Goal: Transaction & Acquisition: Subscribe to service/newsletter

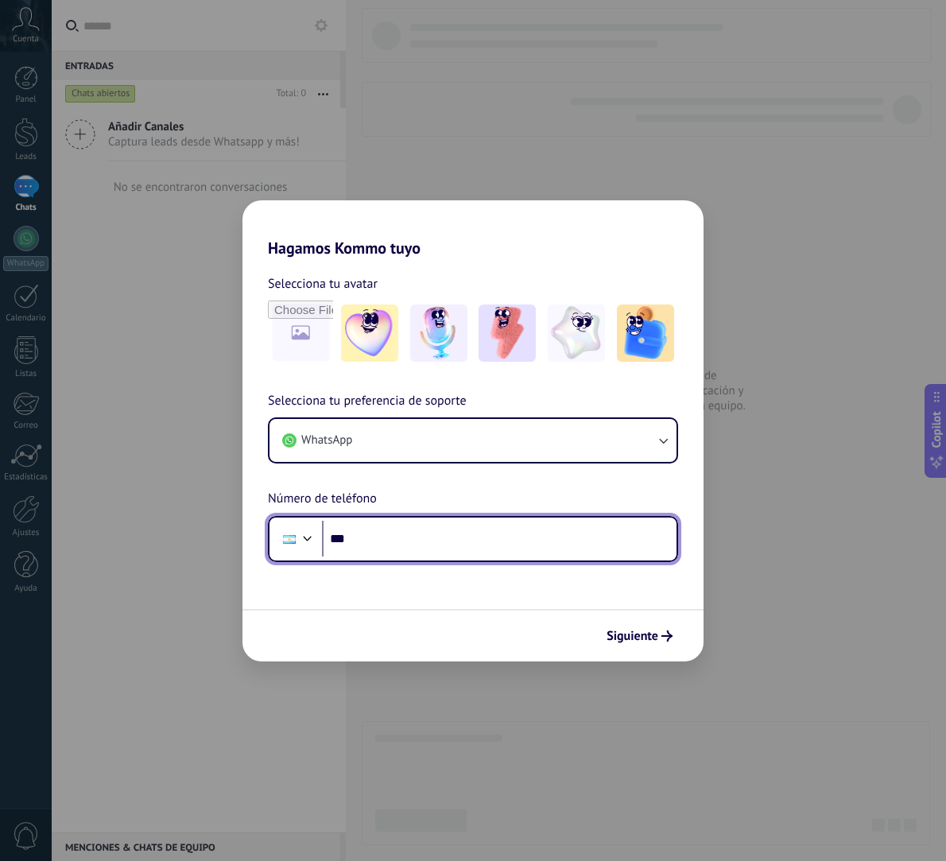
click at [379, 534] on input "***" at bounding box center [499, 539] width 355 height 37
type input "**********"
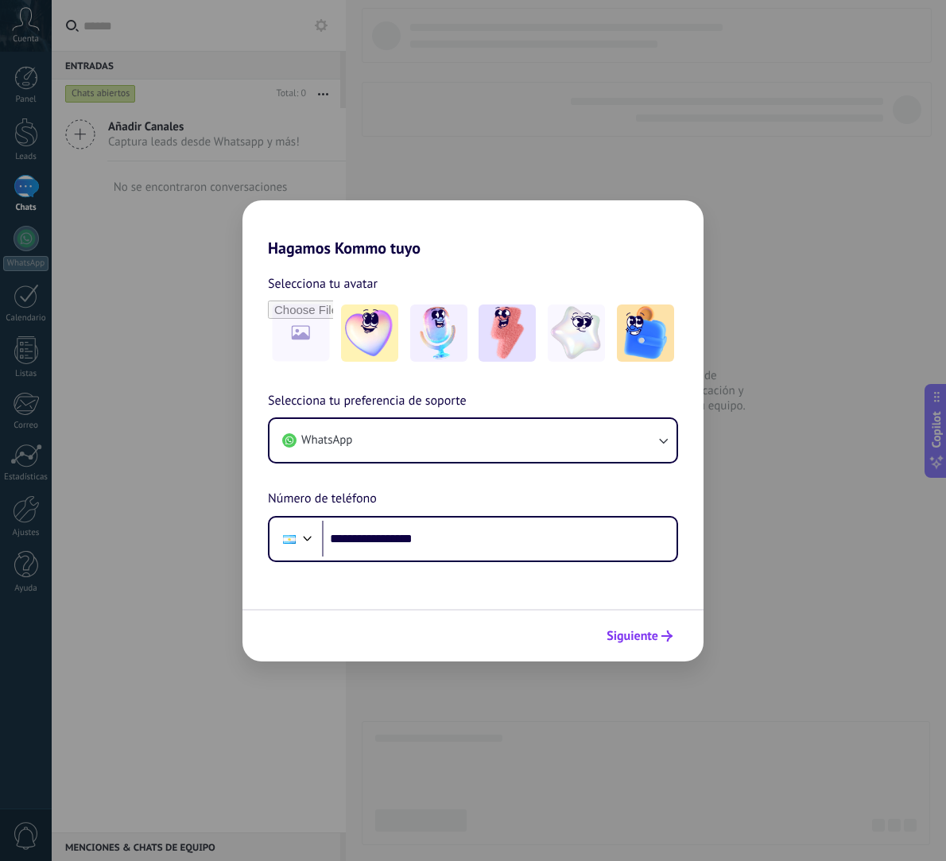
click at [640, 642] on span "Siguiente" at bounding box center [633, 636] width 52 height 11
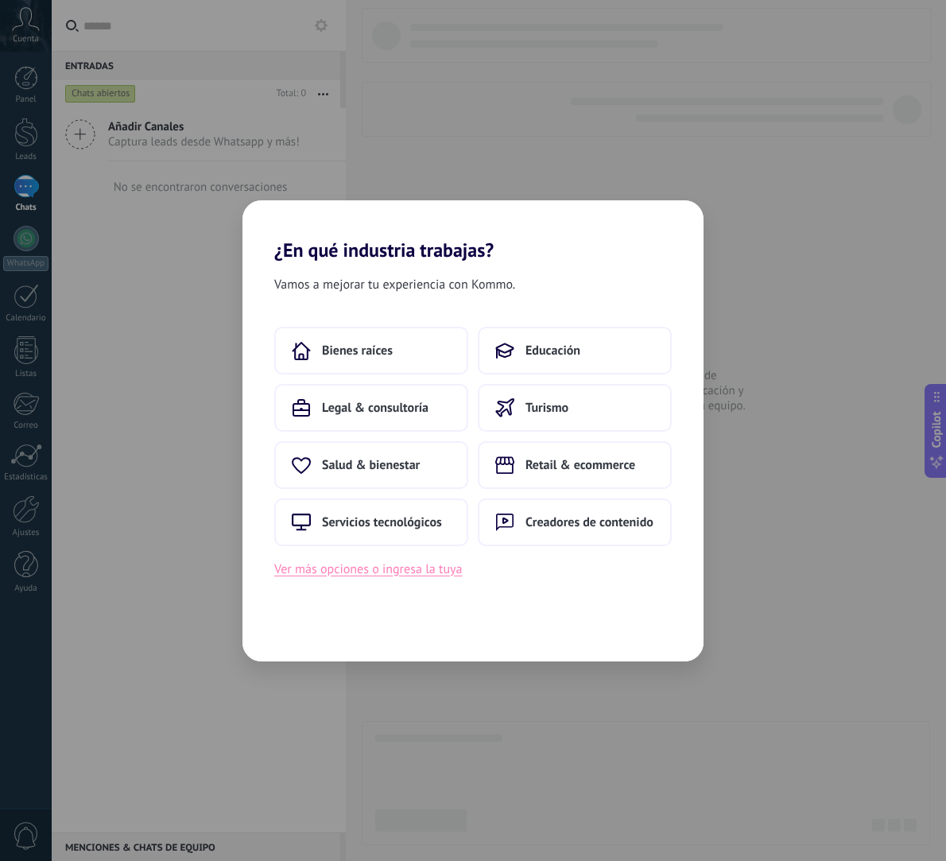
click at [410, 572] on button "Ver más opciones o ingresa la tuya" at bounding box center [368, 569] width 188 height 21
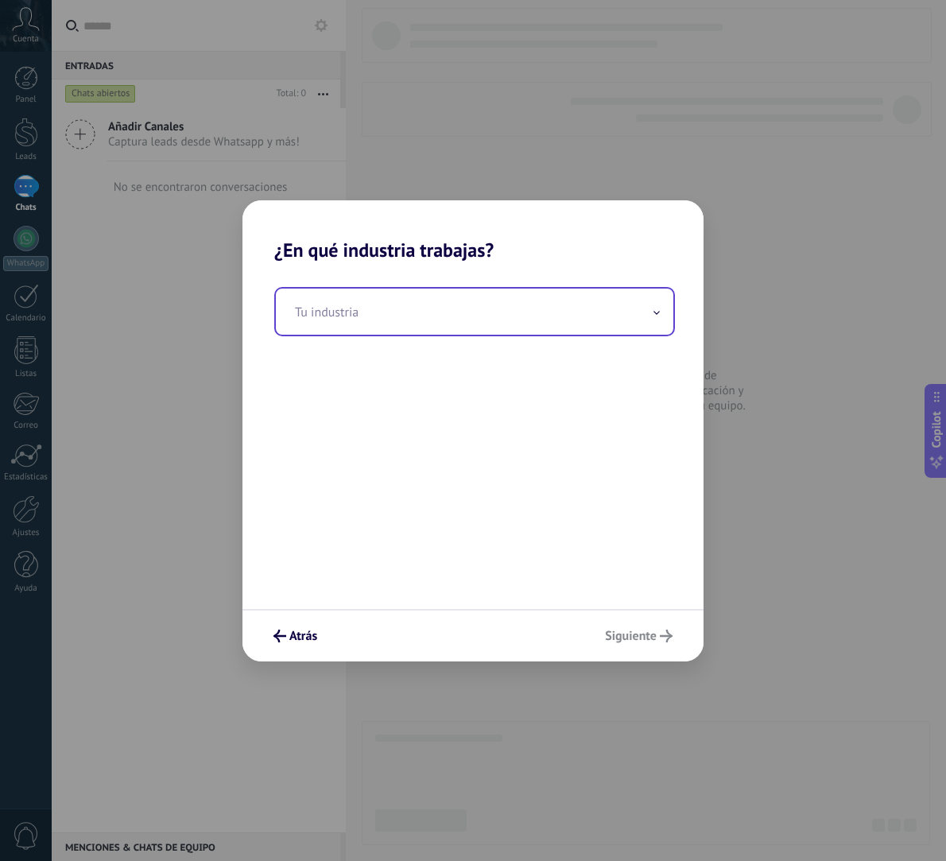
click at [567, 324] on input "text" at bounding box center [475, 312] width 398 height 46
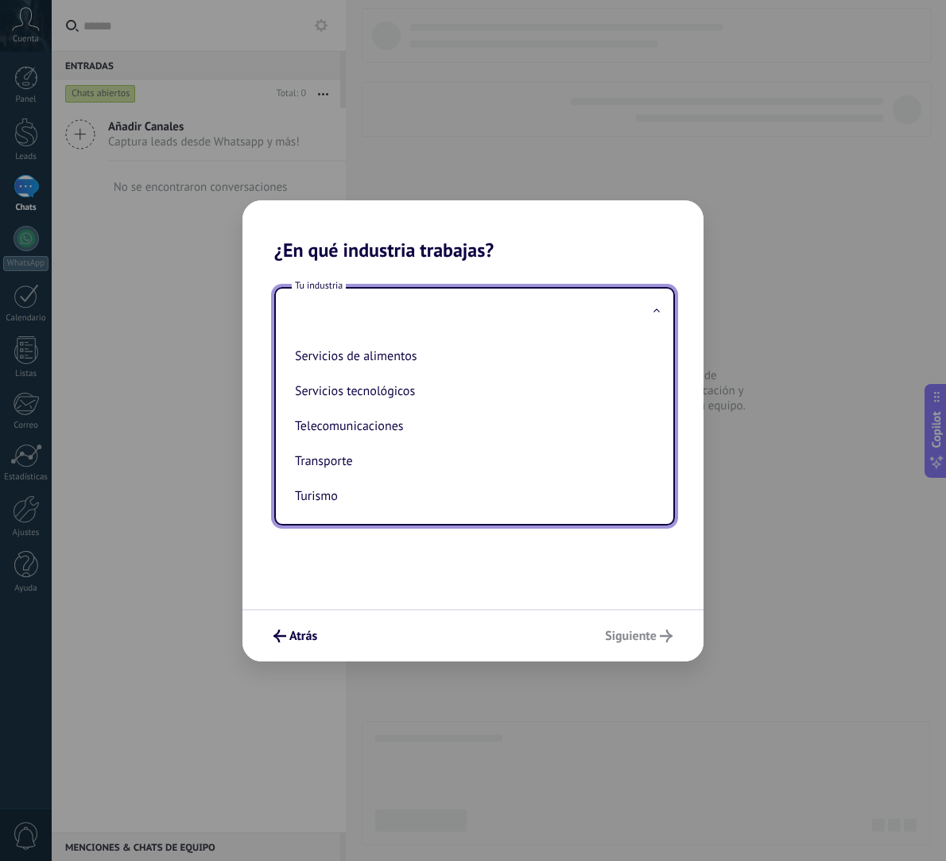
scroll to position [422, 0]
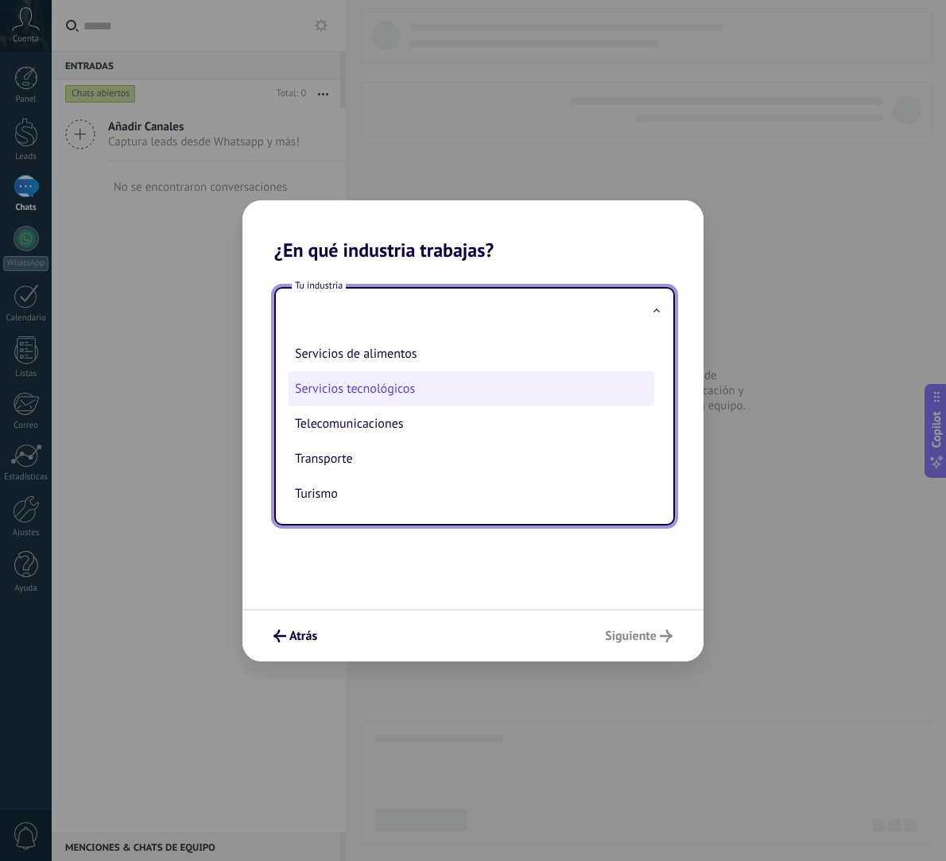
click at [413, 383] on li "Servicios tecnológicos" at bounding box center [472, 388] width 366 height 35
type input "**********"
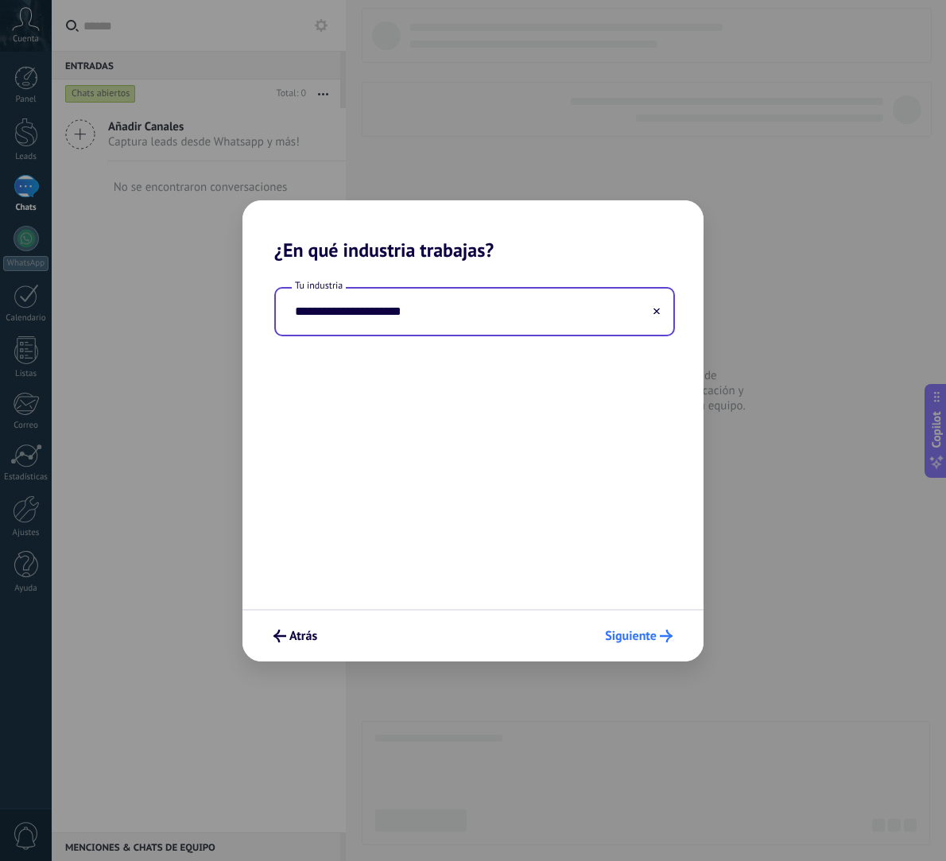
click at [676, 642] on button "Siguiente" at bounding box center [639, 636] width 82 height 27
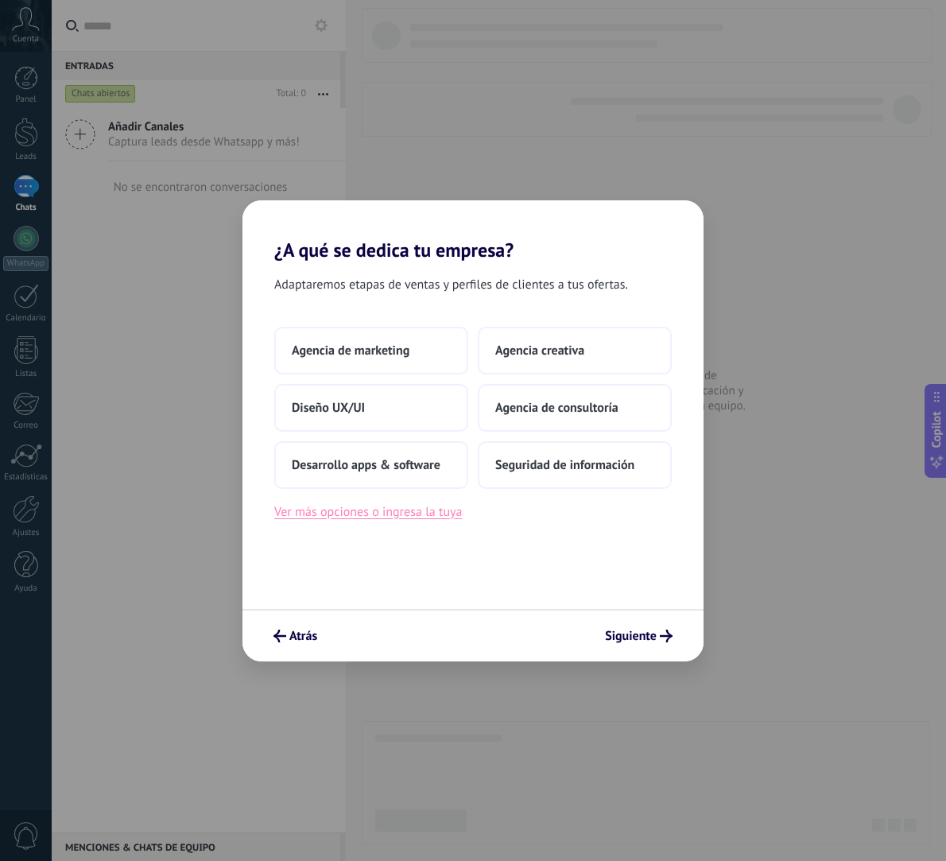
click at [416, 508] on button "Ver más opciones o ingresa la tuya" at bounding box center [368, 512] width 188 height 21
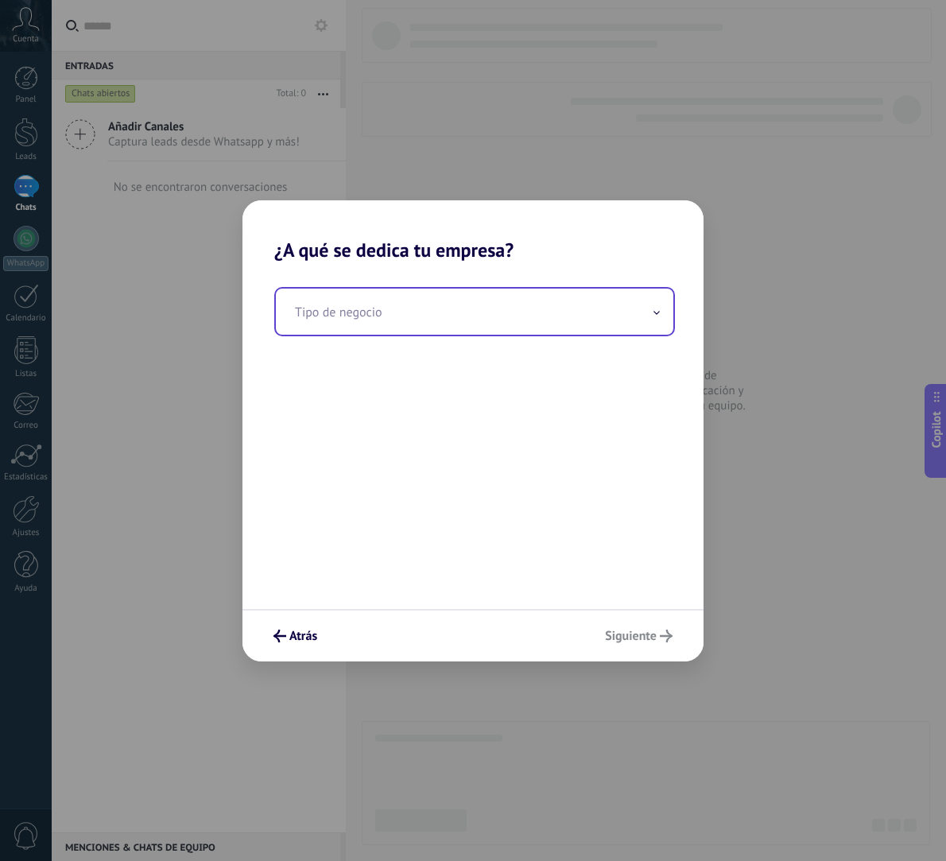
click at [621, 328] on input "text" at bounding box center [475, 312] width 398 height 46
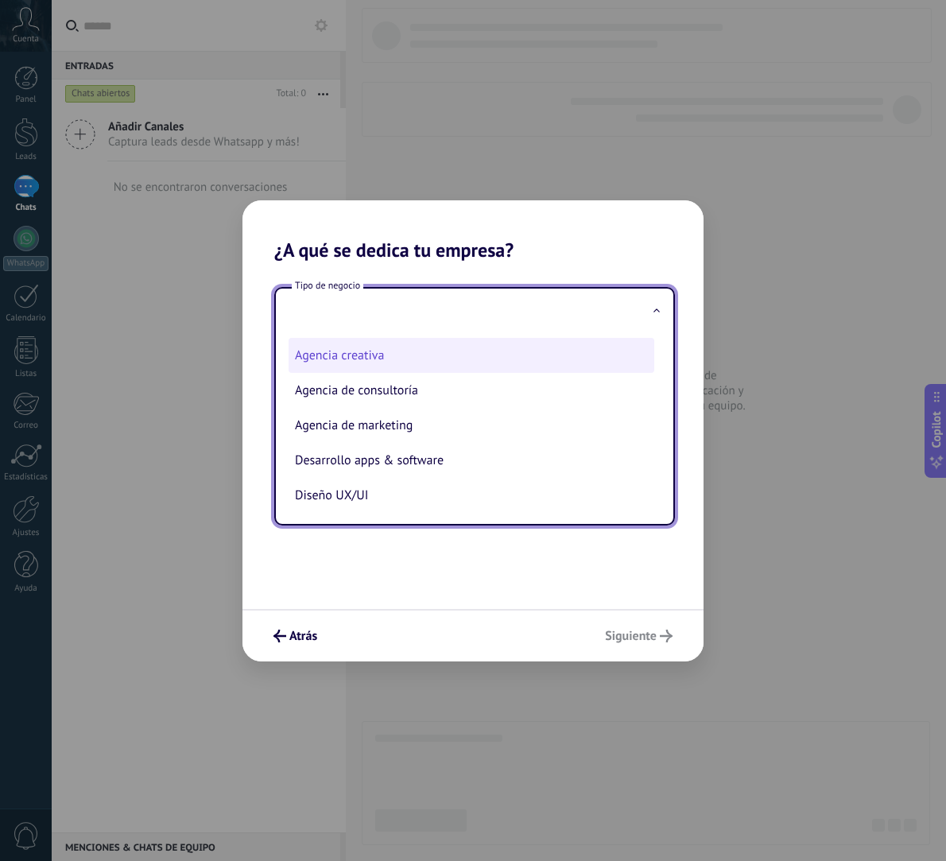
click at [392, 356] on li "Agencia creativa" at bounding box center [472, 355] width 366 height 35
type input "**********"
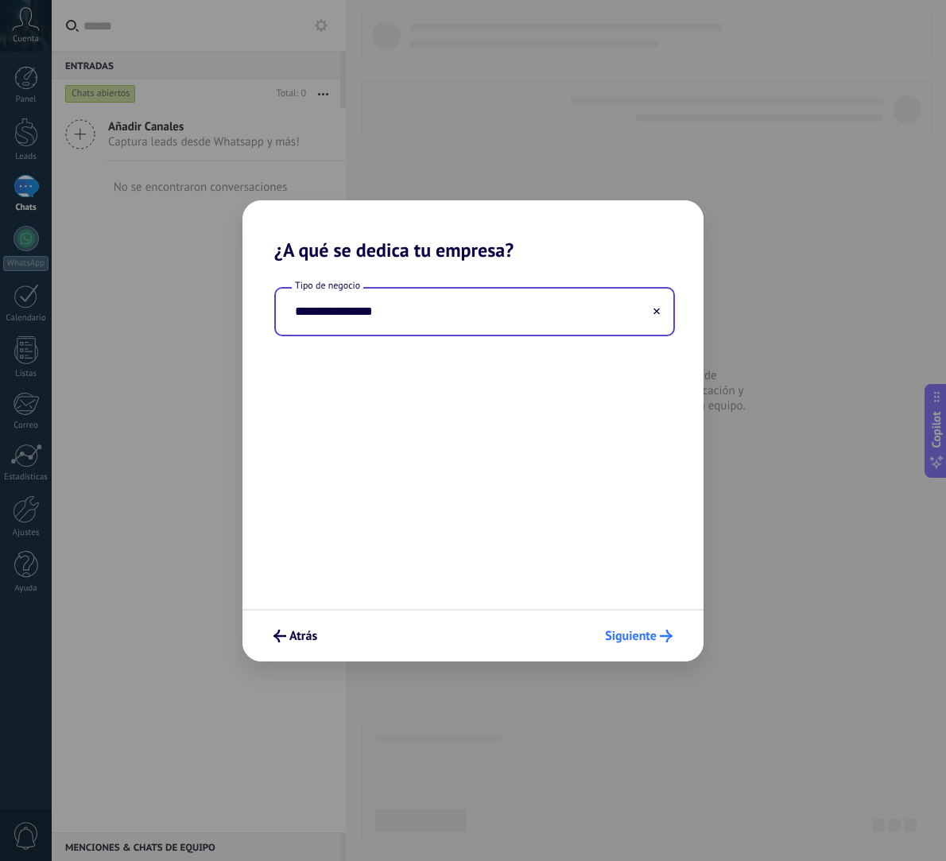
click at [659, 629] on button "Siguiente" at bounding box center [639, 636] width 82 height 27
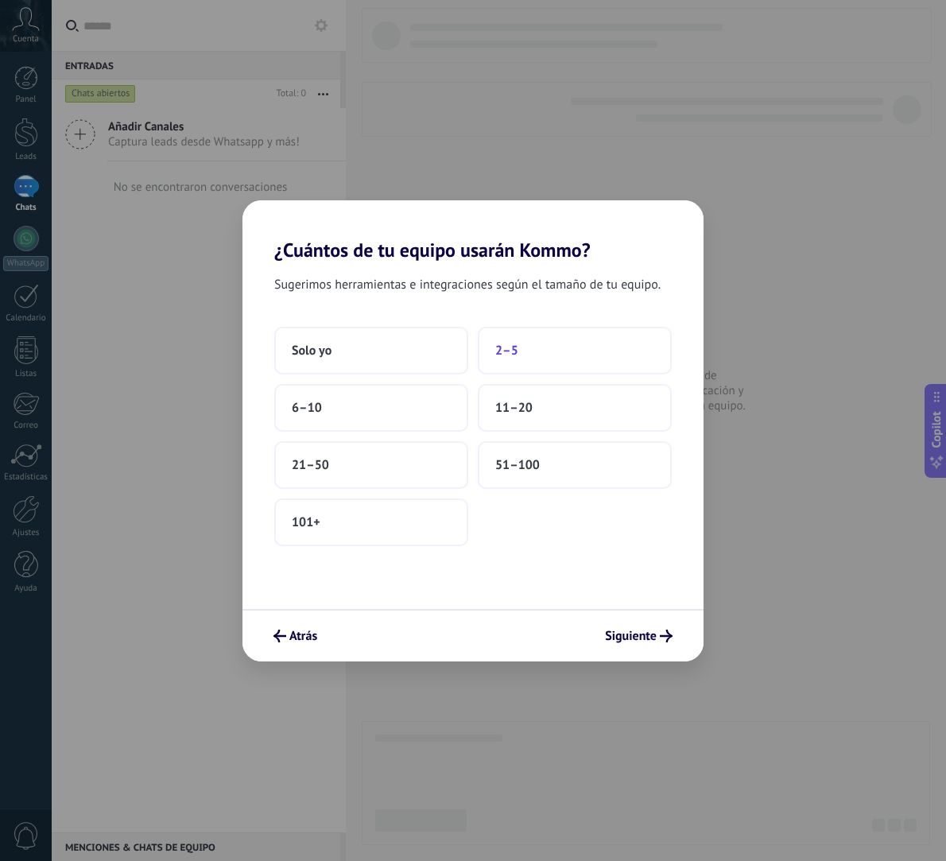
click at [518, 351] on span "2–5" at bounding box center [506, 351] width 23 height 16
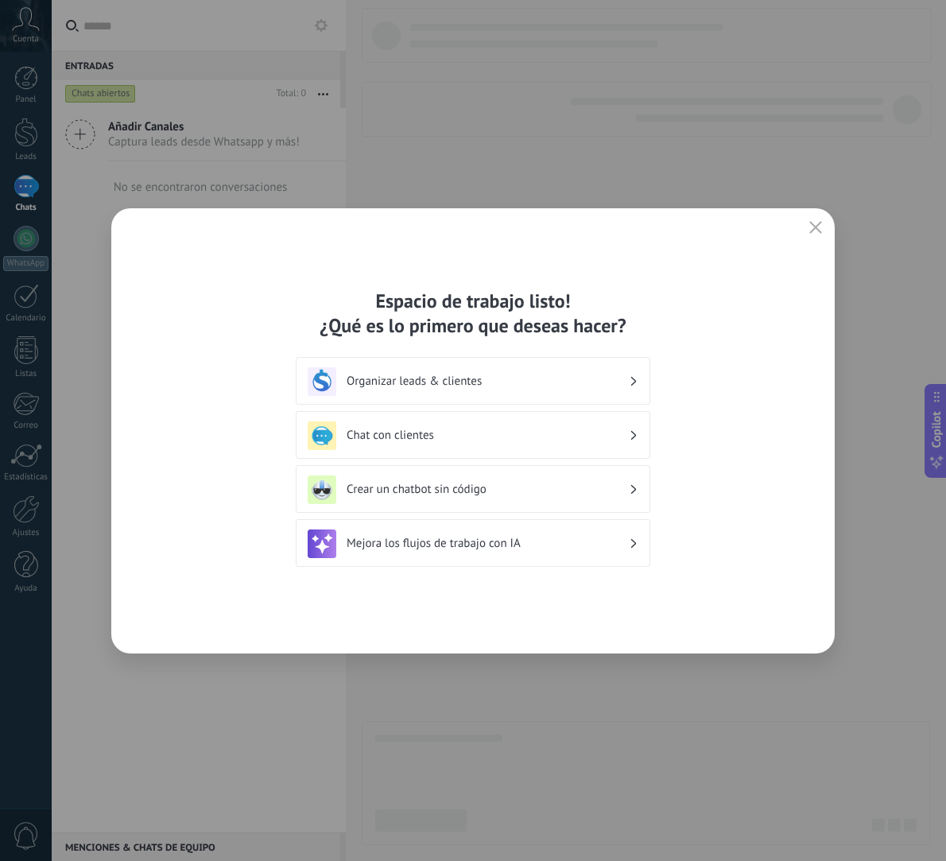
click at [547, 435] on h3 "Chat con clientes" at bounding box center [488, 435] width 282 height 15
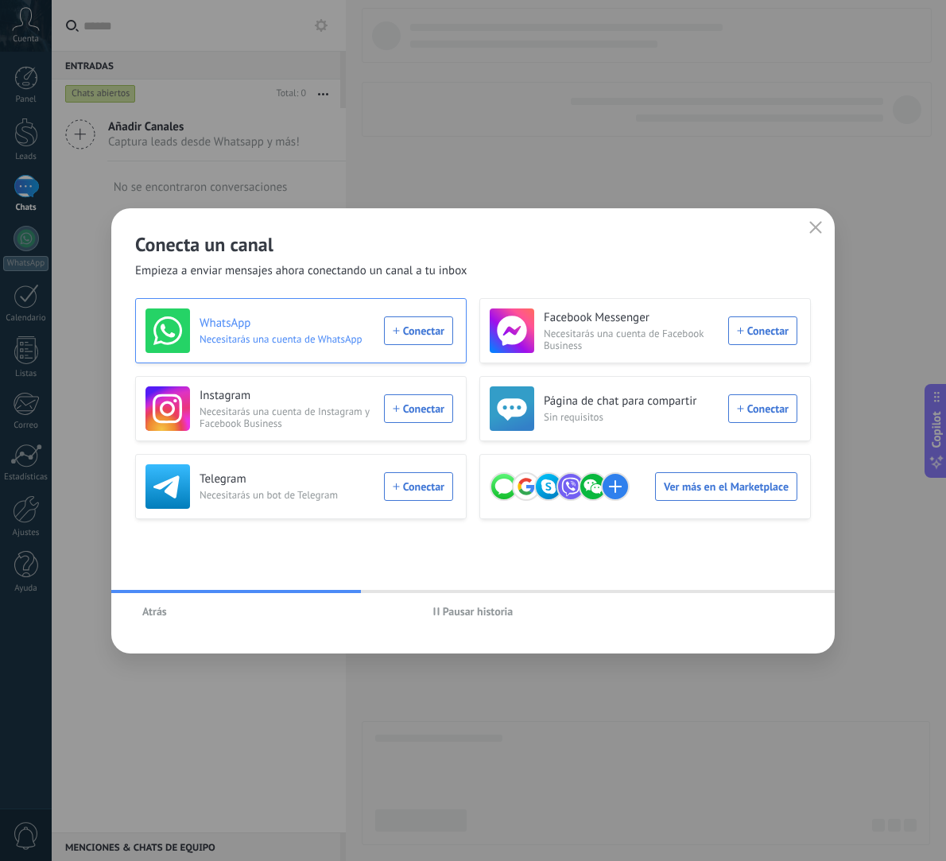
click at [429, 334] on div "WhatsApp Necesitarás una cuenta de WhatsApp Conectar" at bounding box center [300, 331] width 308 height 45
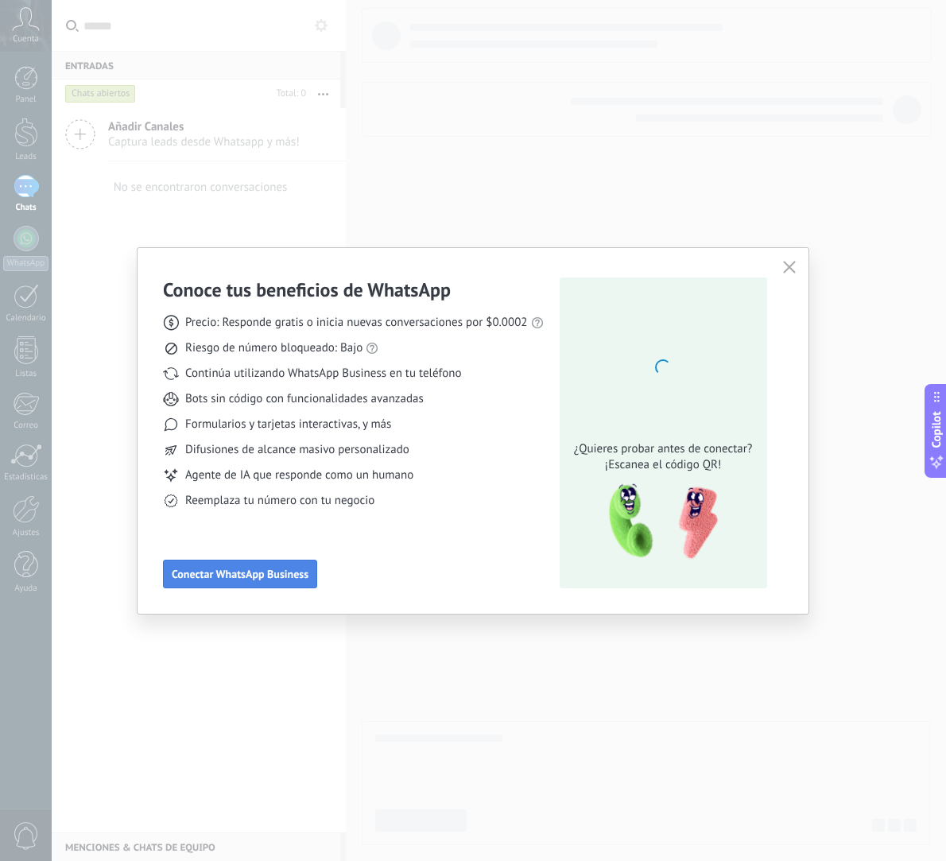
click at [249, 570] on span "Conectar WhatsApp Business" at bounding box center [240, 574] width 137 height 11
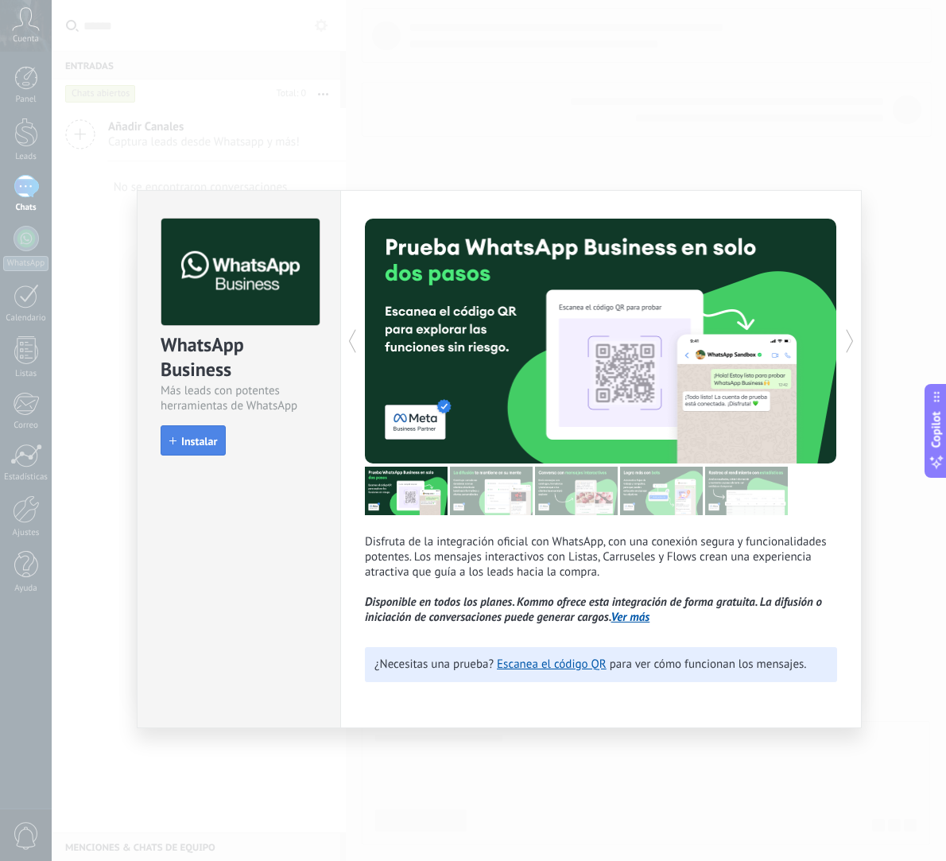
click at [209, 445] on span "Instalar" at bounding box center [199, 441] width 36 height 11
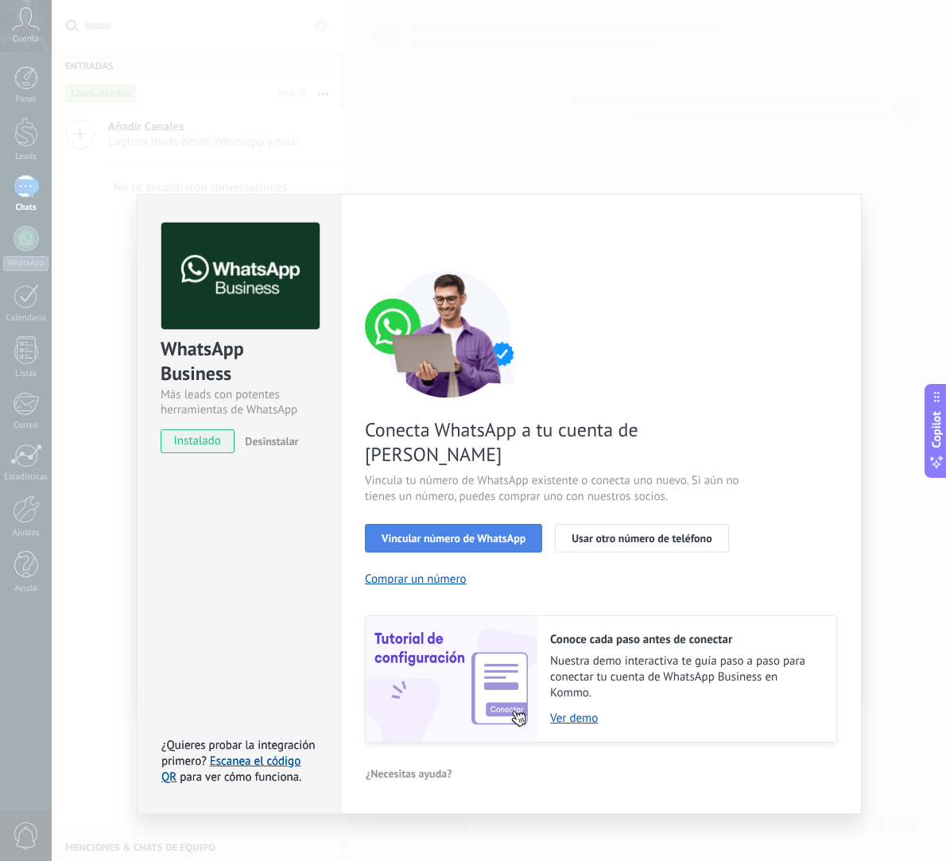
click at [402, 524] on button "Vincular número de WhatsApp" at bounding box center [453, 538] width 177 height 29
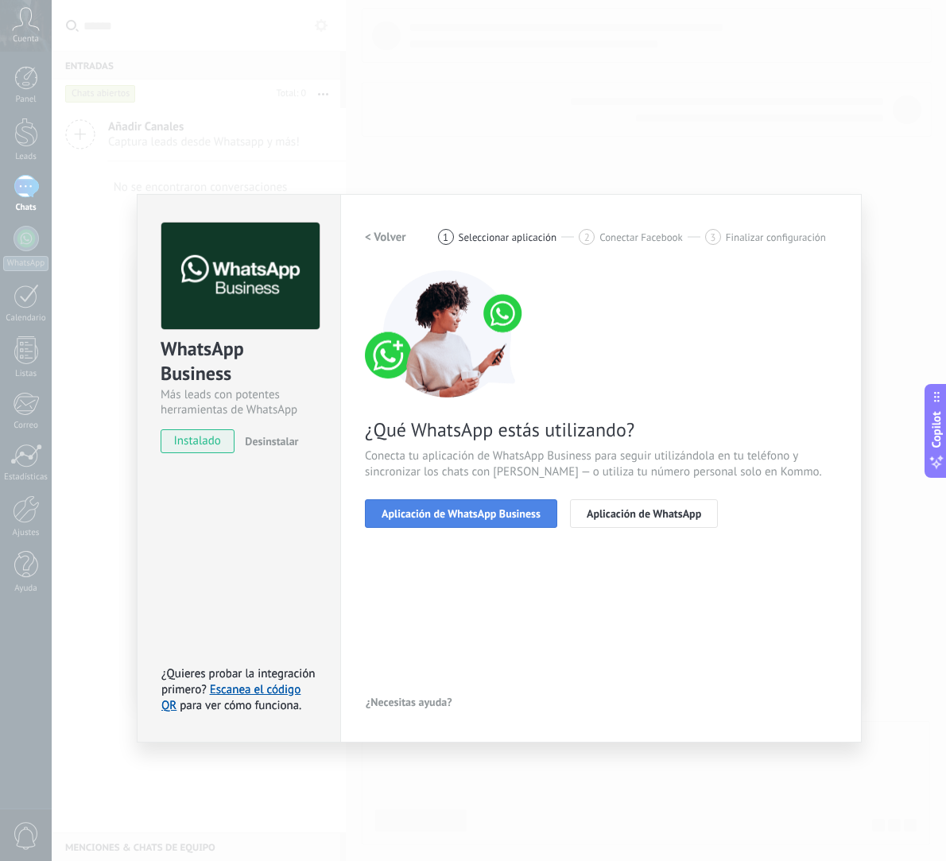
click at [426, 515] on span "Aplicación de WhatsApp Business" at bounding box center [461, 513] width 159 height 11
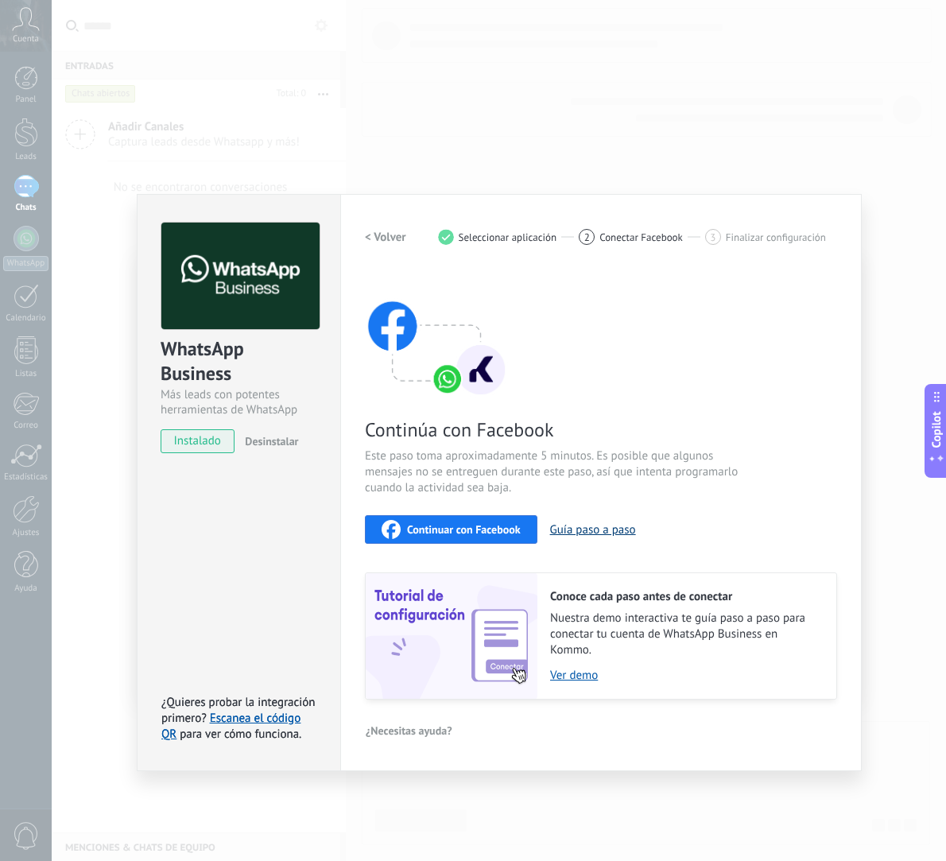
click at [593, 530] on button "Guía paso a paso" at bounding box center [593, 530] width 86 height 15
click at [466, 531] on span "Continuar con Facebook" at bounding box center [464, 529] width 114 height 11
click at [510, 529] on span "Continuar con Facebook" at bounding box center [464, 529] width 114 height 11
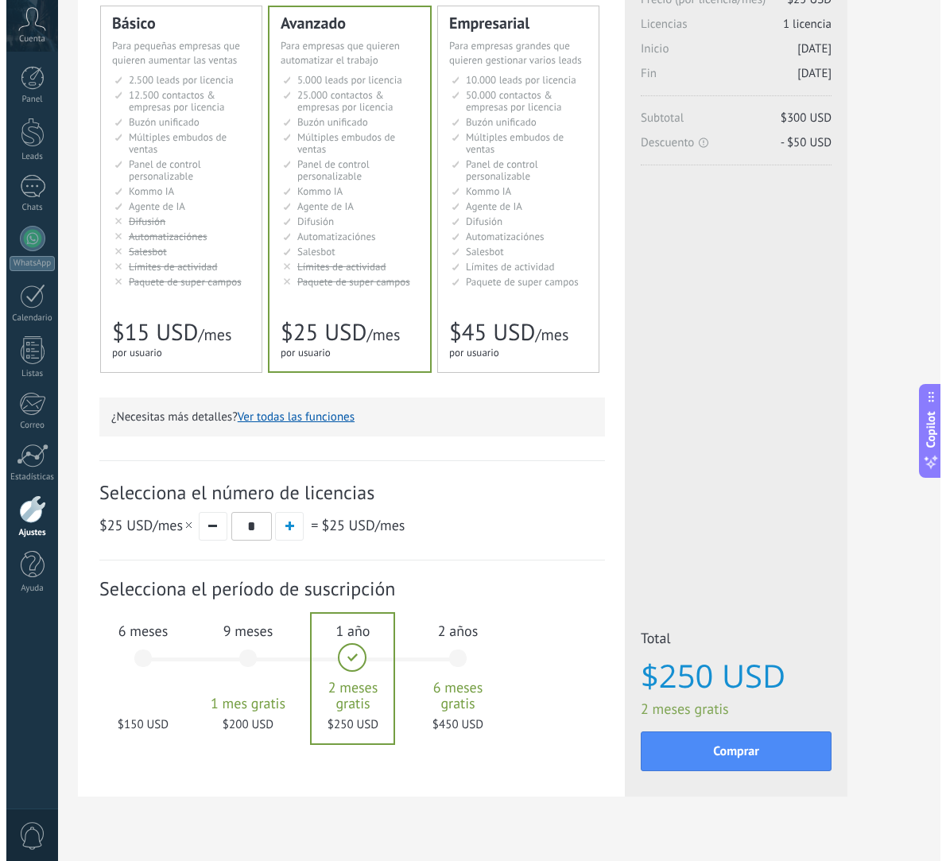
scroll to position [157, 0]
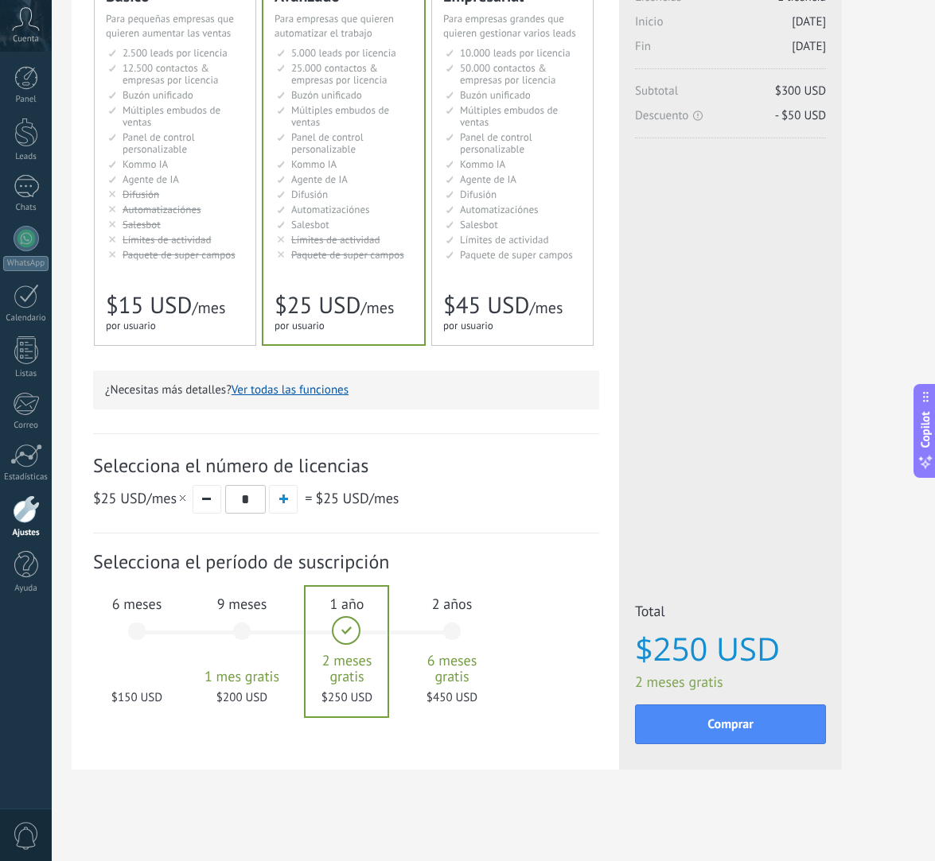
click at [765, 746] on div "Comprar" at bounding box center [730, 722] width 191 height 63
click at [729, 730] on span "Comprar" at bounding box center [730, 724] width 46 height 11
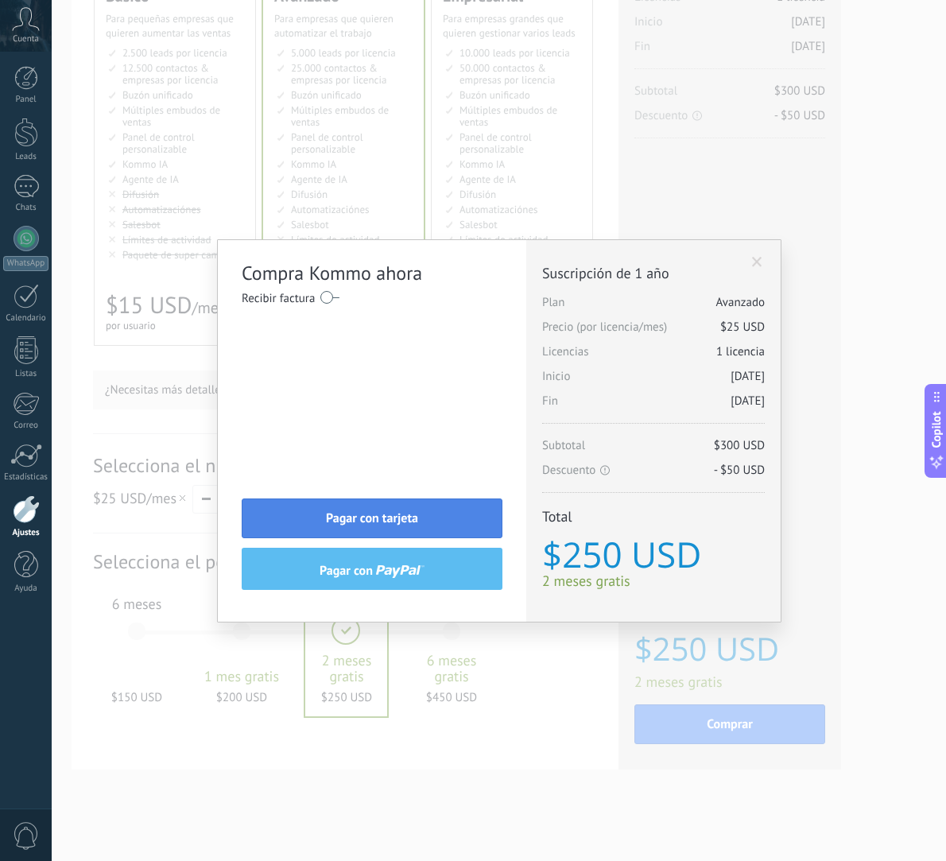
click at [439, 526] on button "Pagar con tarjeta" at bounding box center [372, 519] width 261 height 40
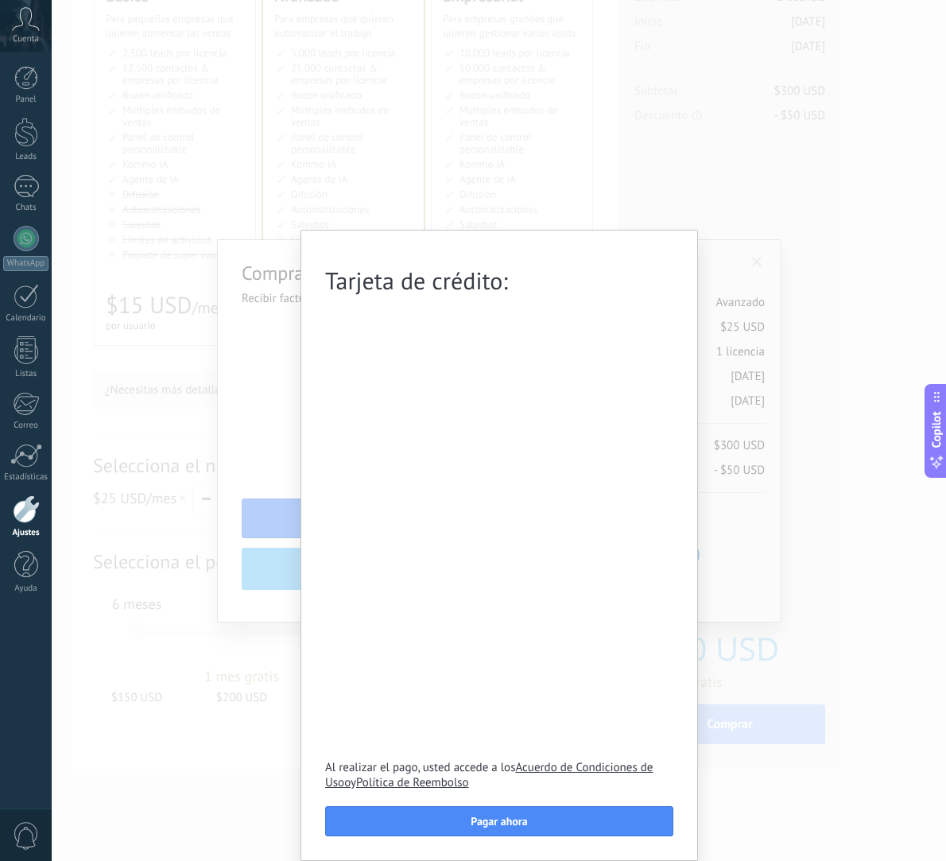
scroll to position [0, 0]
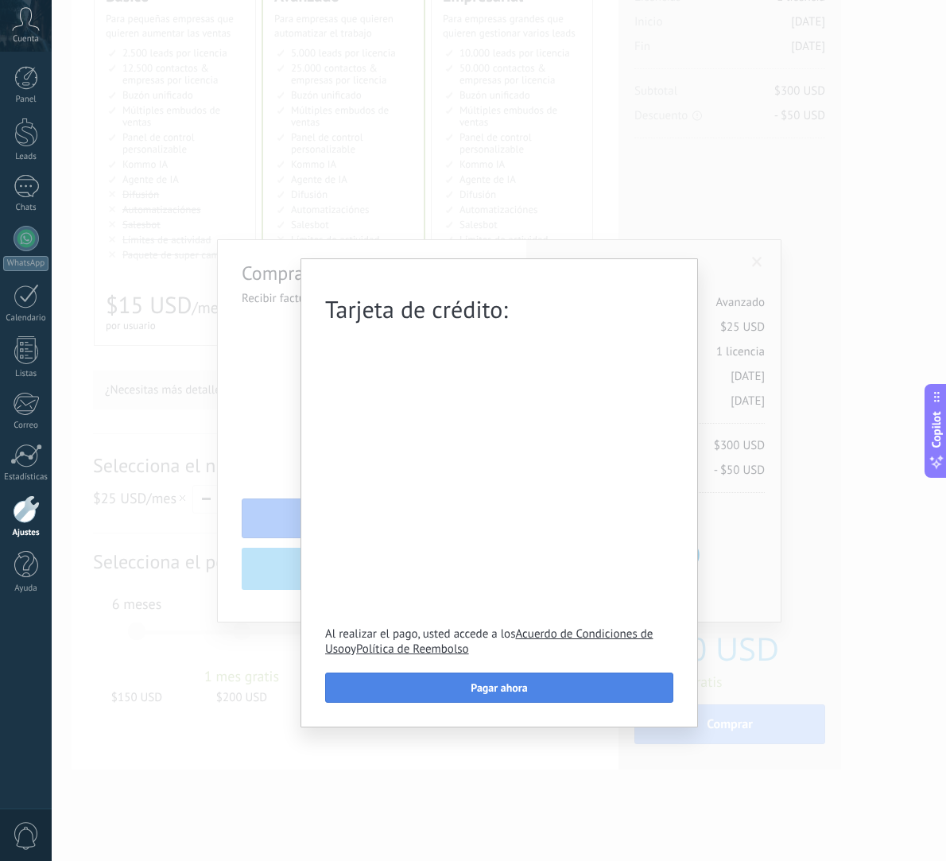
click at [489, 683] on span "Pagar ahora" at bounding box center [499, 687] width 56 height 11
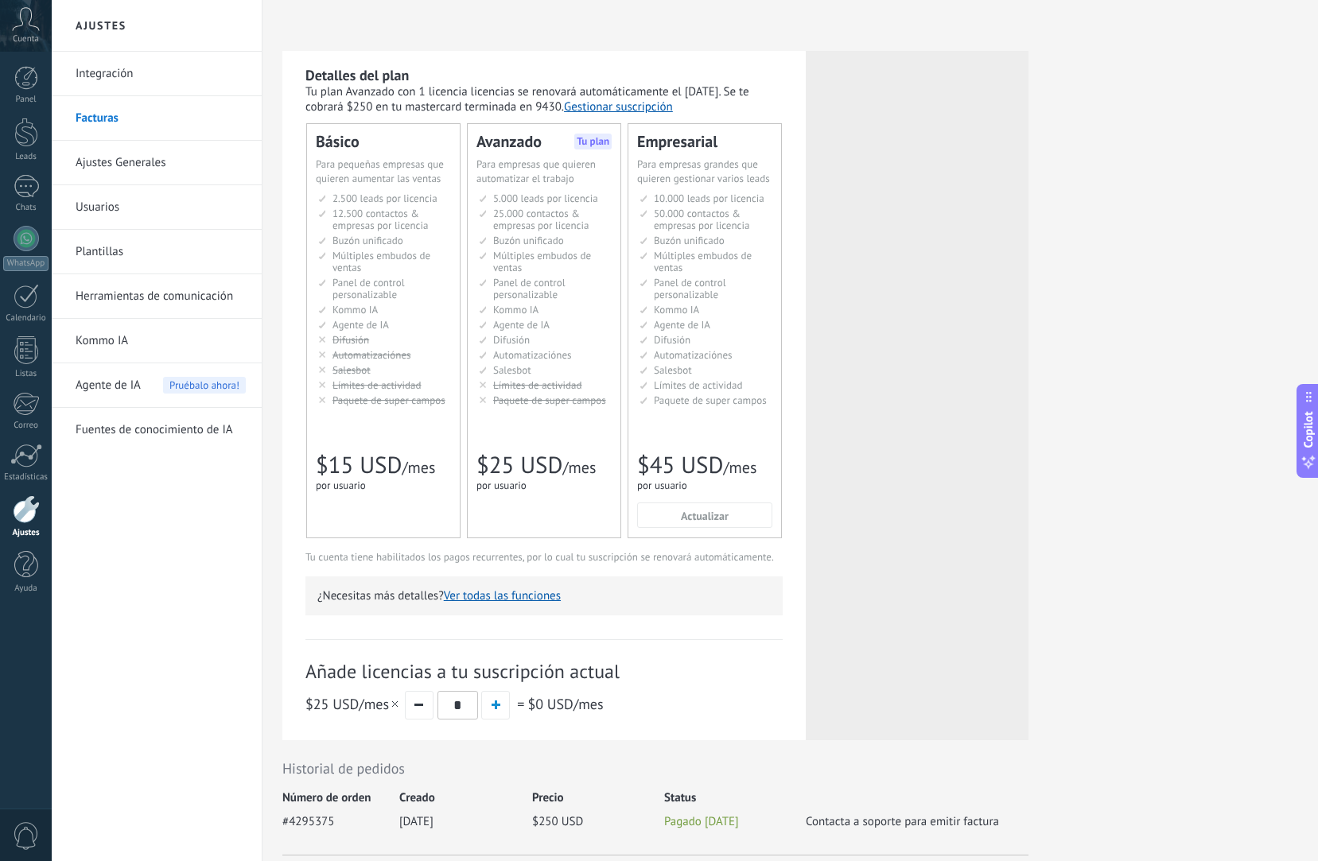
click at [138, 69] on link "Integración" at bounding box center [161, 74] width 170 height 45
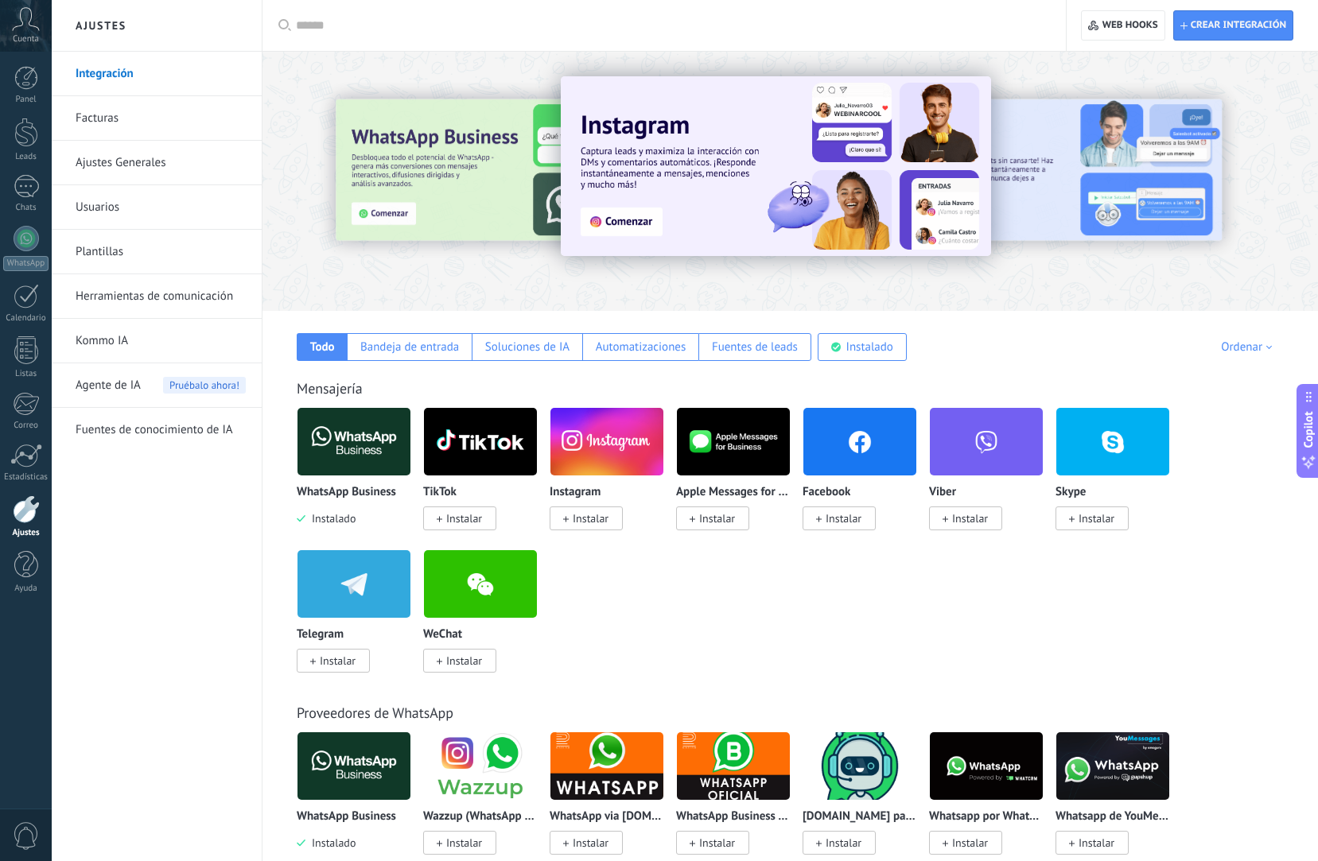
click at [441, 146] on div at bounding box center [401, 180] width 348 height 143
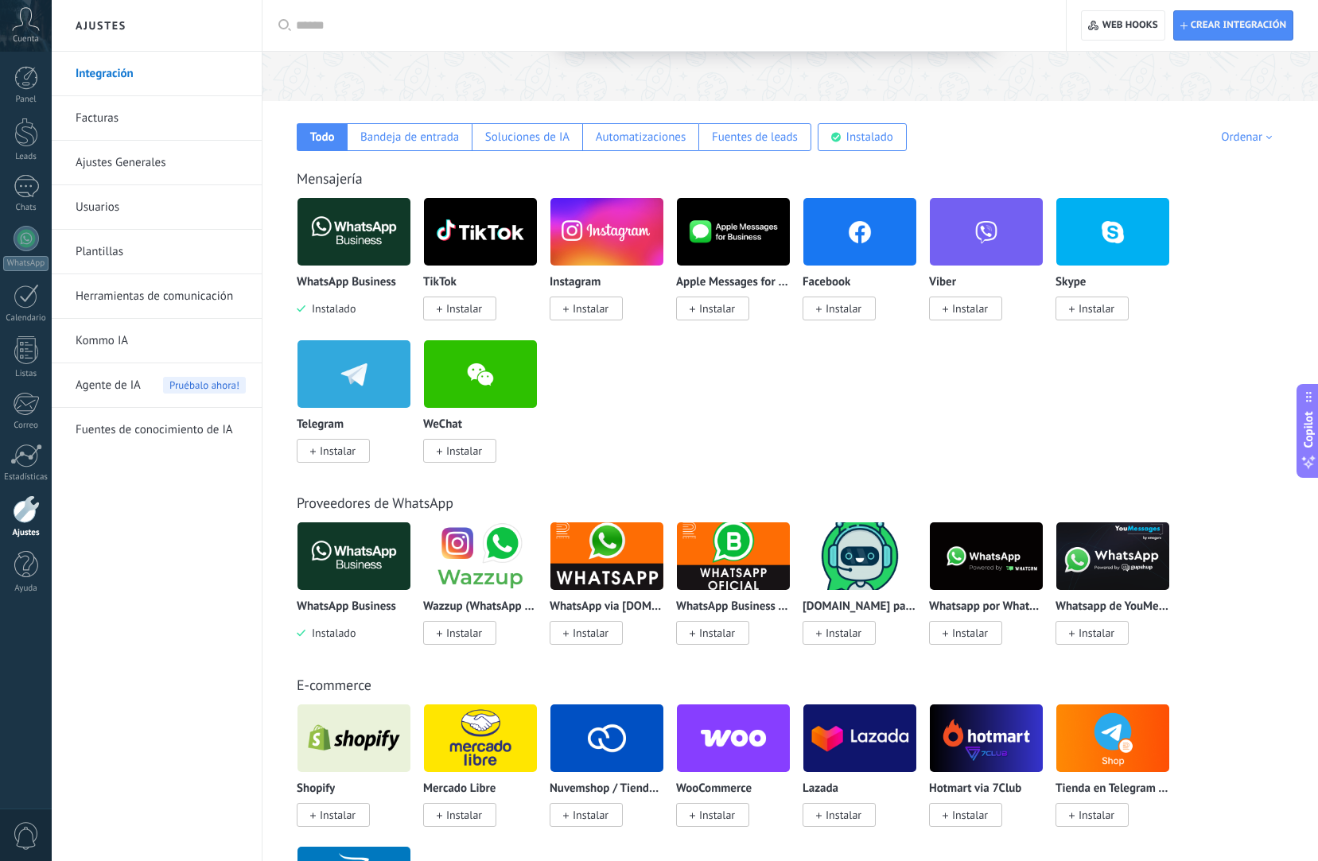
scroll to position [239, 0]
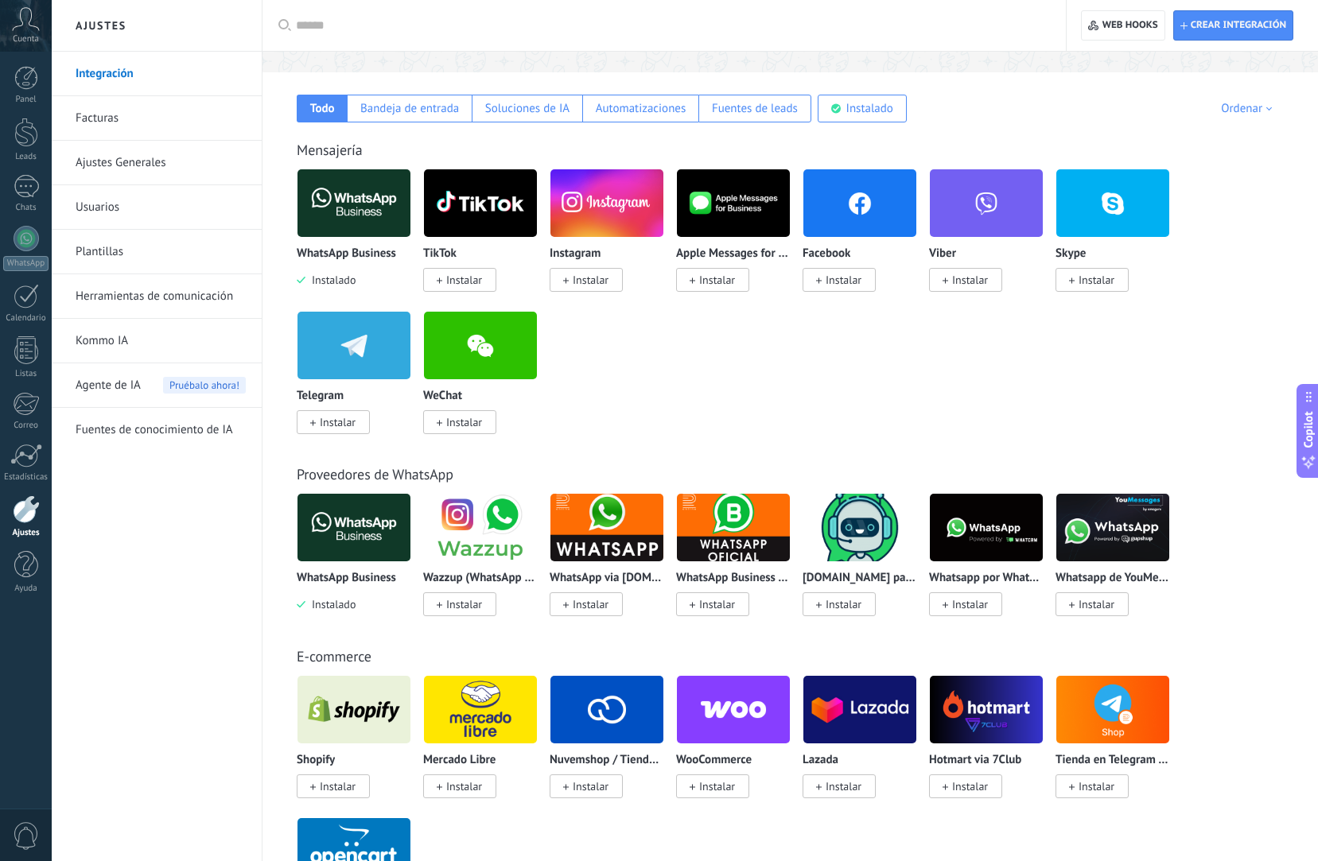
click at [342, 428] on span "Instalar" at bounding box center [338, 422] width 36 height 14
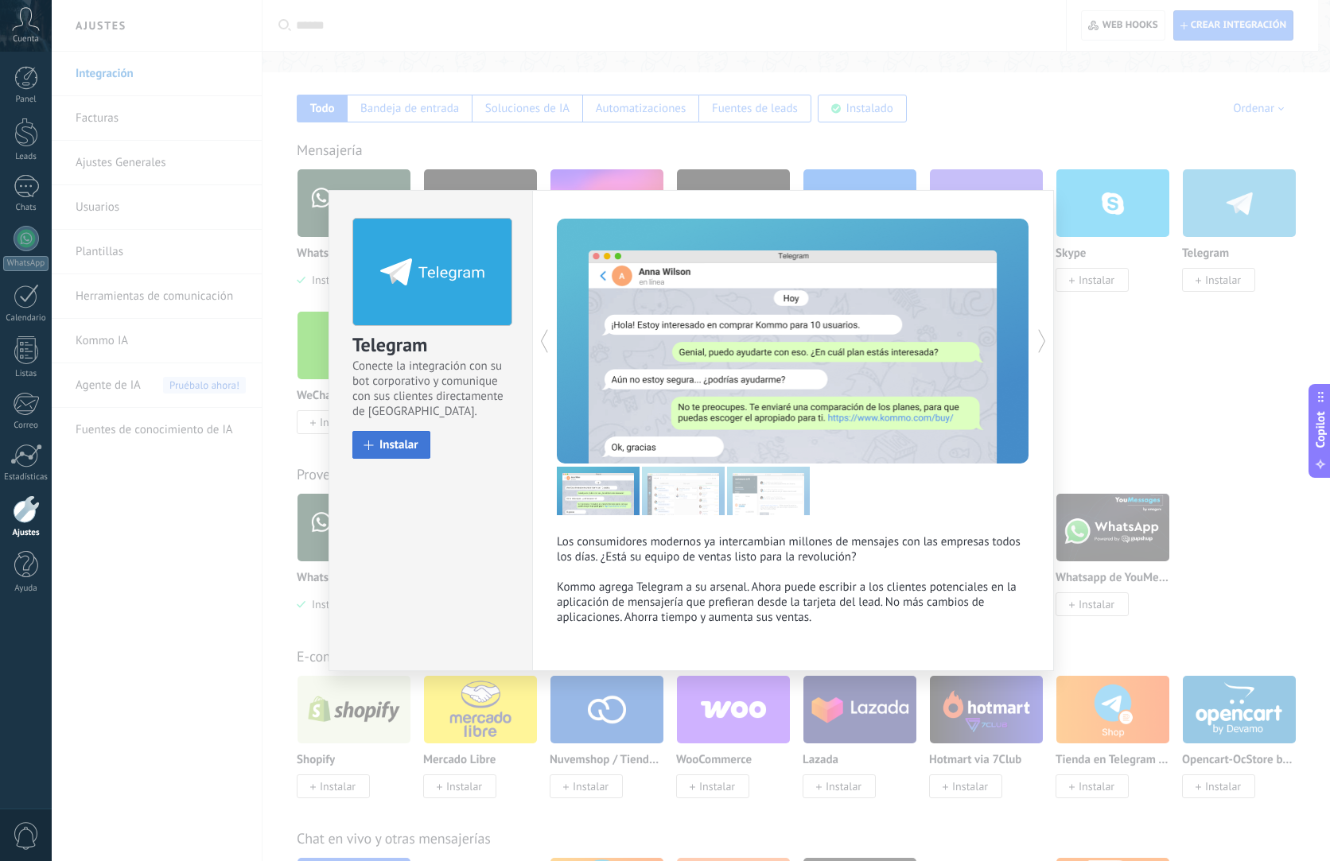
click at [412, 449] on span "Instalar" at bounding box center [398, 445] width 39 height 12
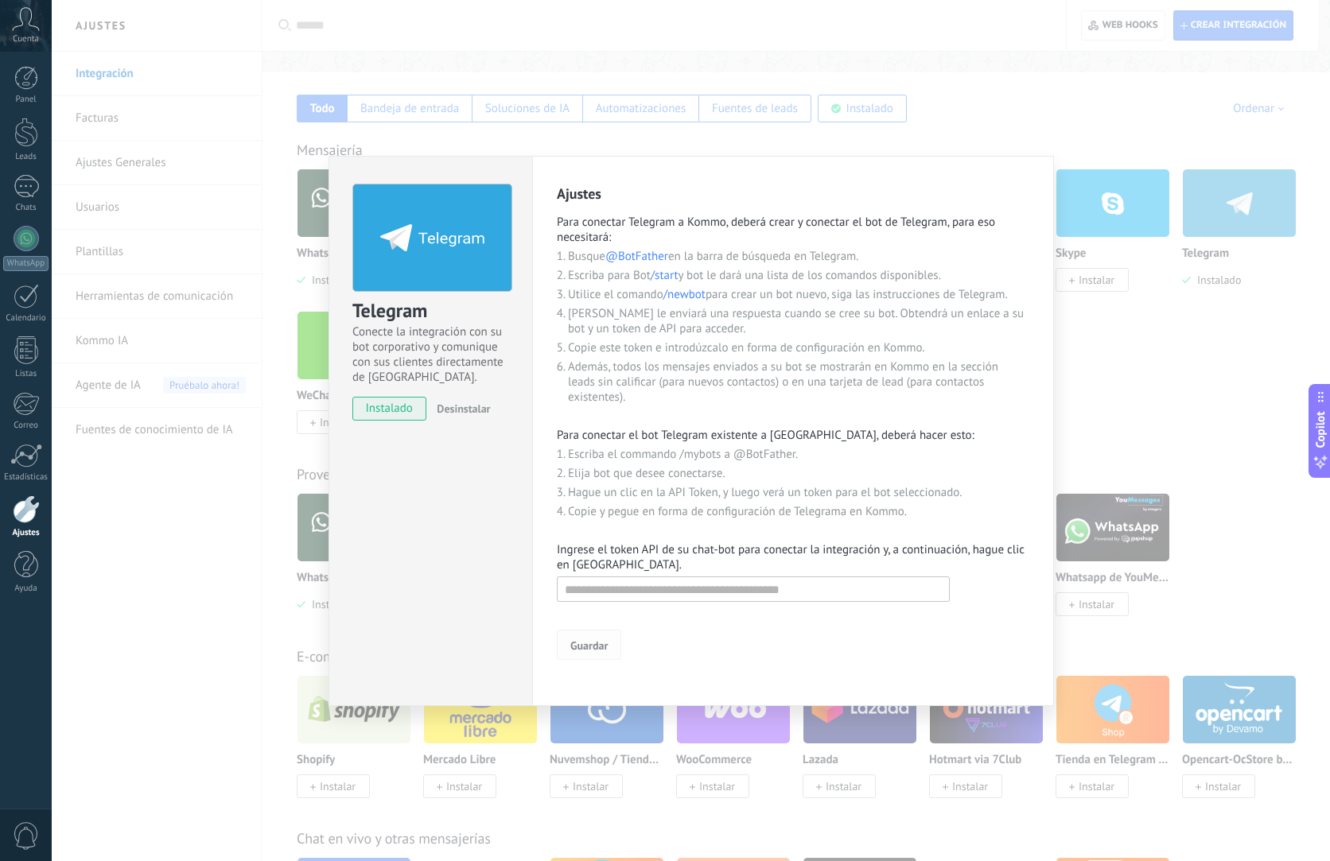
click at [596, 651] on span "Guardar" at bounding box center [588, 645] width 37 height 11
click at [592, 636] on button "Guardar" at bounding box center [589, 645] width 64 height 30
click at [934, 343] on div "Telegram Conecte la integración con su bot corporativo y comunique con sus clie…" at bounding box center [691, 430] width 1278 height 861
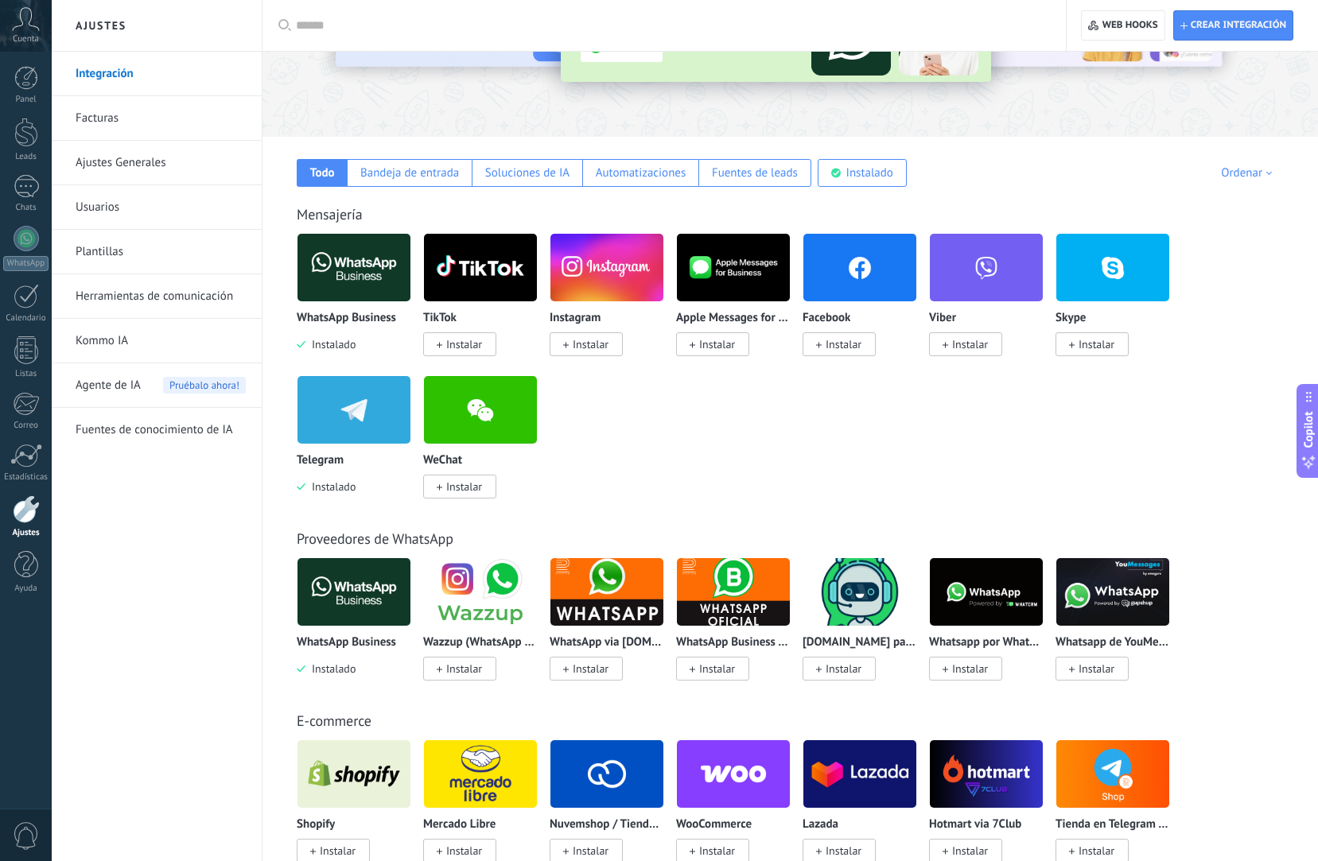
scroll to position [159, 0]
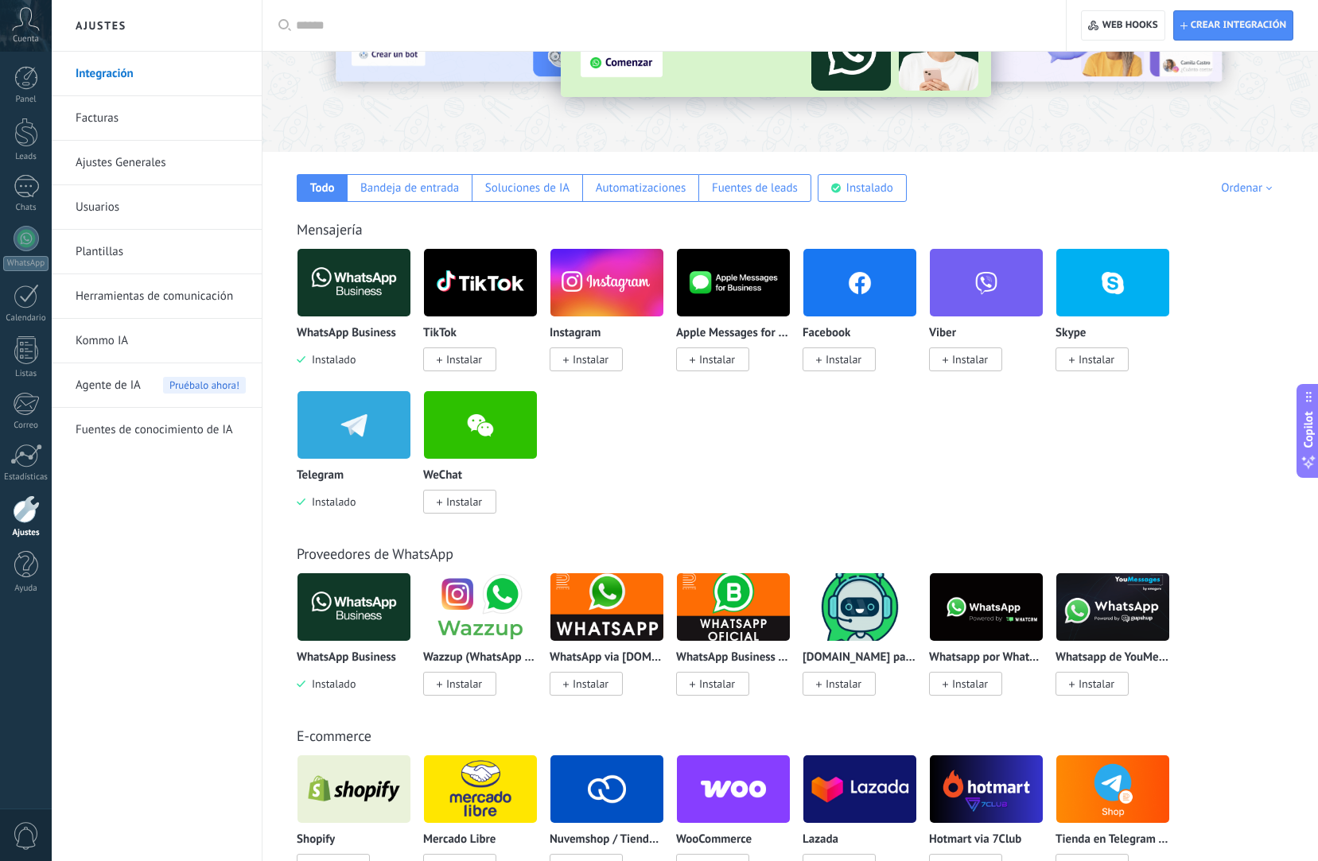
click at [597, 362] on span "Instalar" at bounding box center [591, 359] width 36 height 14
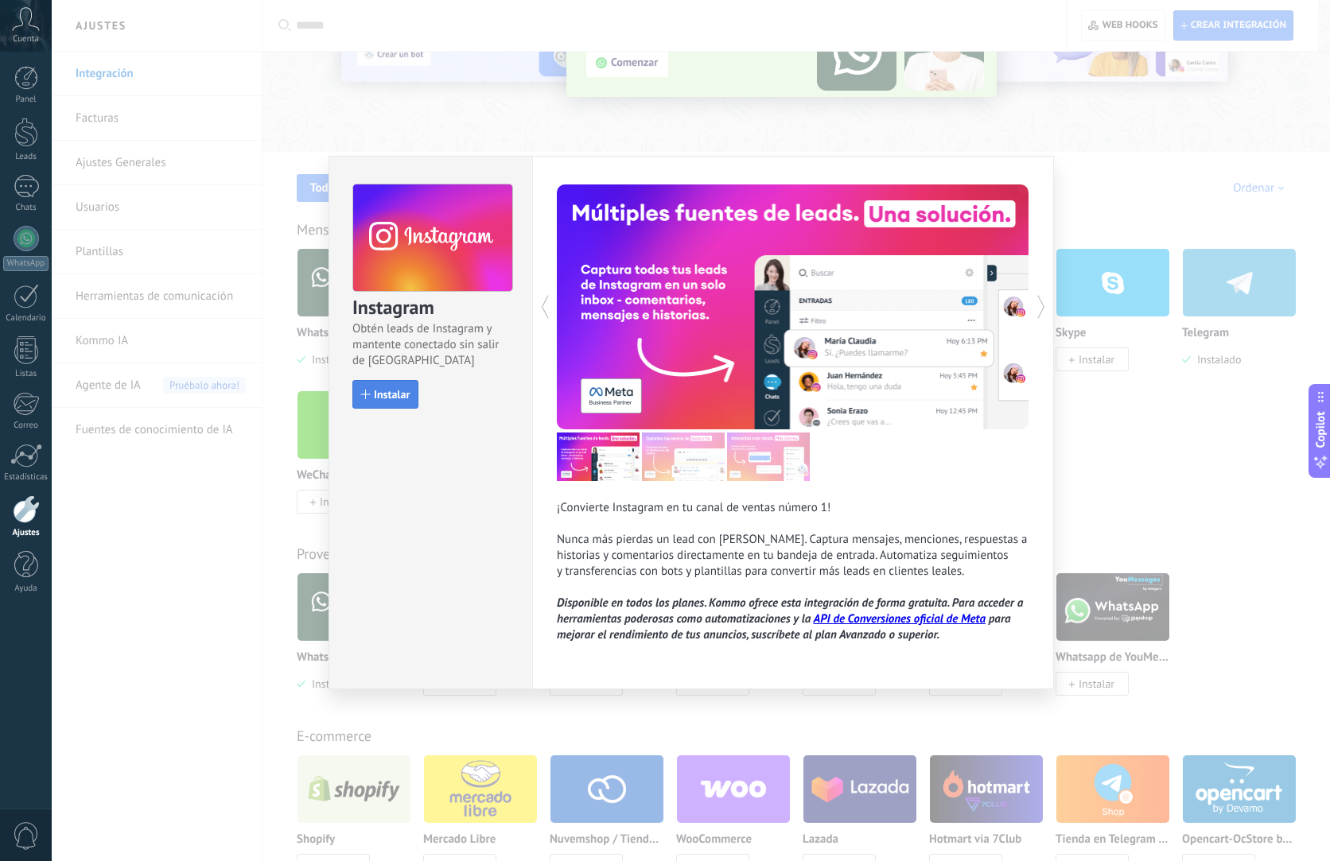
click at [403, 394] on span "Instalar" at bounding box center [392, 394] width 36 height 11
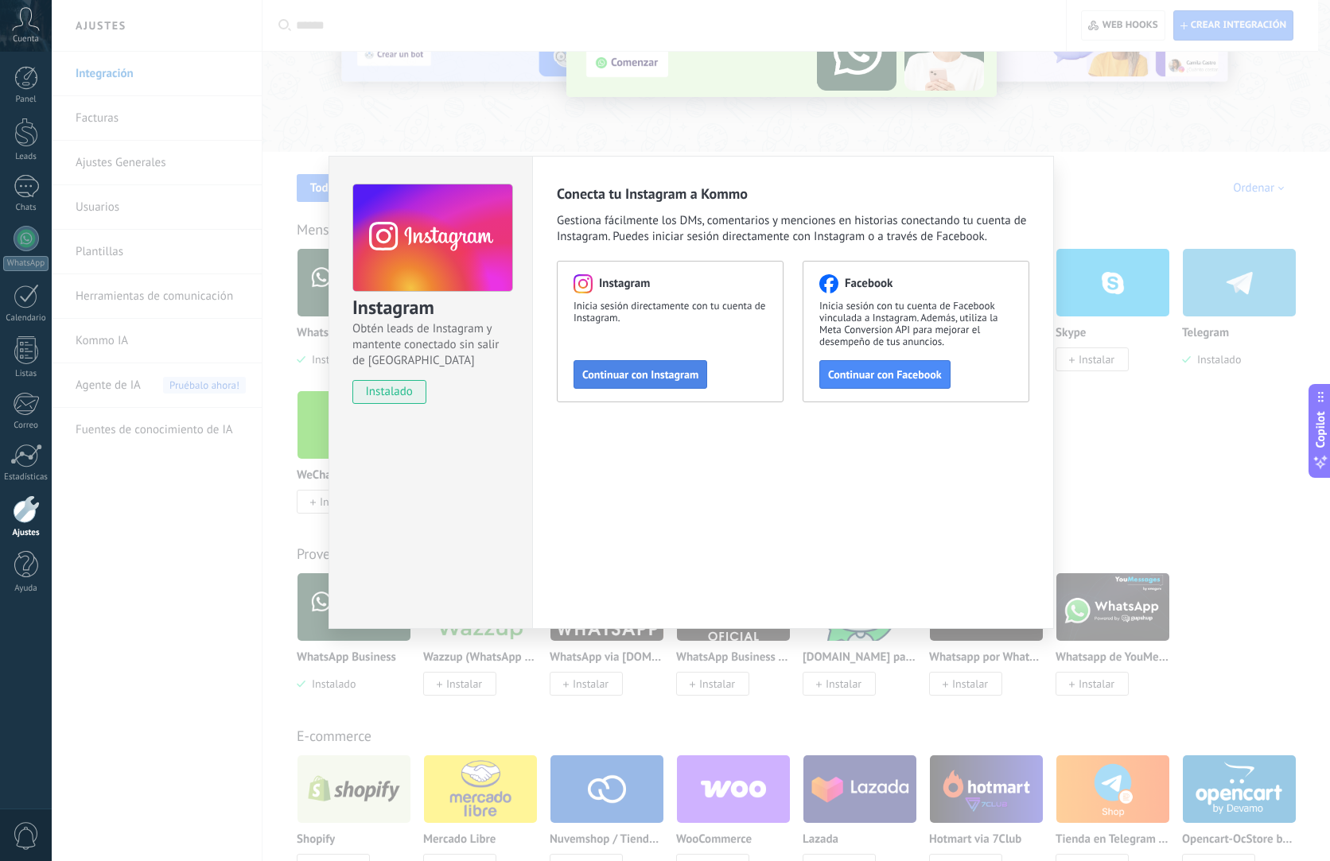
click at [672, 382] on button "Continuar con Instagram" at bounding box center [640, 374] width 134 height 29
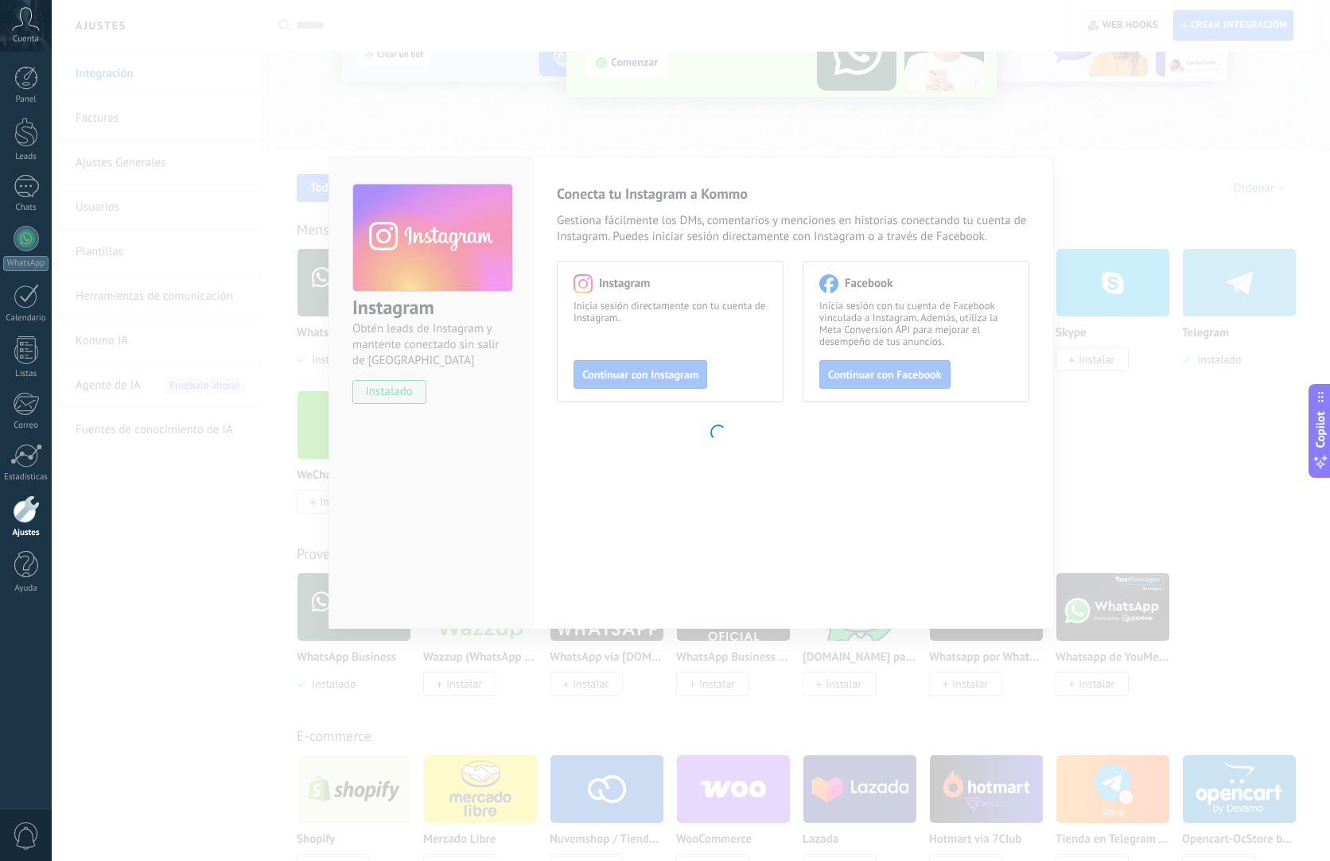
click at [934, 117] on body ".abccls-1,.abccls-2{fill-rule:evenodd}.abccls-2{fill:#fff} .abfcls-1{fill:none}…" at bounding box center [665, 271] width 1330 height 861
click at [934, 185] on body ".abccls-1,.abccls-2{fill-rule:evenodd}.abccls-2{fill:#fff} .abfcls-1{fill:none}…" at bounding box center [665, 271] width 1330 height 861
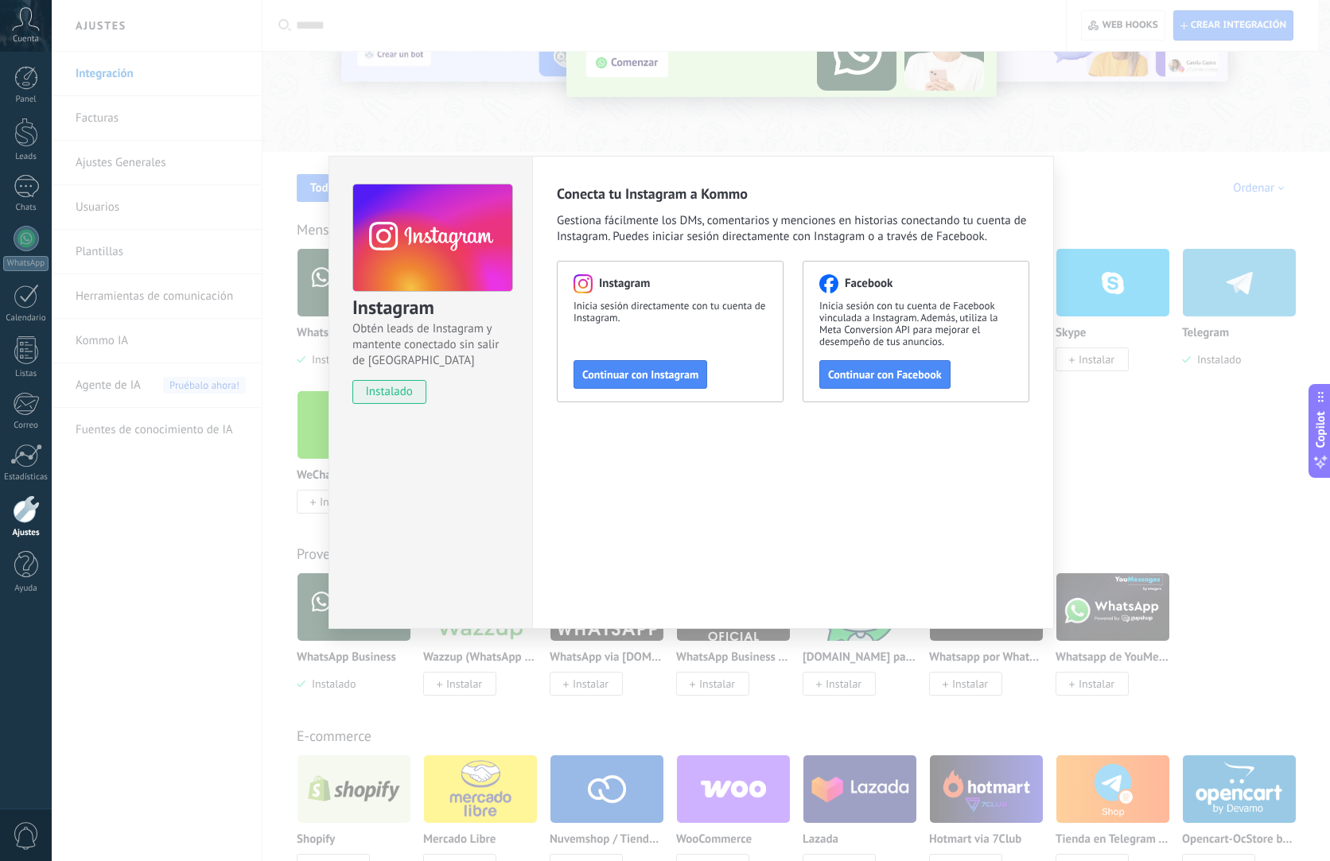
click at [934, 132] on div "Instagram Obtén leads de Instagram y mantente conectado sin salir de Kommo inst…" at bounding box center [691, 430] width 1278 height 861
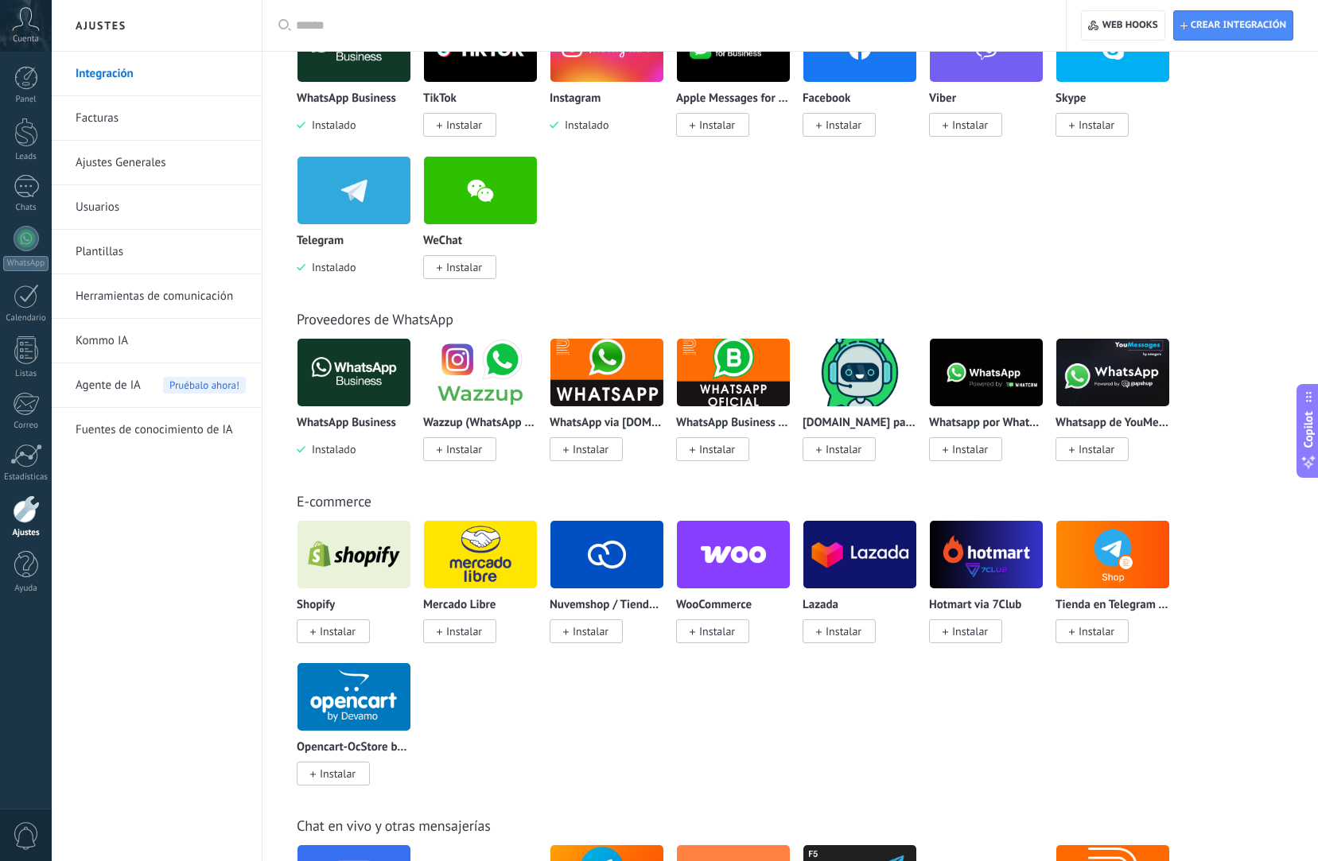
scroll to position [398, 0]
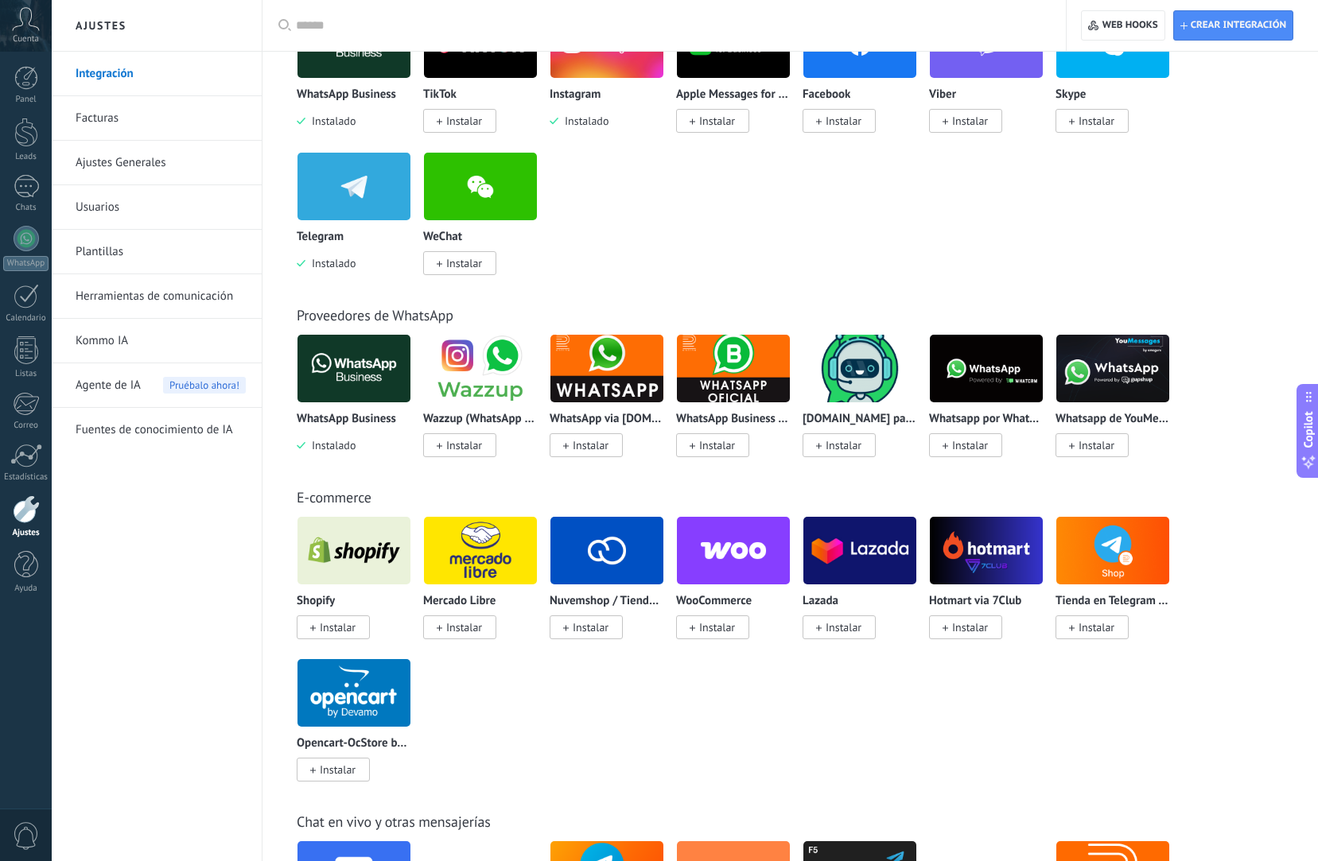
click at [713, 446] on span "Instalar" at bounding box center [717, 445] width 36 height 14
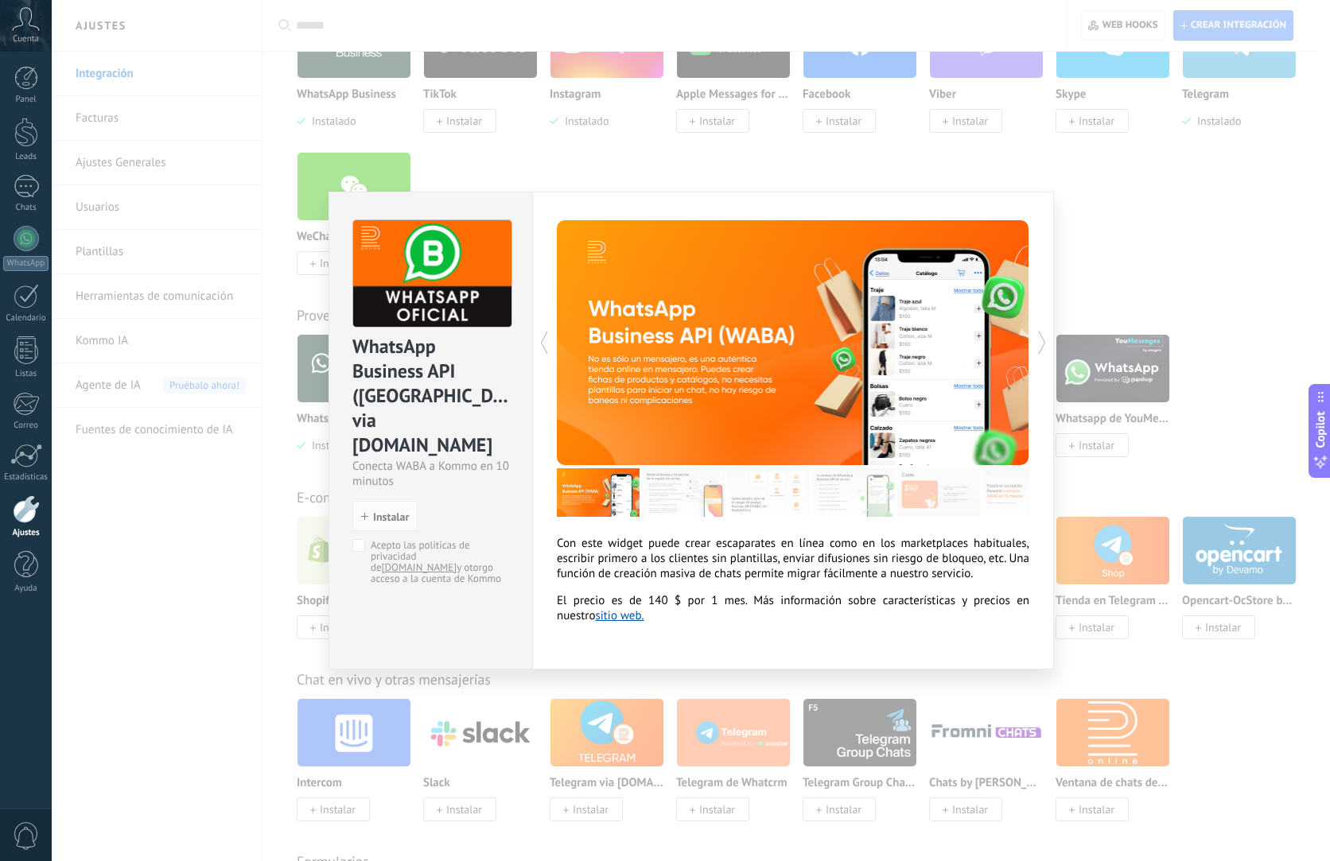
click at [934, 269] on div "WhatsApp Business API (WABA) via Radist.Online Conecta WABA a Kommo en 10 minut…" at bounding box center [691, 430] width 1278 height 861
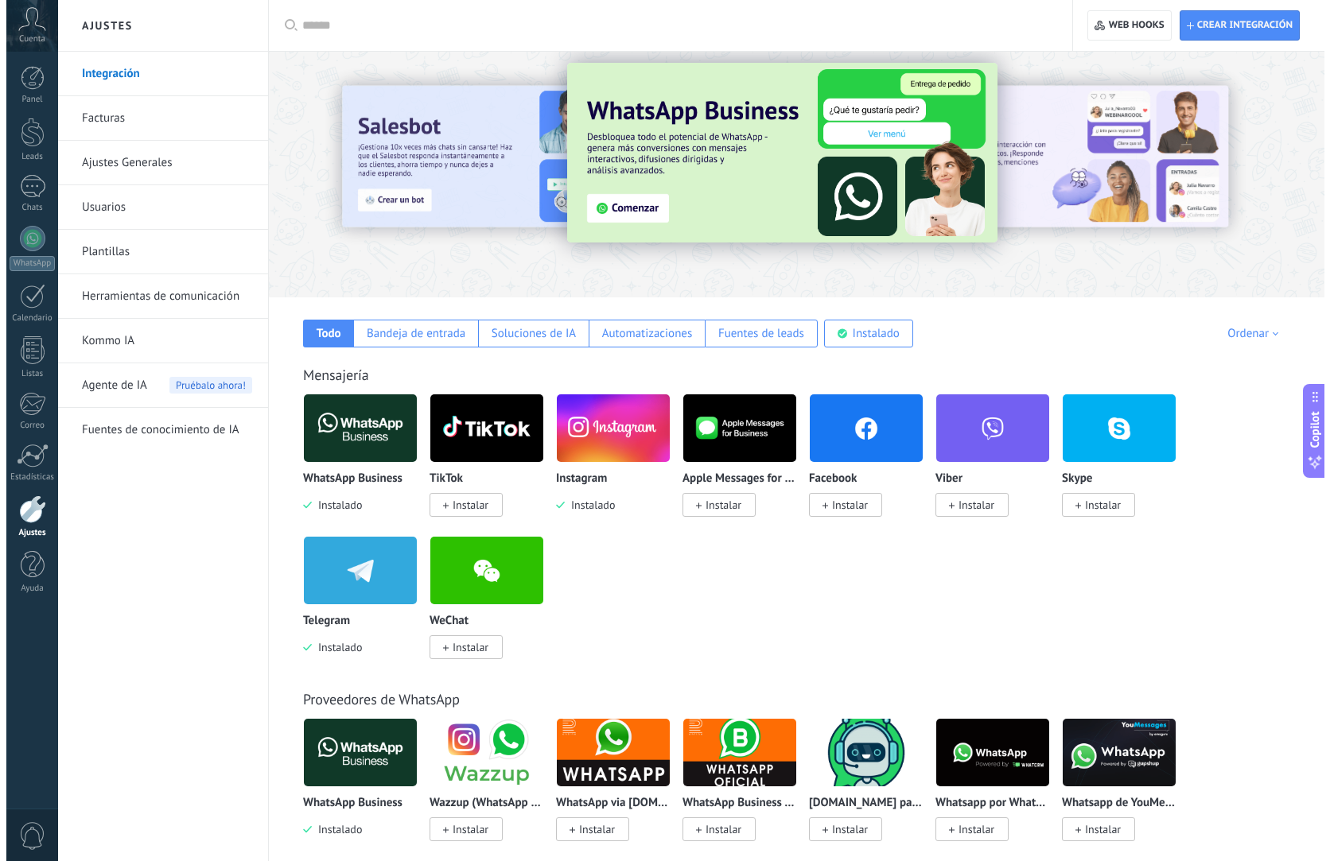
scroll to position [0, 0]
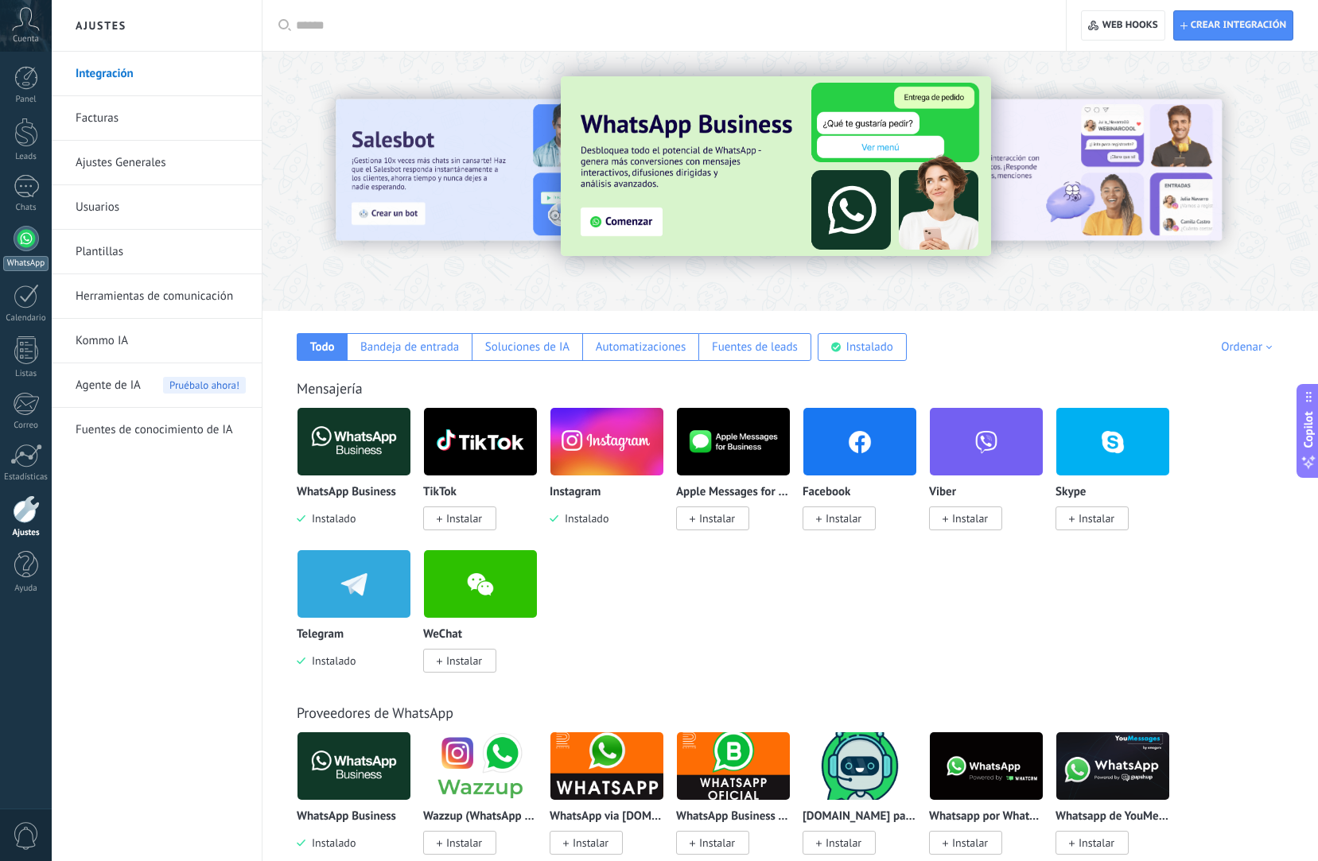
click at [34, 250] on link "WhatsApp" at bounding box center [26, 248] width 52 height 45
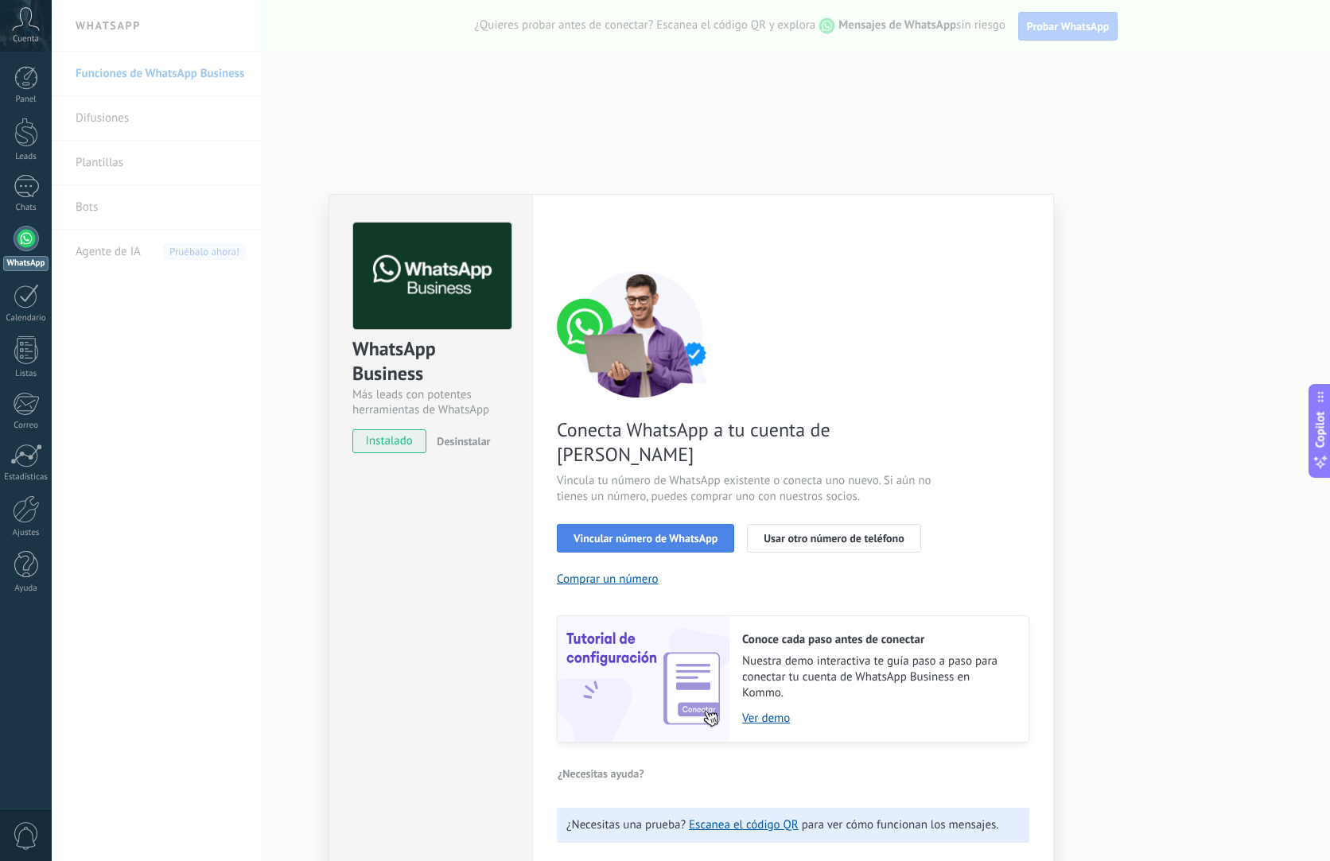
click at [665, 533] on span "Vincular número de WhatsApp" at bounding box center [645, 538] width 144 height 11
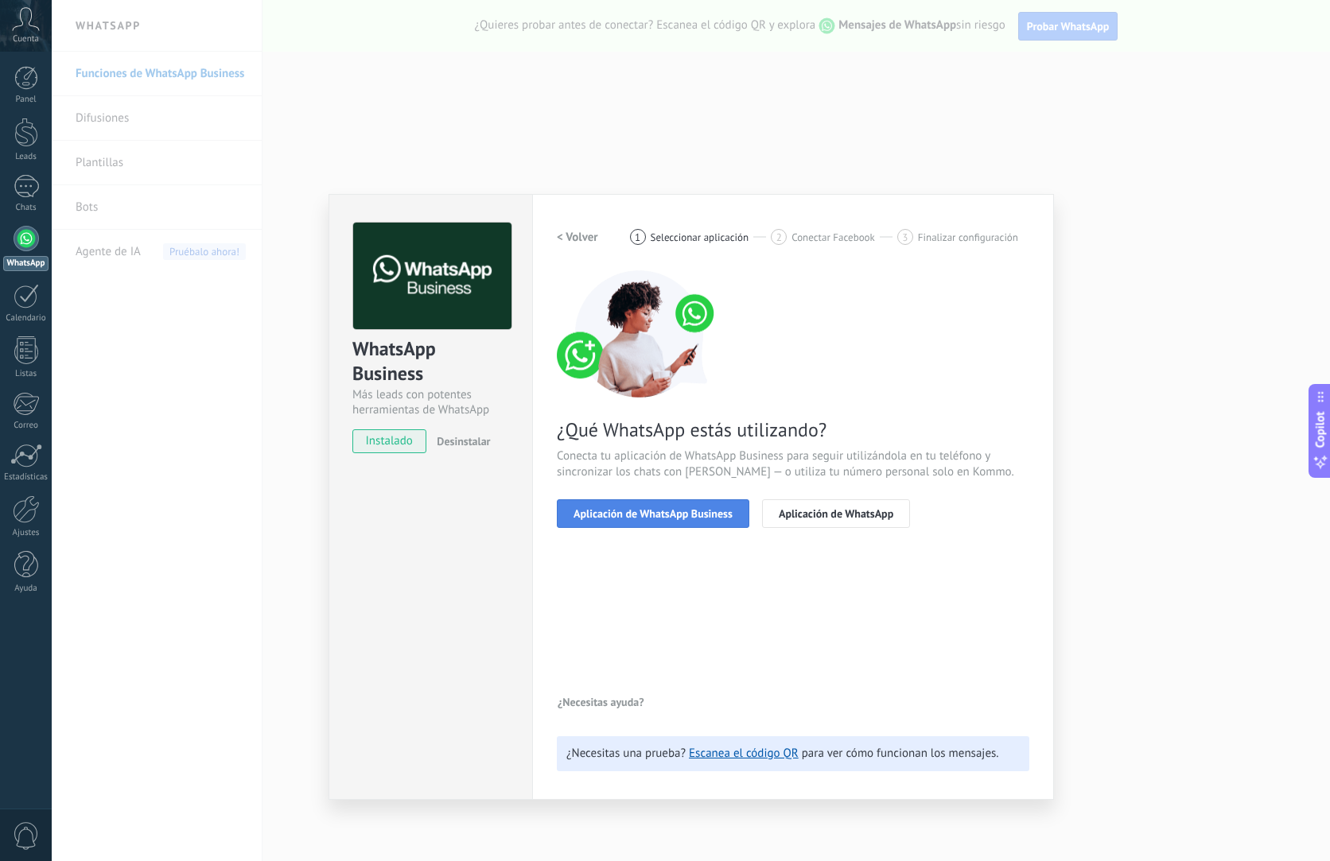
click at [666, 518] on span "Aplicación de WhatsApp Business" at bounding box center [652, 513] width 159 height 11
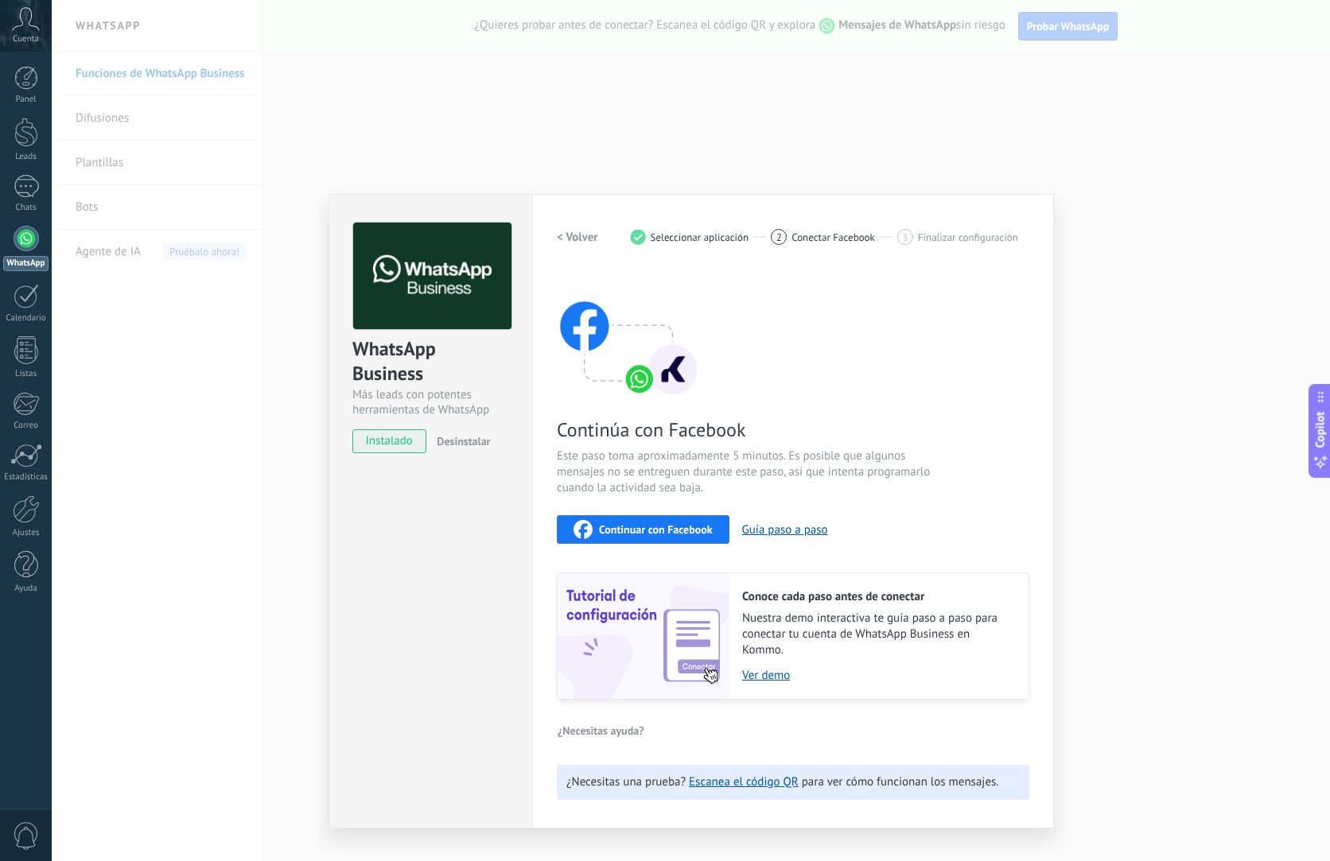
click at [575, 238] on h2 "< Volver" at bounding box center [577, 237] width 41 height 15
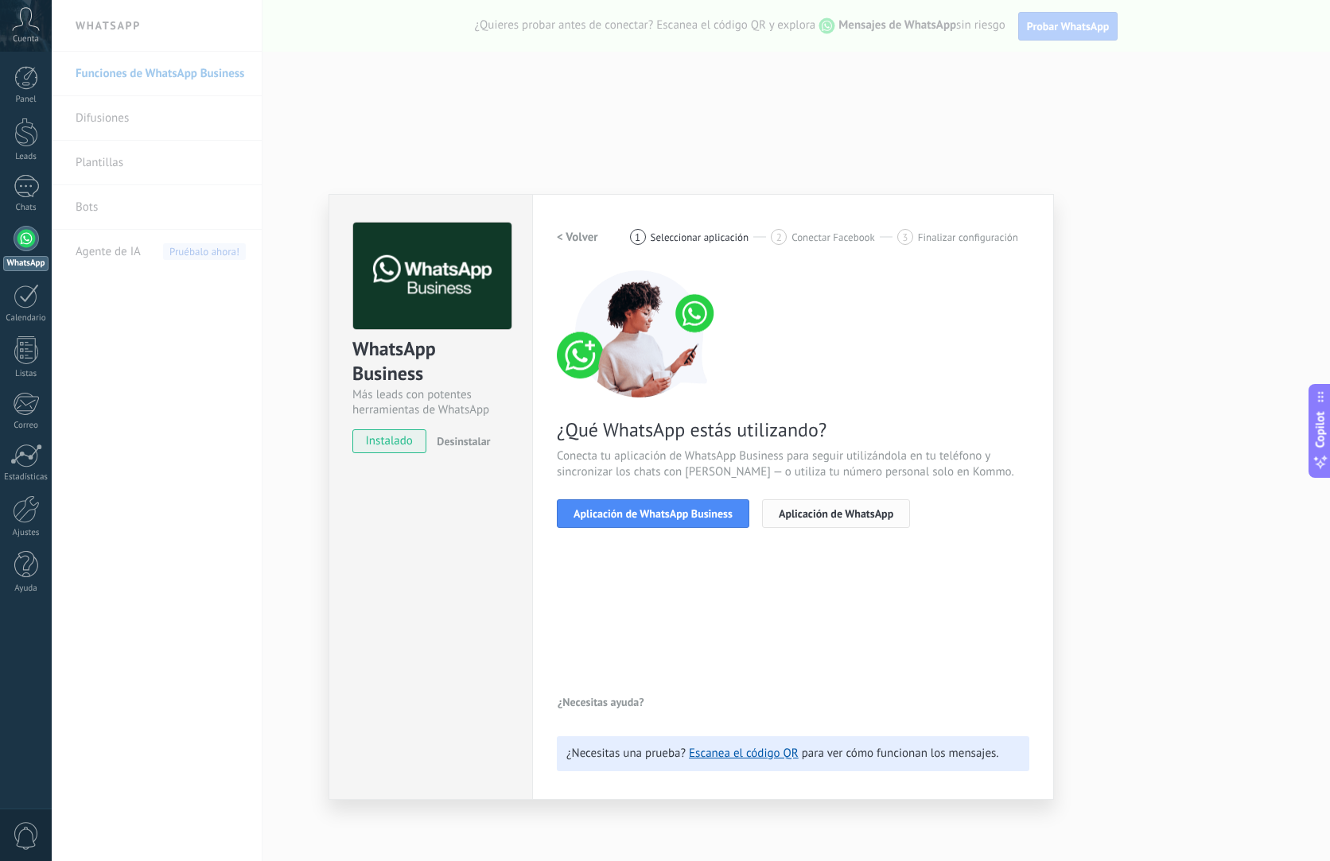
click at [822, 516] on span "Aplicación de WhatsApp" at bounding box center [836, 513] width 115 height 11
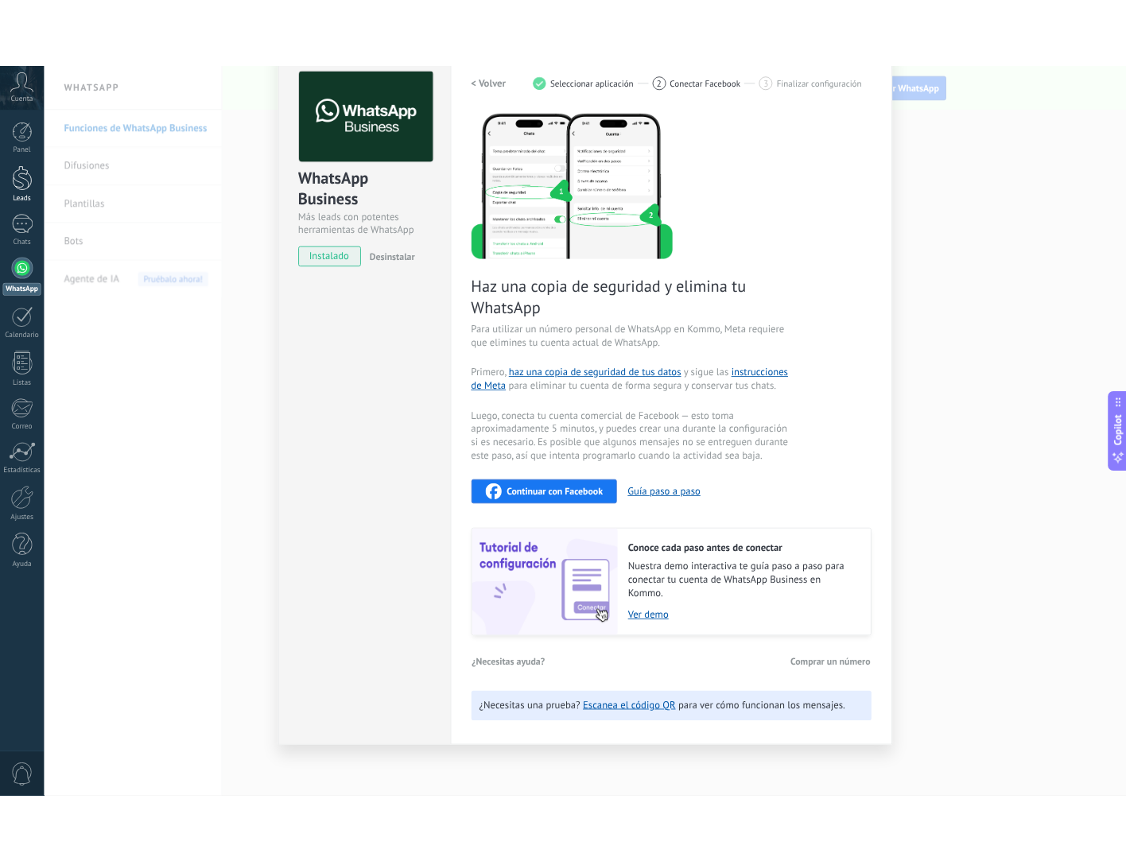
scroll to position [73, 0]
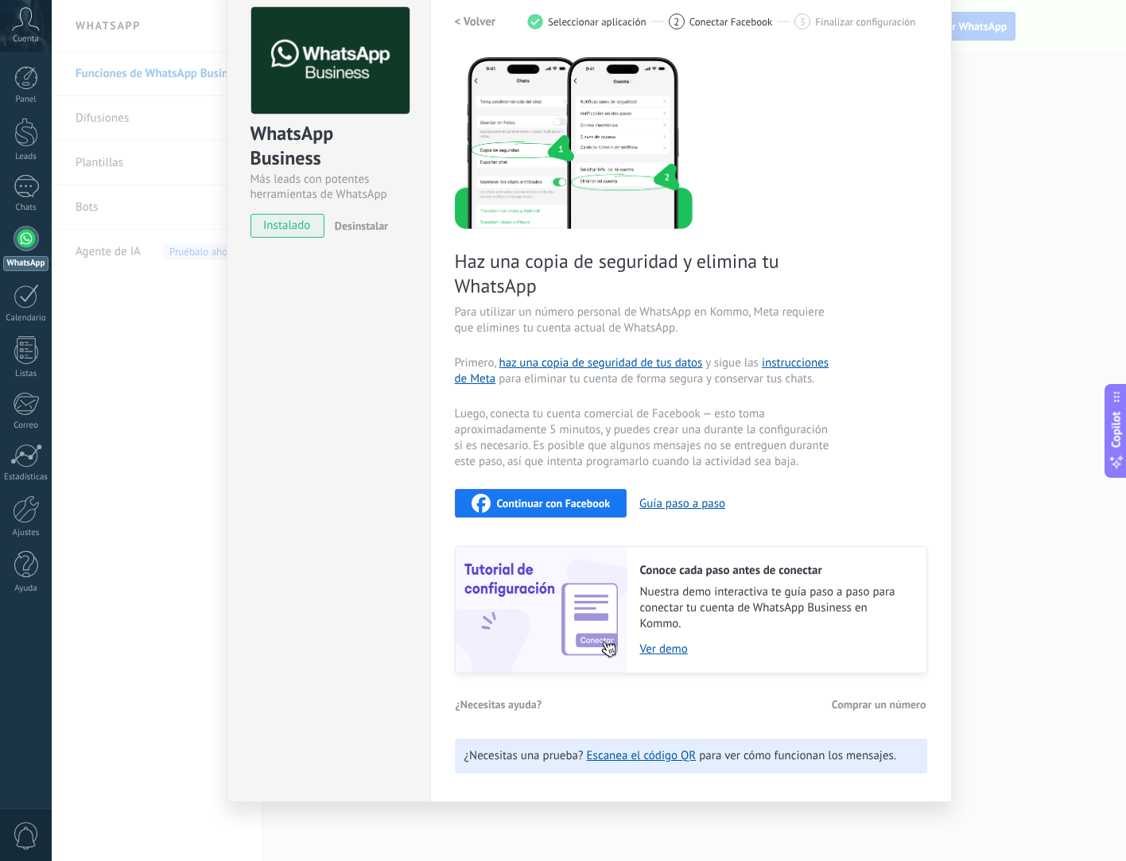
click at [1036, 128] on div "WhatsApp Business Más leads con potentes herramientas de WhatsApp instalado Des…" at bounding box center [589, 430] width 1074 height 861
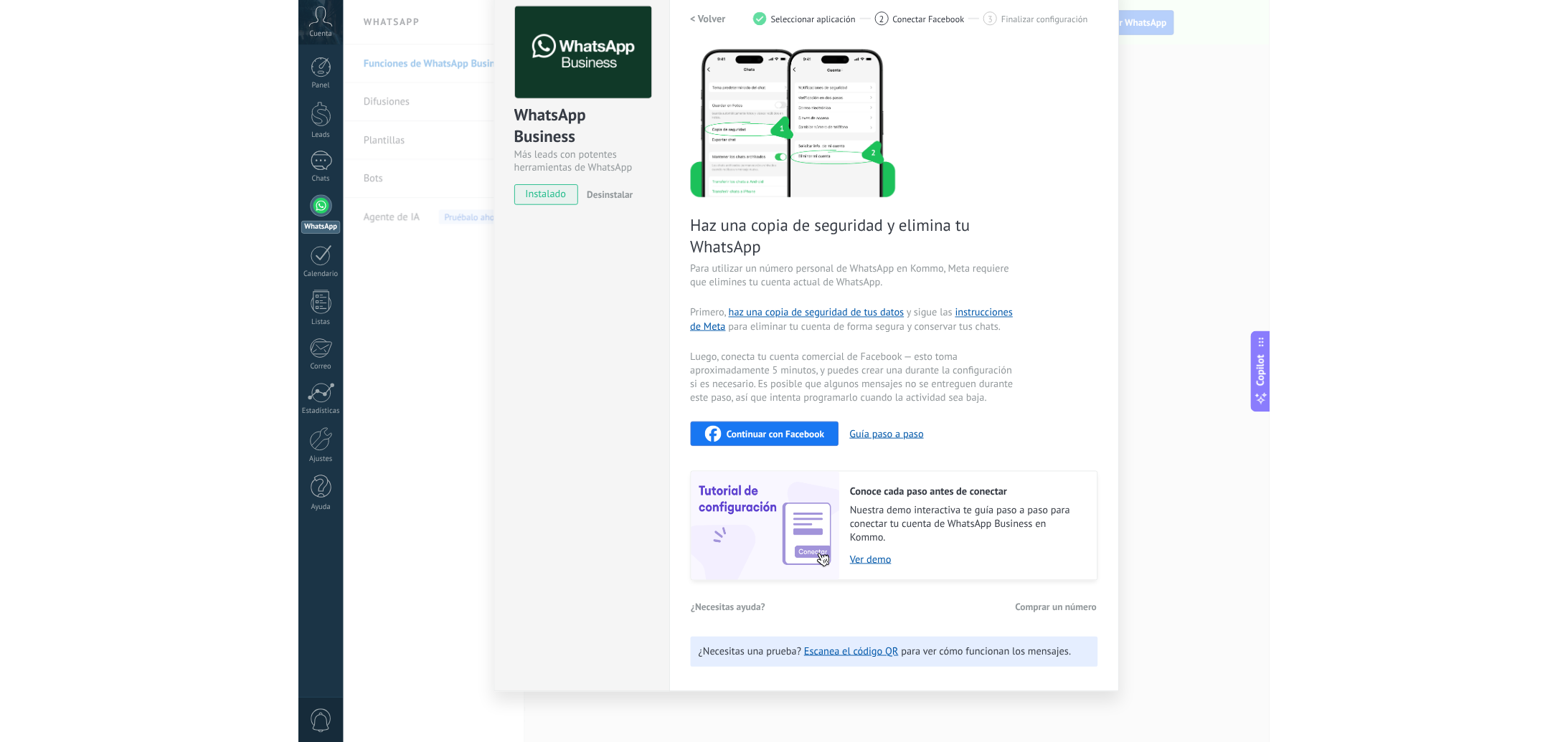
scroll to position [0, 0]
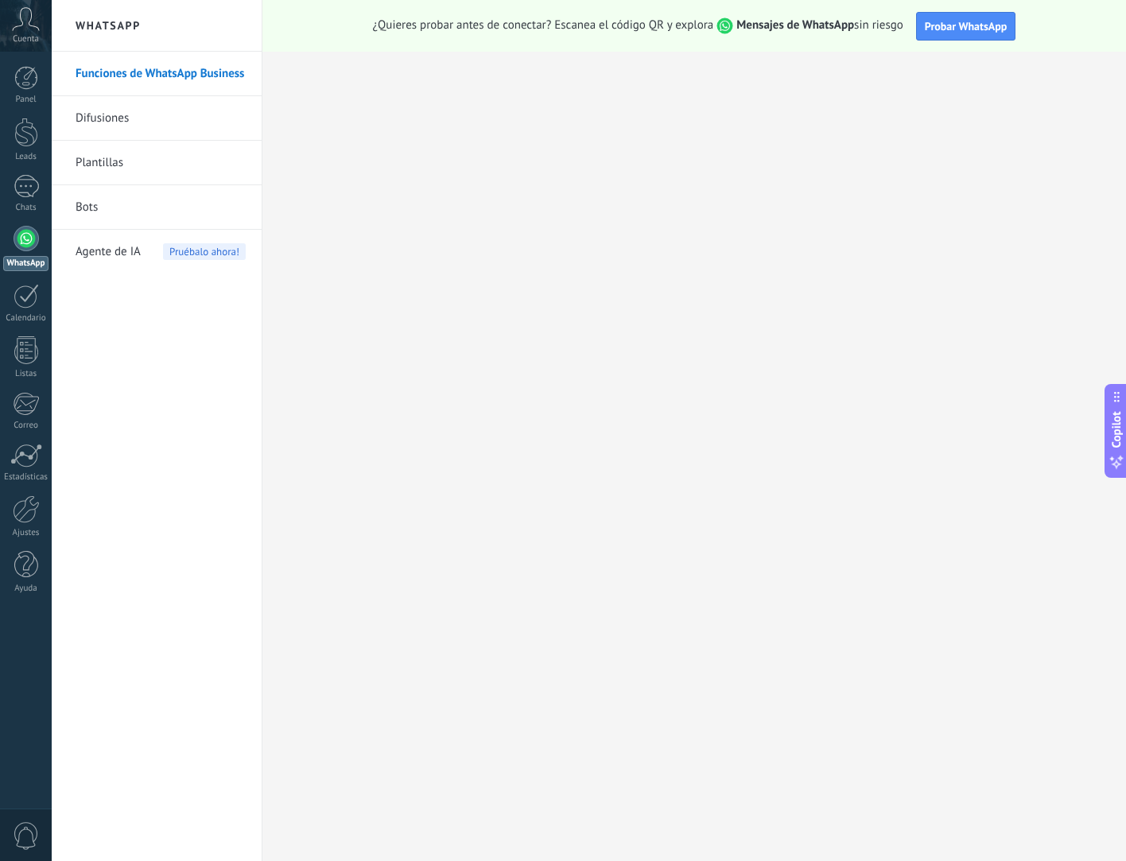
click at [165, 76] on link "Funciones de WhatsApp Business" at bounding box center [161, 74] width 170 height 45
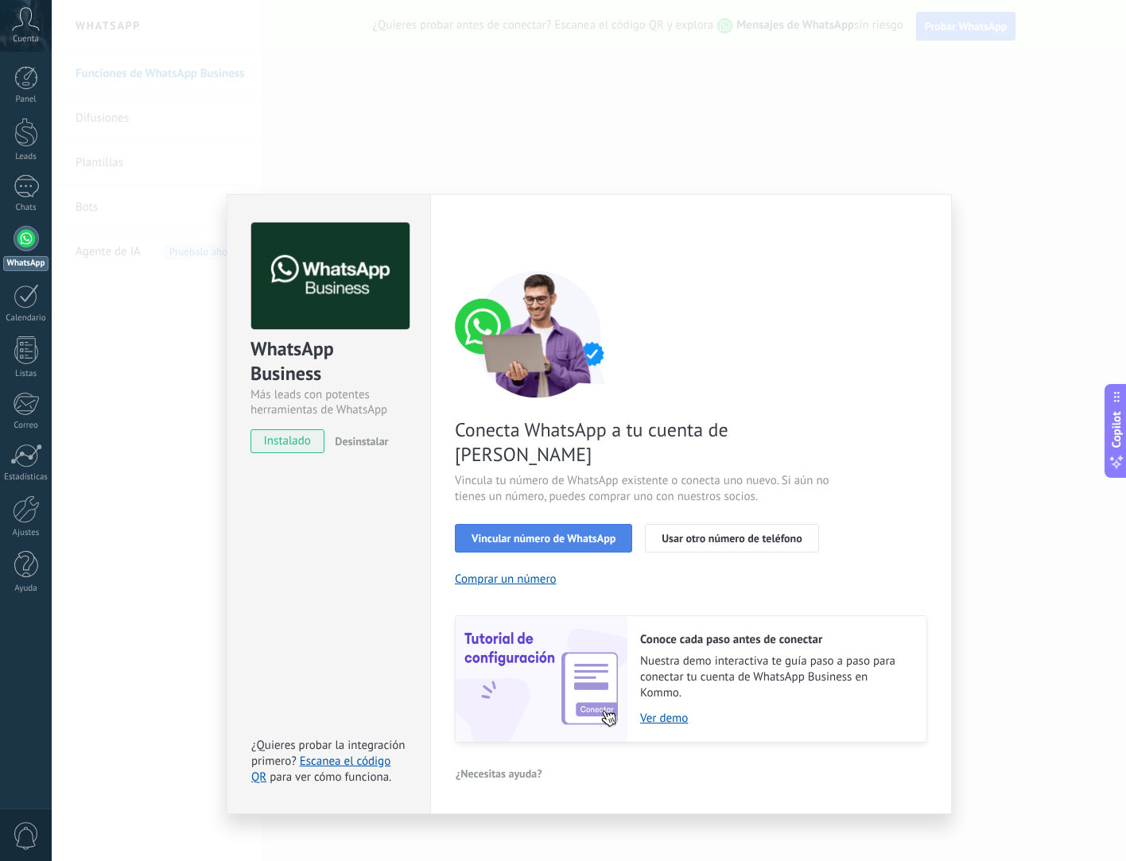
click at [586, 533] on span "Vincular número de WhatsApp" at bounding box center [544, 538] width 144 height 11
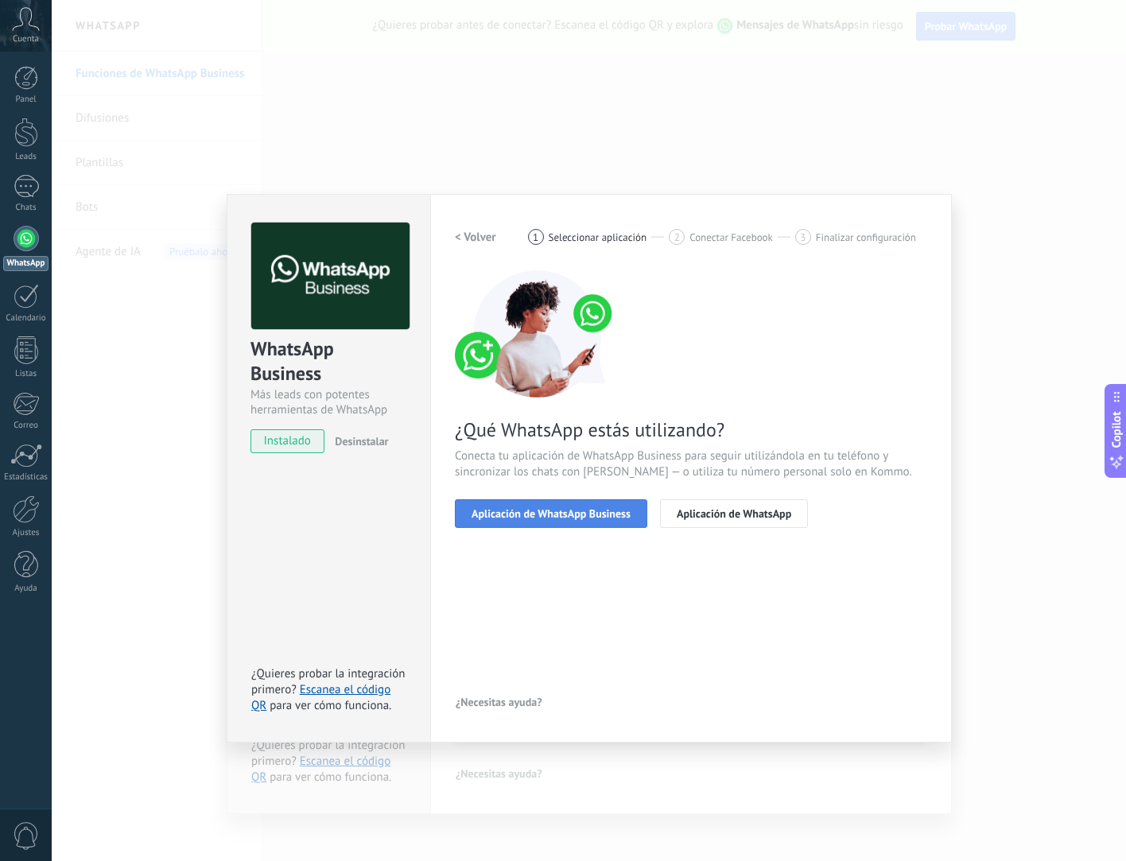
click at [633, 517] on button "Aplicación de WhatsApp Business" at bounding box center [551, 513] width 192 height 29
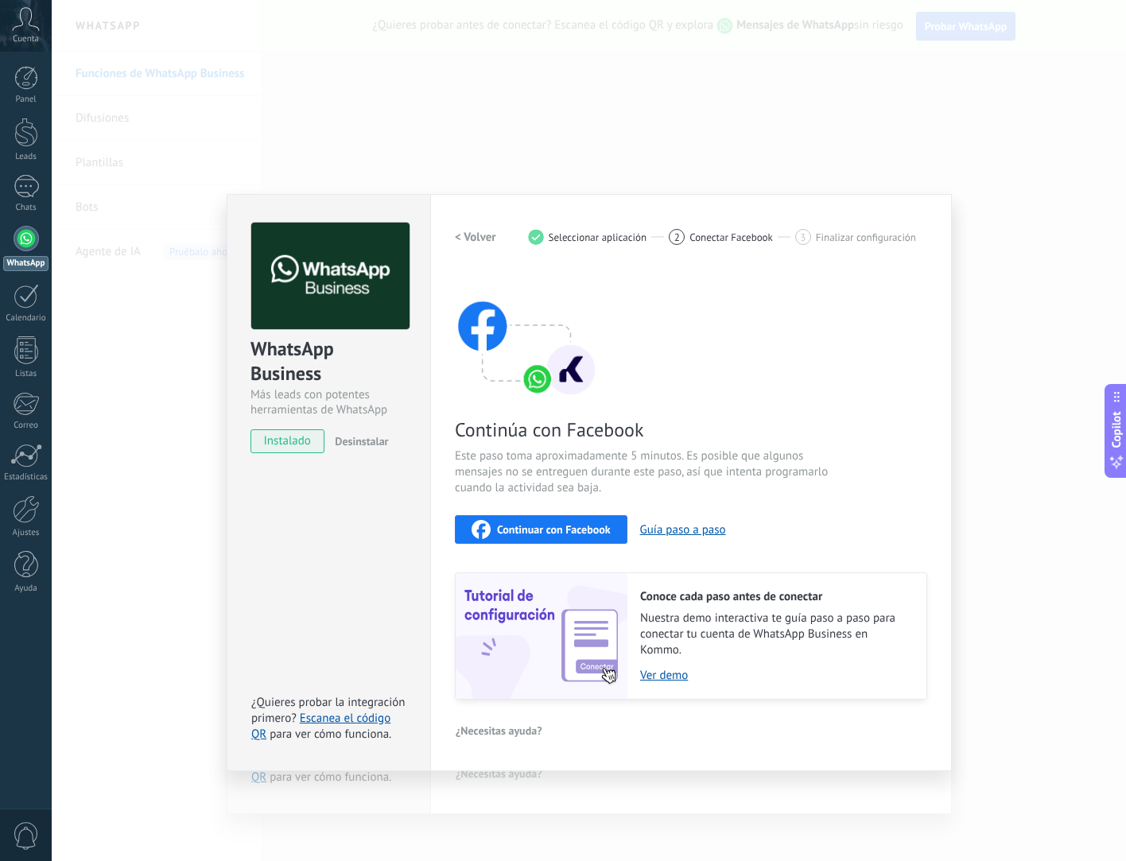
click at [1025, 328] on div "WhatsApp Business Más leads con potentes herramientas de WhatsApp instalado Des…" at bounding box center [589, 430] width 1074 height 861
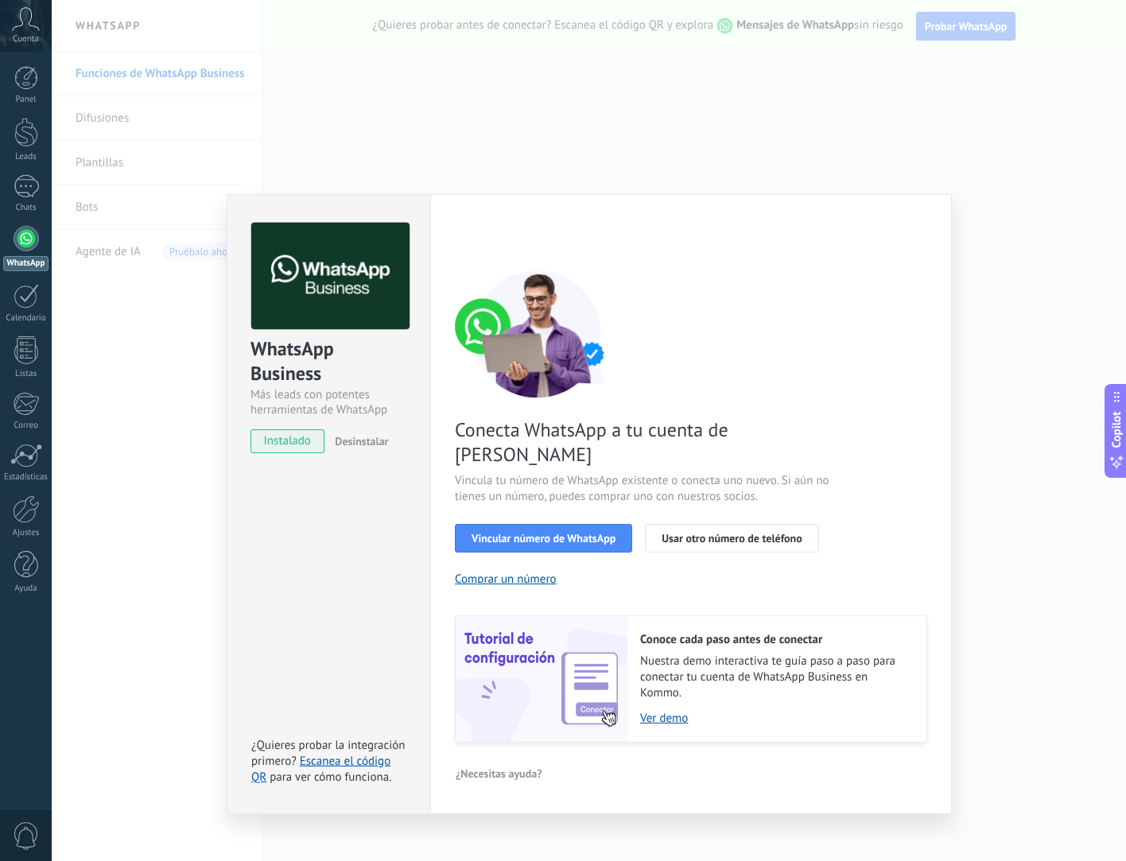
click at [1026, 418] on div "WhatsApp Business Más leads con potentes herramientas de WhatsApp instalado Des…" at bounding box center [589, 430] width 1074 height 861
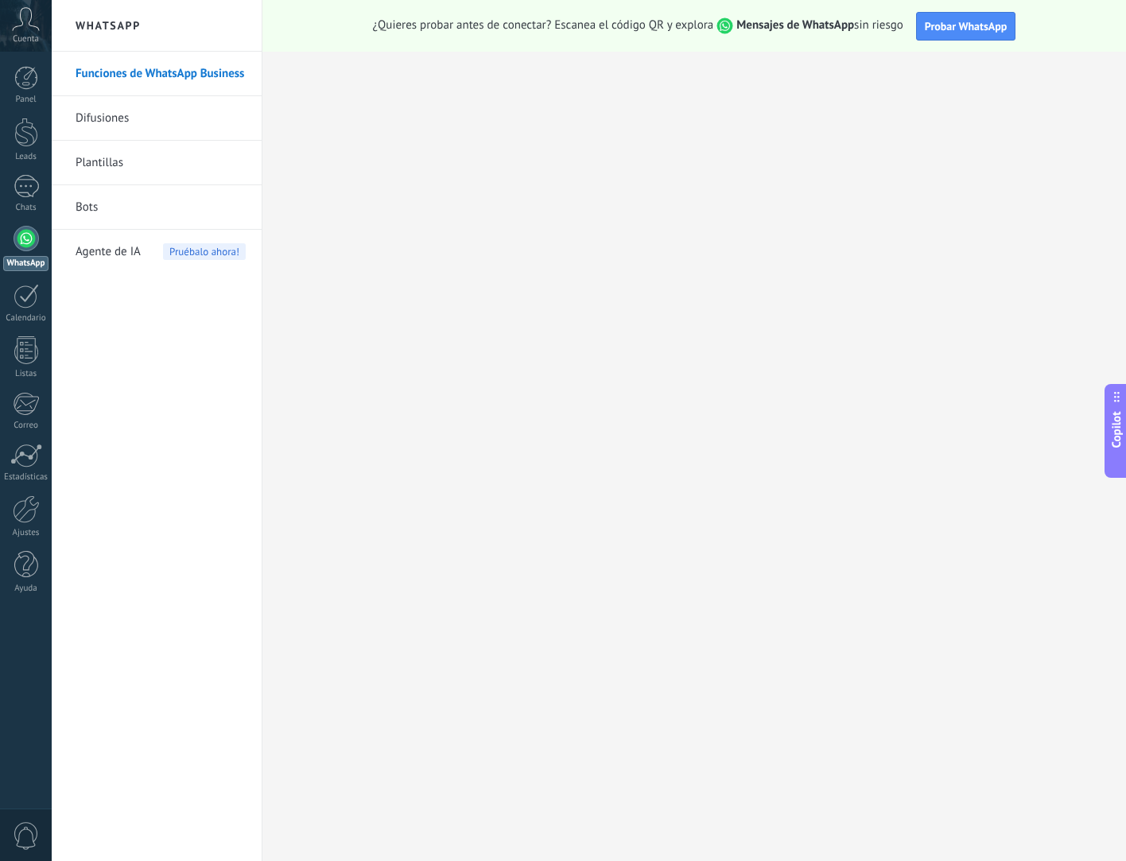
click at [122, 121] on link "Difusiones" at bounding box center [161, 118] width 170 height 45
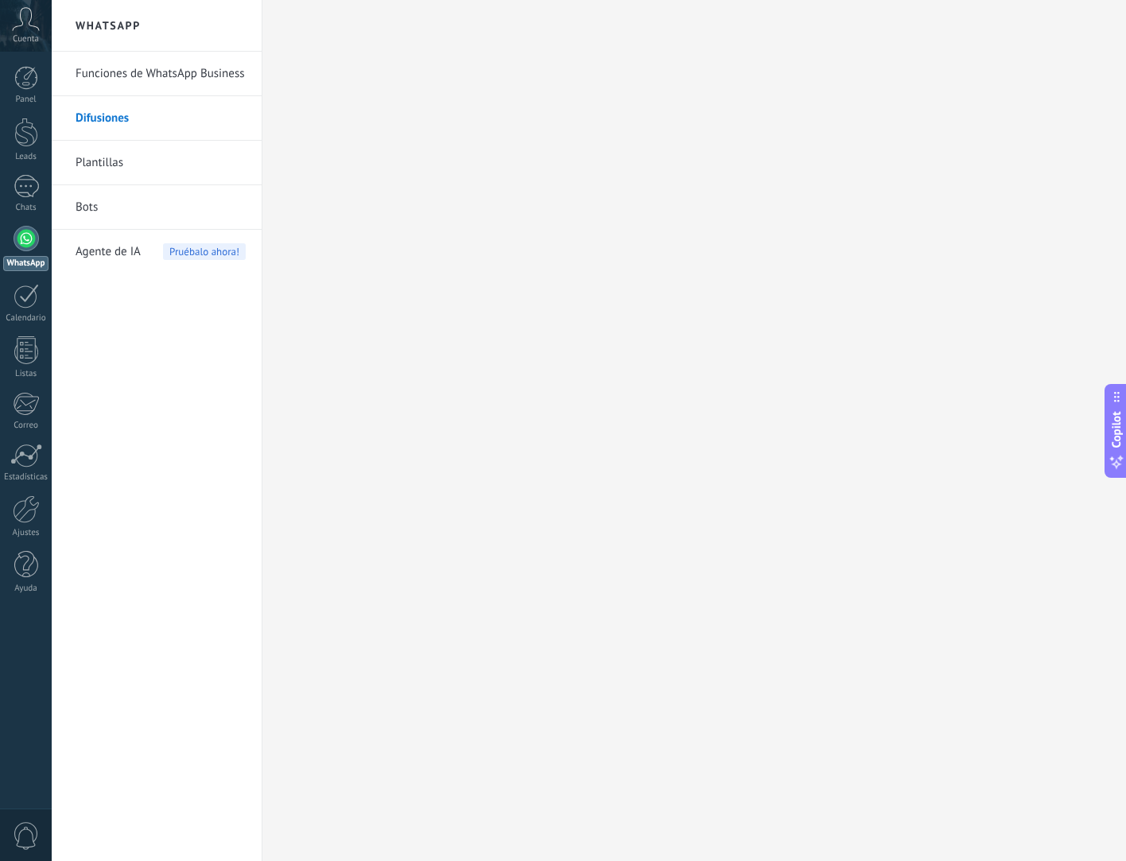
click at [27, 235] on div at bounding box center [26, 238] width 25 height 25
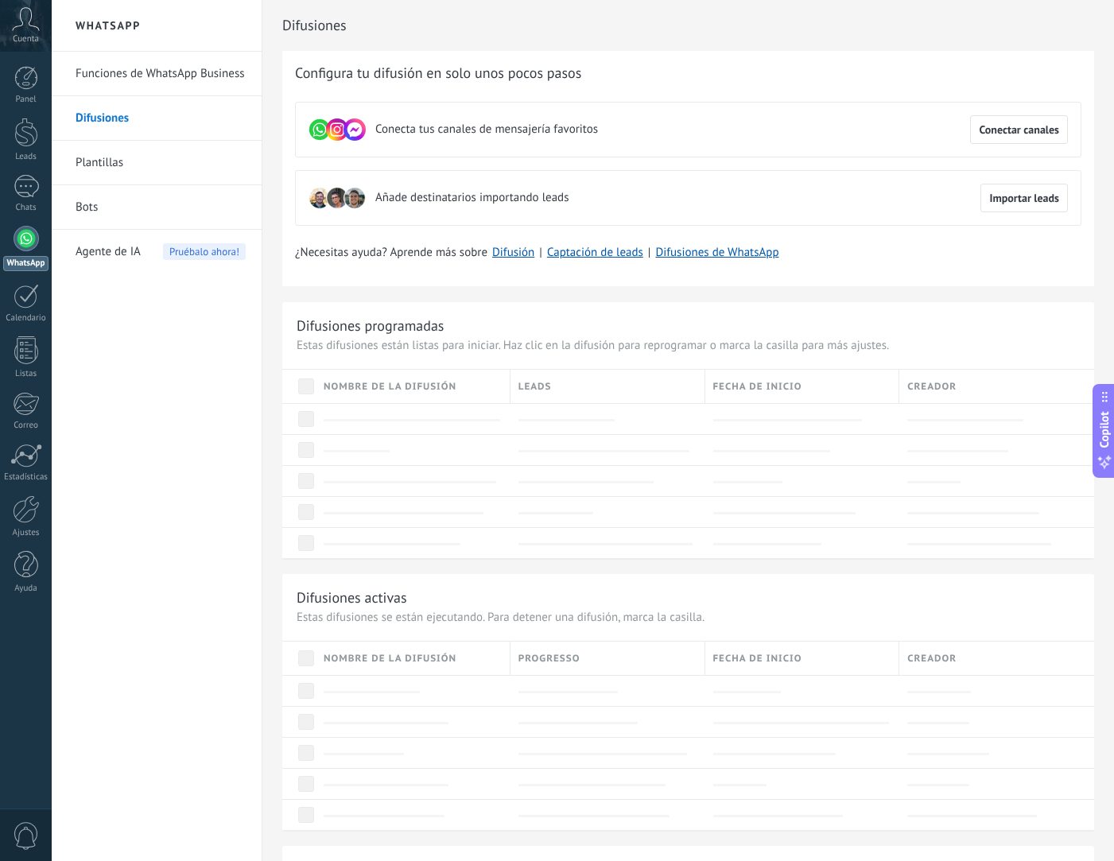
click at [29, 33] on div "Cuenta" at bounding box center [26, 26] width 52 height 52
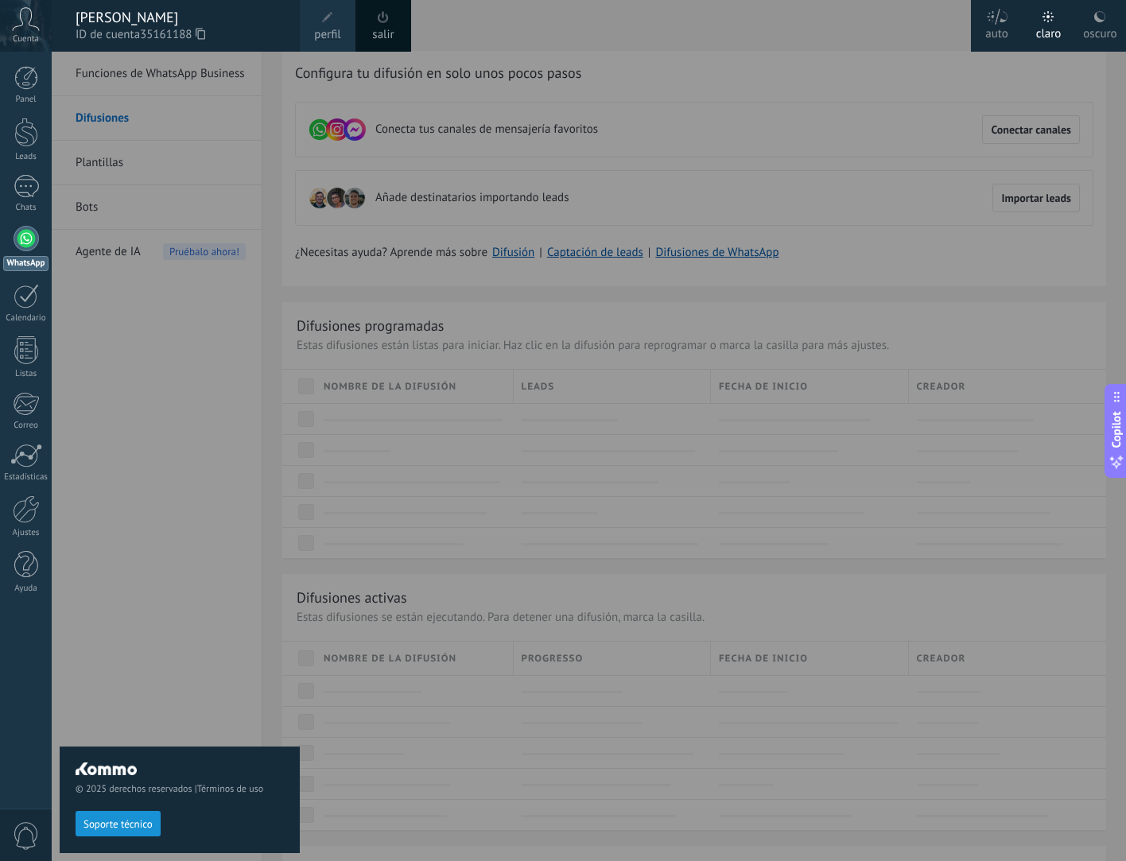
click at [207, 347] on div "© 2025 derechos reservados | Términos de uso Soporte técnico" at bounding box center [180, 457] width 240 height 810
click at [225, 451] on div "© 2025 derechos reservados | Términos de uso Soporte técnico" at bounding box center [180, 457] width 240 height 810
drag, startPoint x: 694, startPoint y: 515, endPoint x: 736, endPoint y: 460, distance: 69.2
click at [705, 508] on div at bounding box center [615, 430] width 1126 height 861
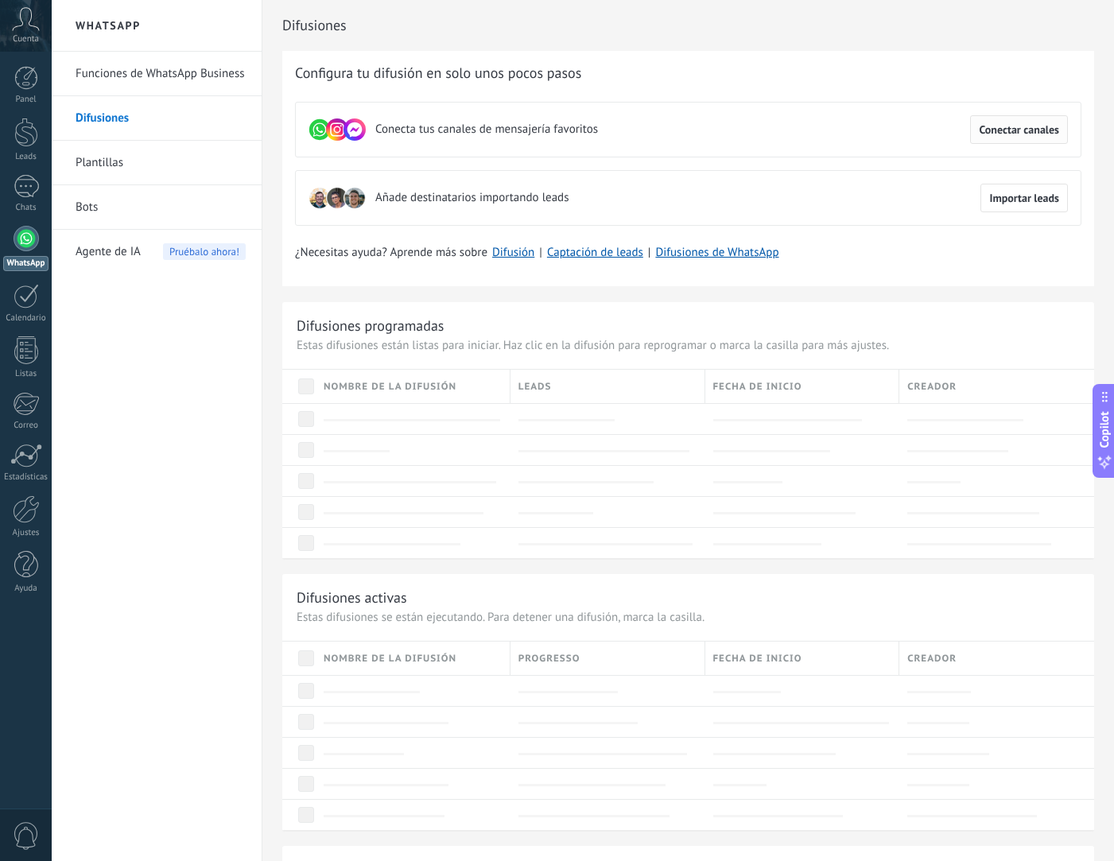
click at [1026, 137] on button "Conectar canales" at bounding box center [1019, 129] width 98 height 29
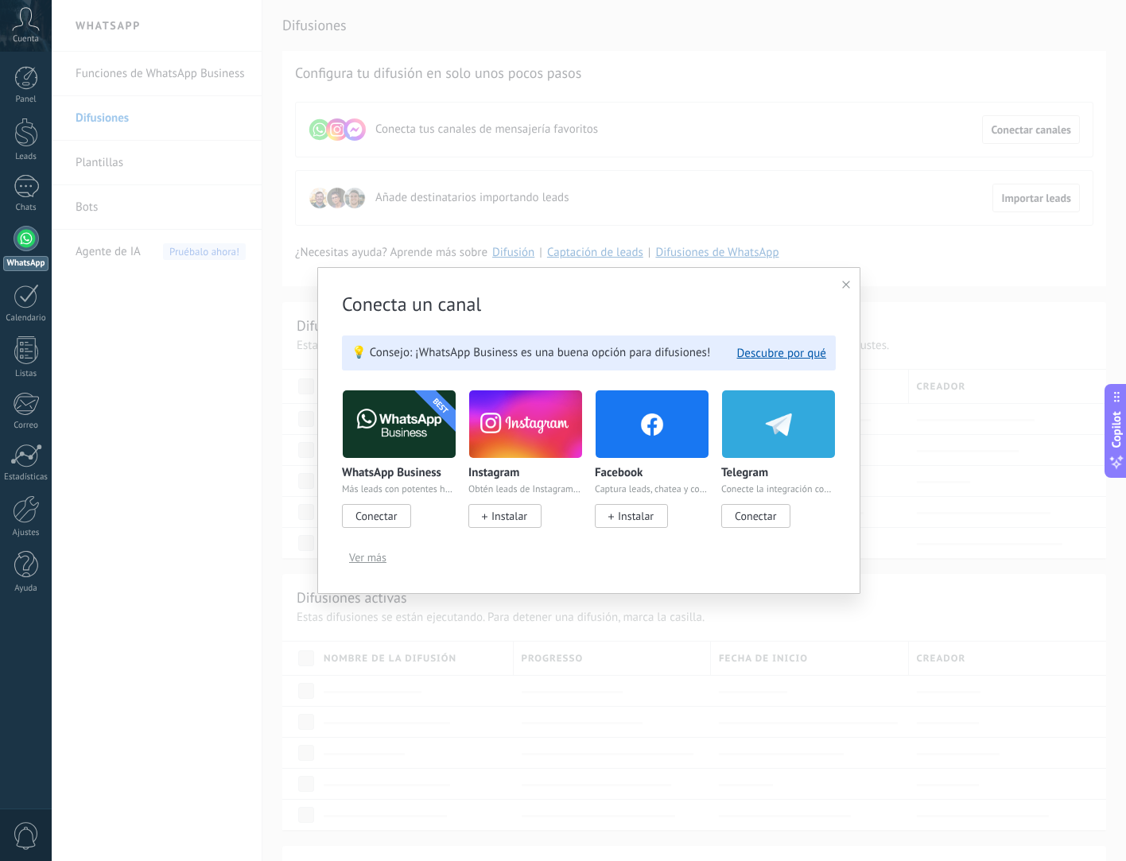
click at [509, 523] on span "Instalar" at bounding box center [510, 516] width 36 height 14
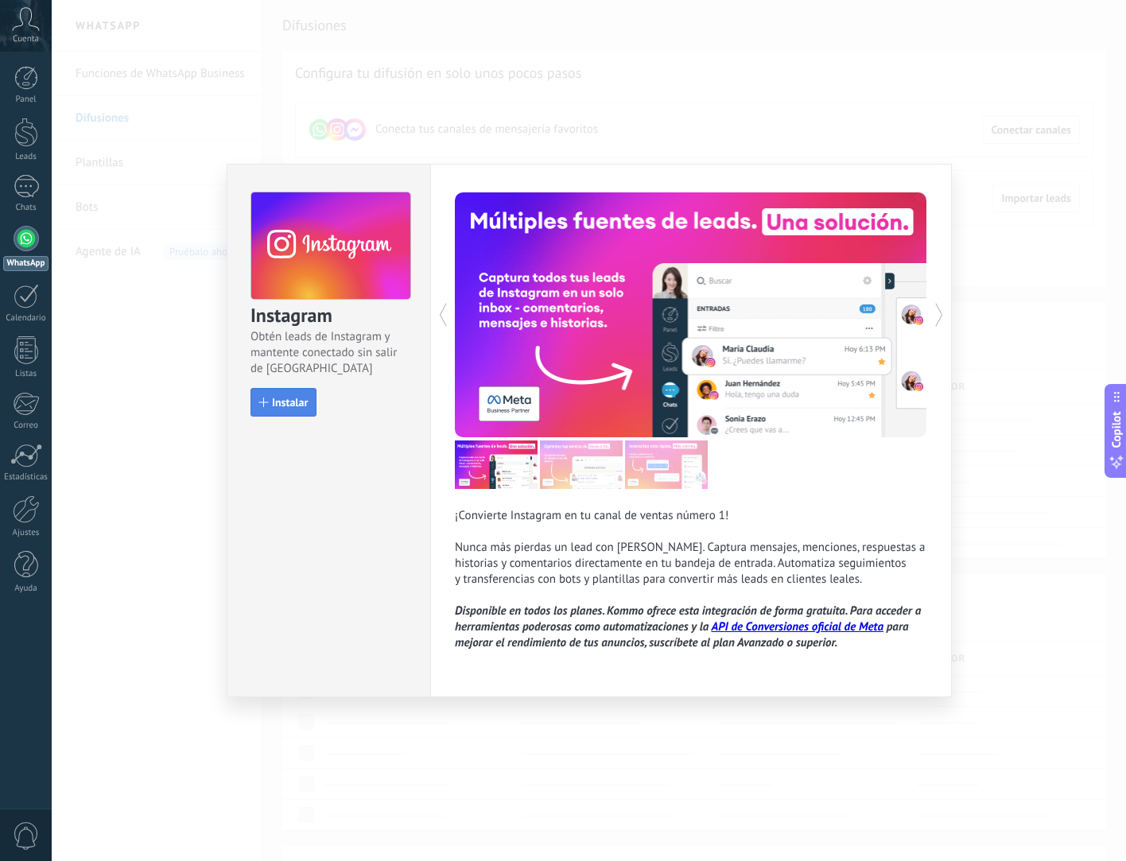
click at [285, 407] on span "Instalar" at bounding box center [290, 402] width 36 height 11
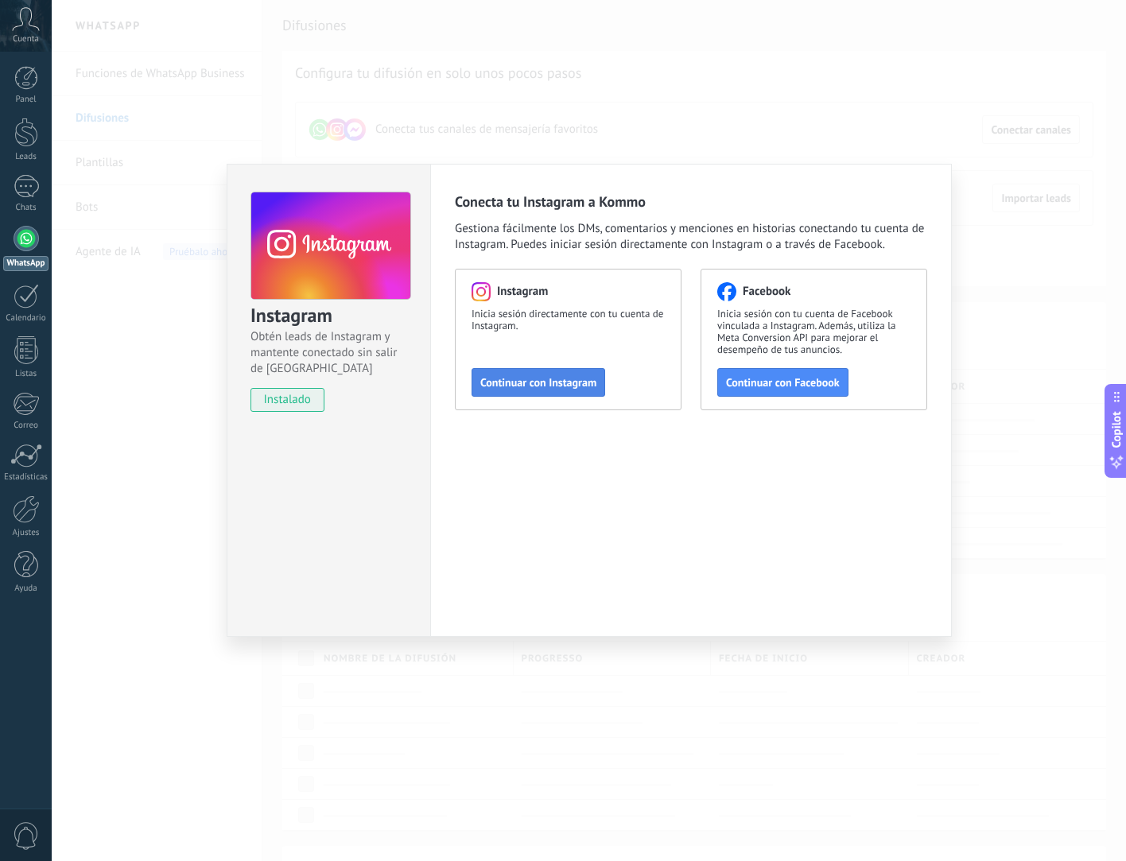
click at [577, 379] on span "Continuar con Instagram" at bounding box center [538, 382] width 116 height 11
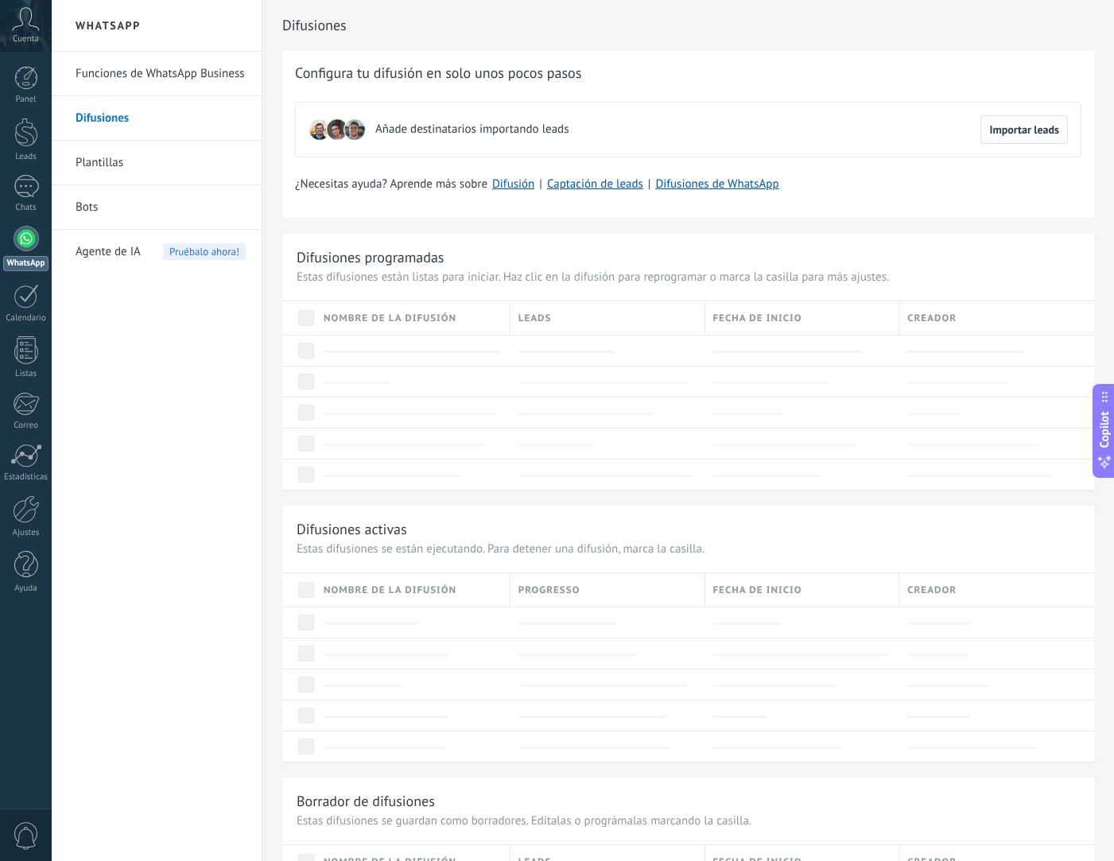
click at [1025, 135] on span "Importar leads" at bounding box center [1024, 129] width 70 height 11
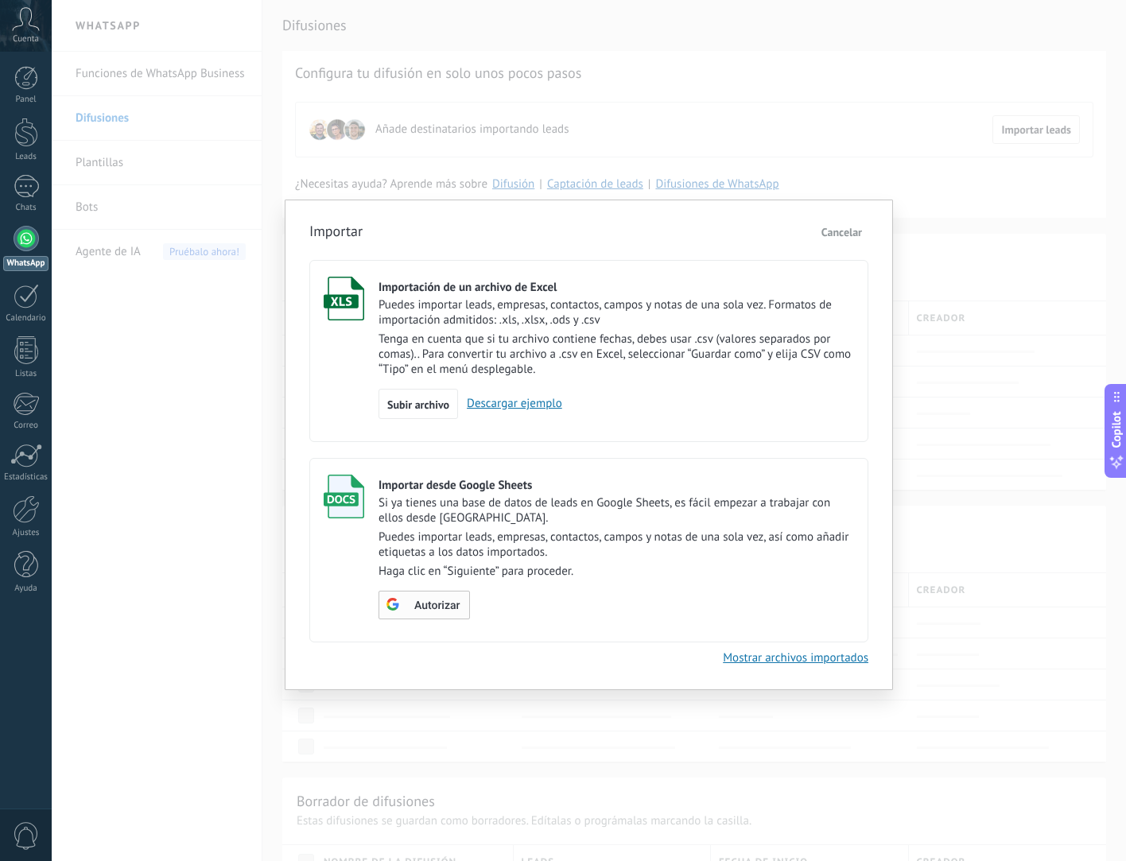
click at [441, 611] on span "Autorizar" at bounding box center [436, 605] width 45 height 11
click at [857, 234] on span "Cancelar" at bounding box center [842, 232] width 41 height 14
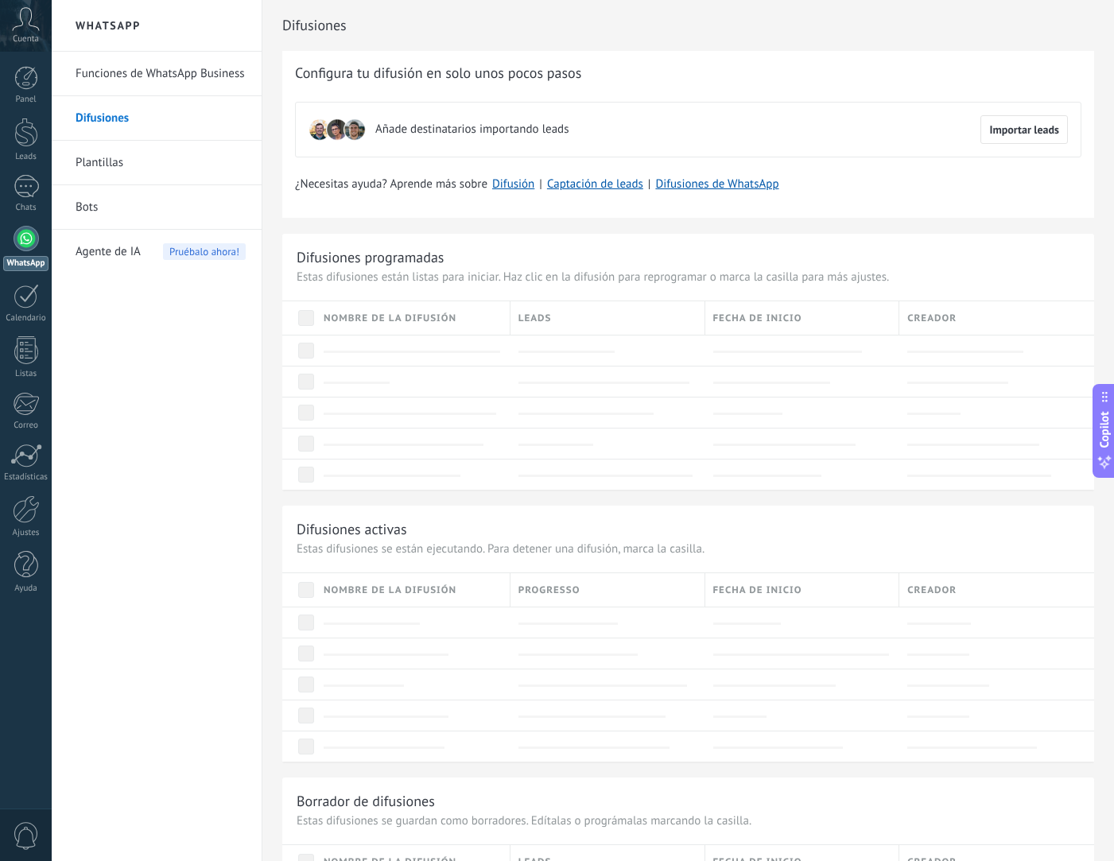
click at [107, 163] on link "Plantillas" at bounding box center [161, 163] width 170 height 45
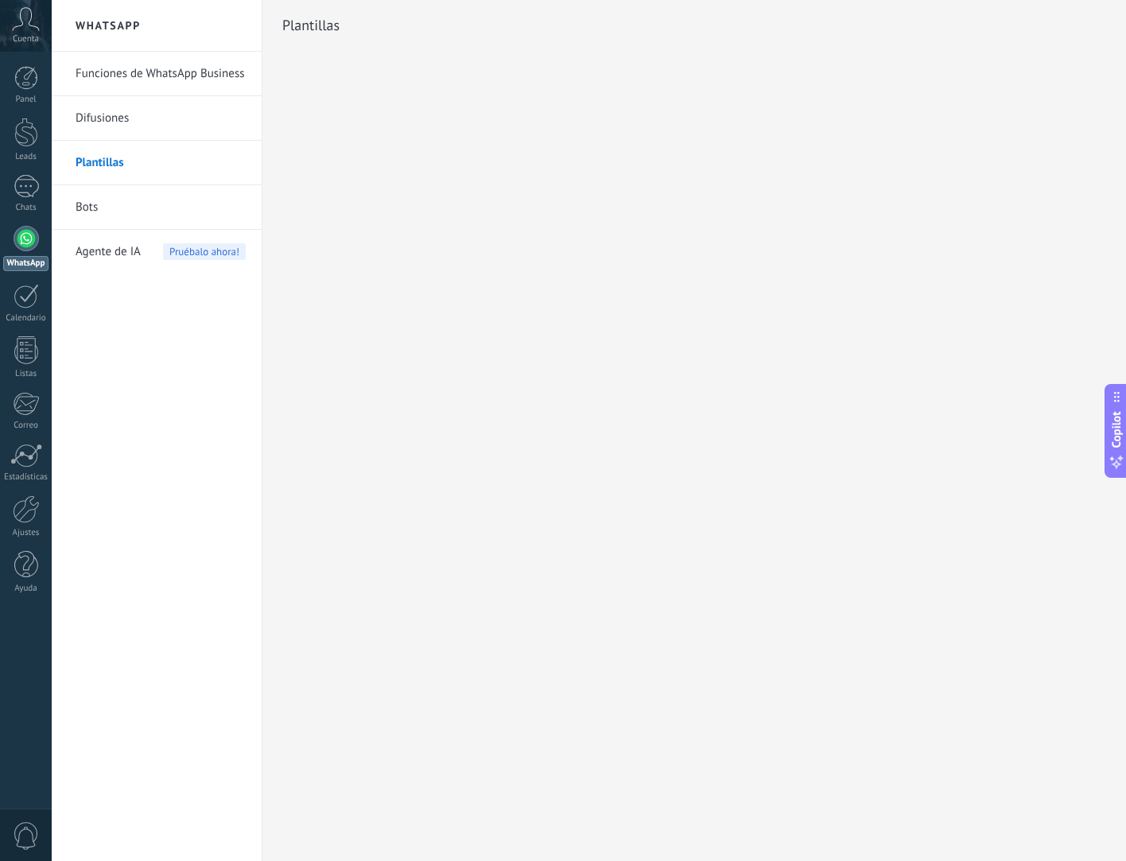
click at [95, 216] on link "Bots" at bounding box center [161, 207] width 170 height 45
click at [38, 189] on div at bounding box center [26, 186] width 25 height 23
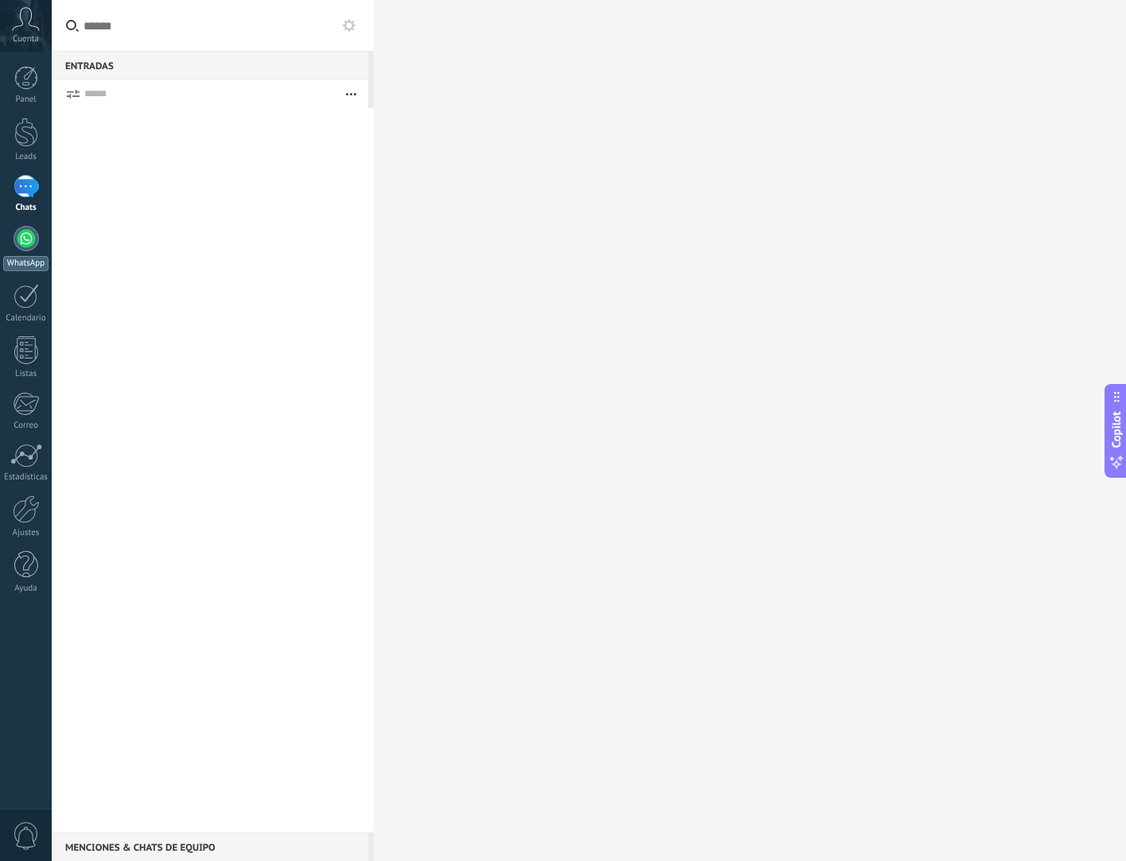
click at [16, 229] on div at bounding box center [26, 238] width 25 height 25
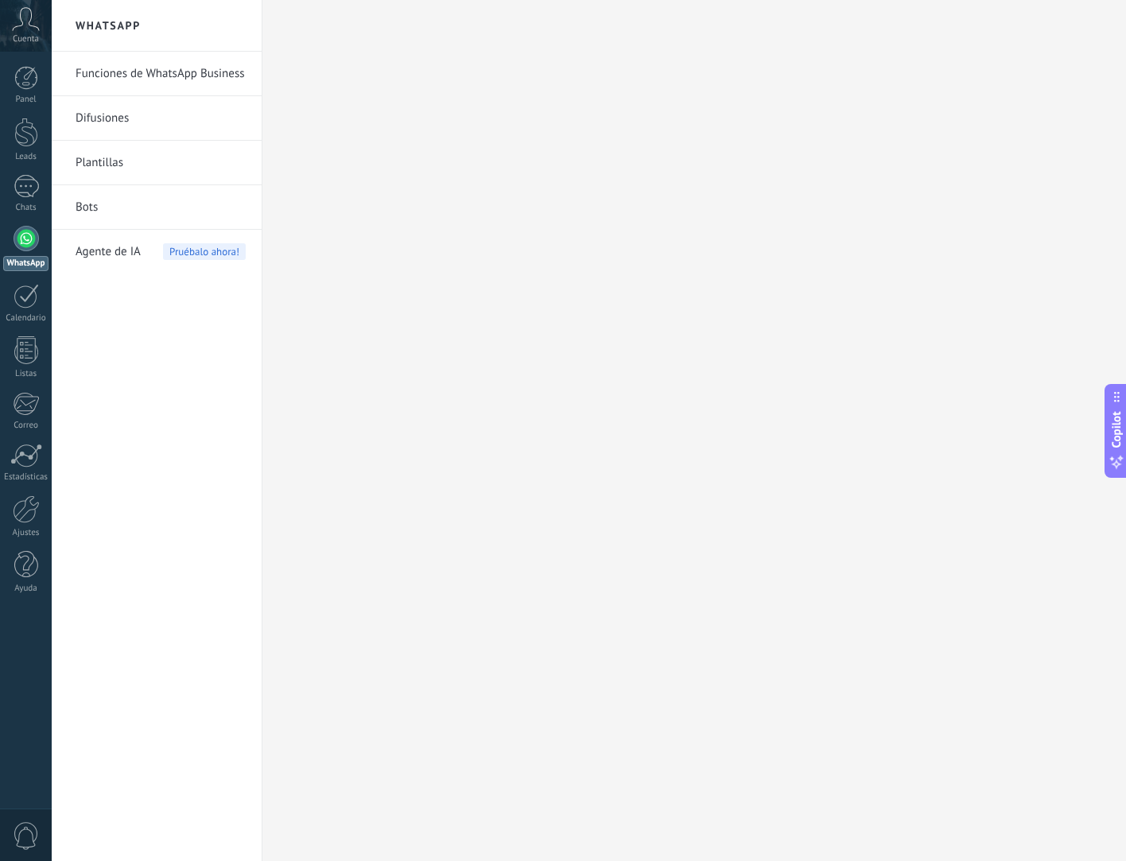
click at [25, 241] on div at bounding box center [26, 238] width 25 height 25
click at [136, 77] on link "Funciones de WhatsApp Business" at bounding box center [161, 74] width 170 height 45
click at [21, 243] on div at bounding box center [26, 238] width 25 height 25
click at [135, 64] on link "Funciones de WhatsApp Business" at bounding box center [161, 74] width 170 height 45
click at [139, 76] on link "Funciones de WhatsApp Business" at bounding box center [161, 74] width 170 height 45
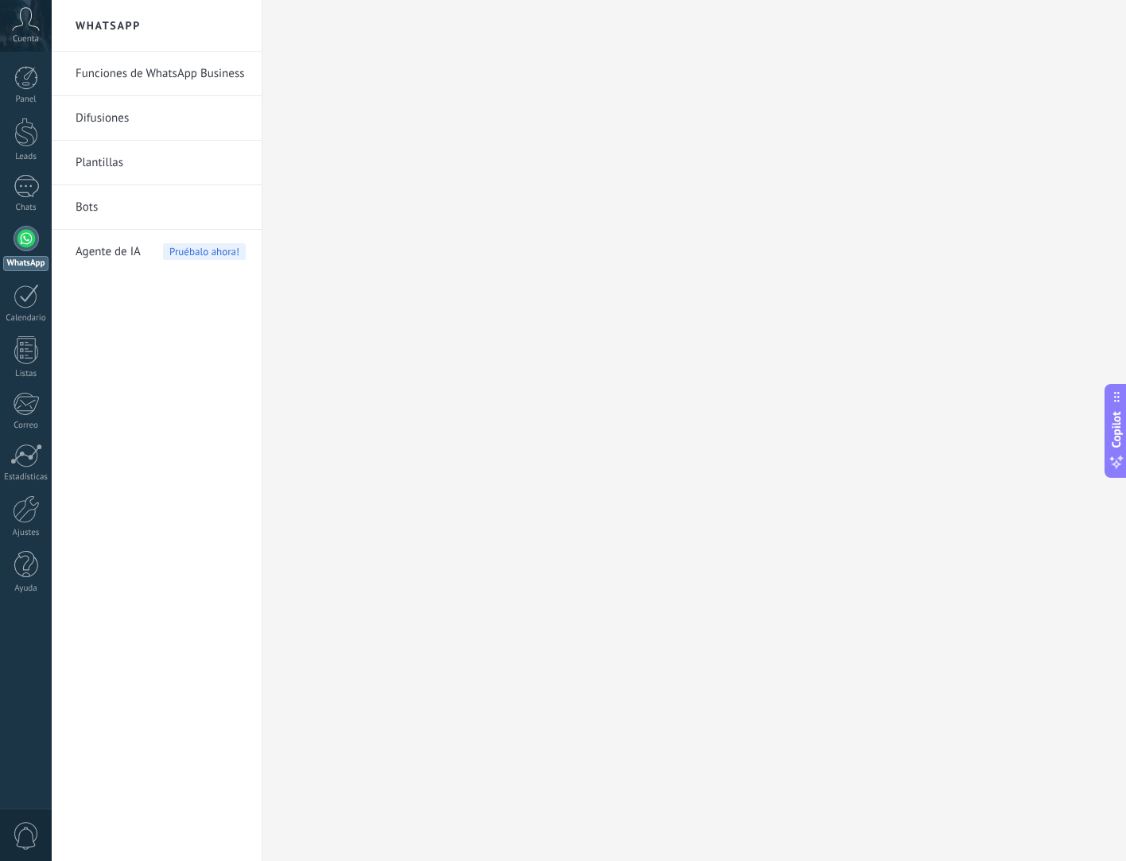
click at [123, 121] on link "Difusiones" at bounding box center [161, 118] width 170 height 45
click at [32, 25] on icon at bounding box center [26, 19] width 28 height 24
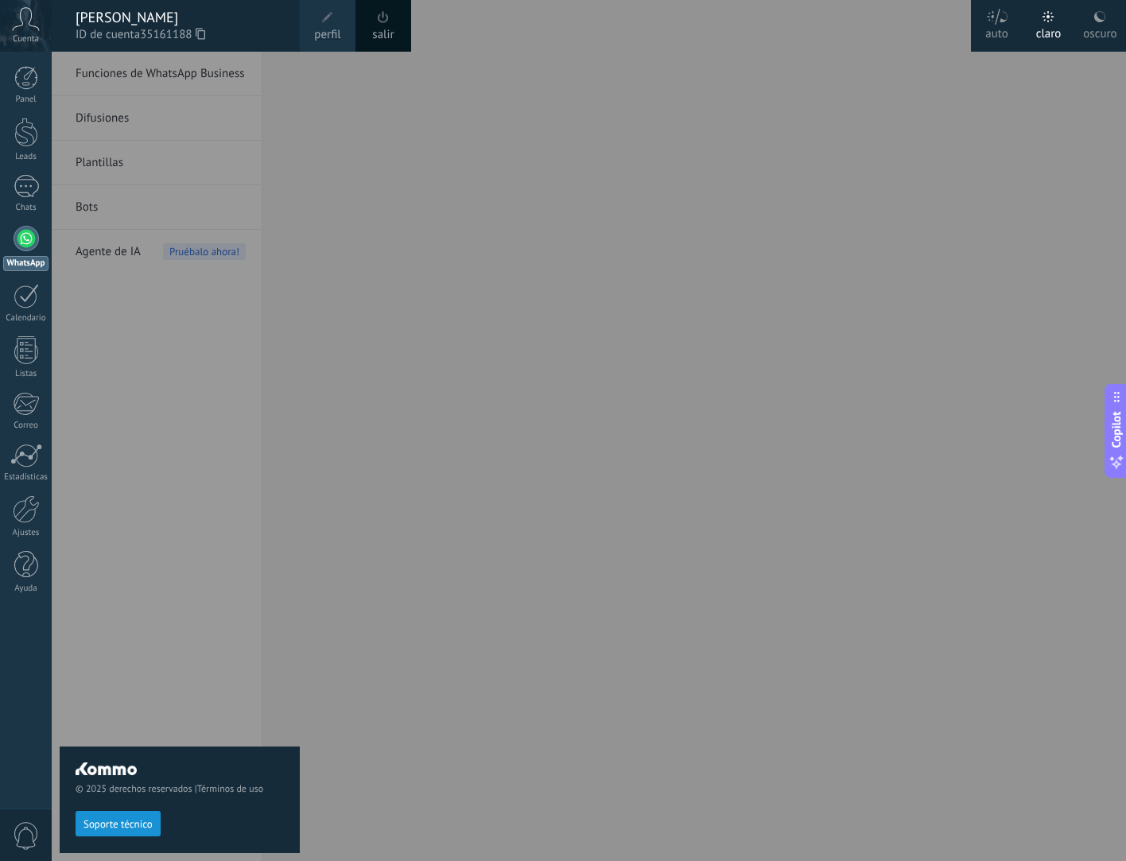
click at [997, 33] on div "auto" at bounding box center [996, 30] width 23 height 41
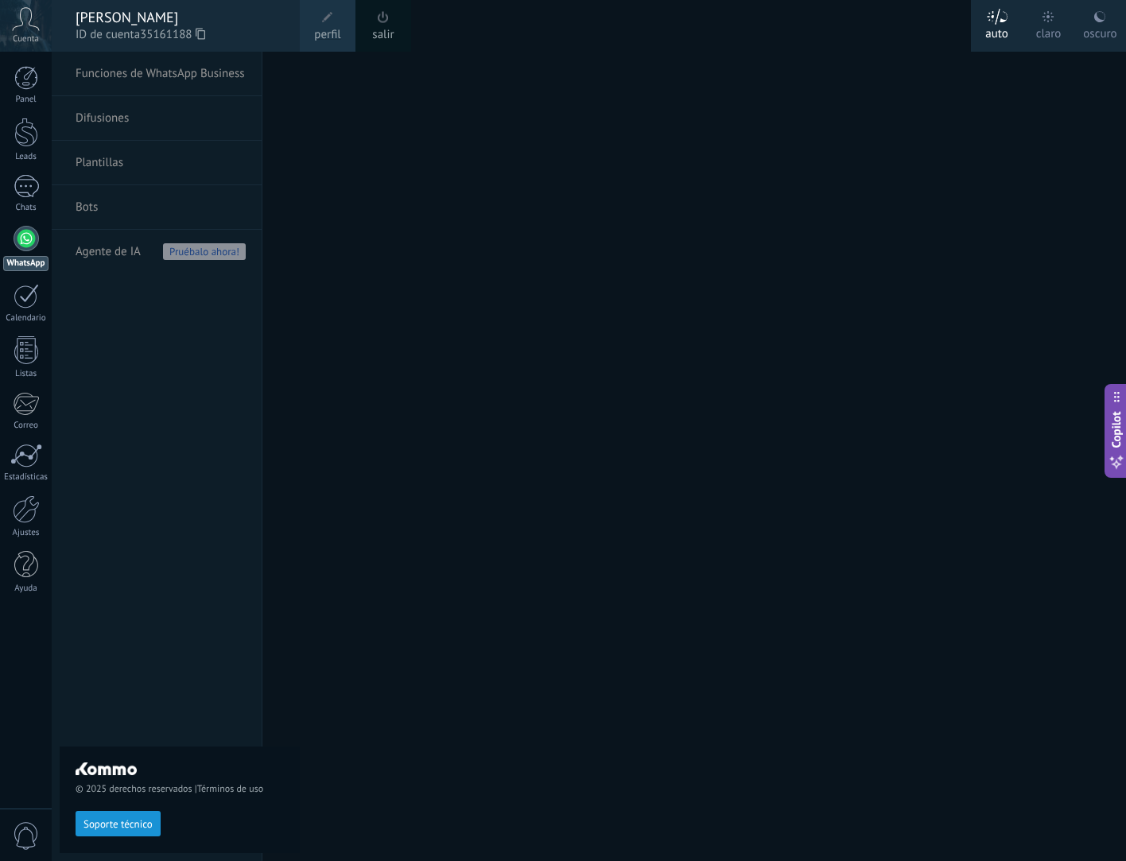
click at [161, 76] on div "© 2025 derechos reservados | Términos de uso Soporte técnico" at bounding box center [180, 457] width 240 height 810
click at [1037, 20] on div "claro" at bounding box center [1048, 30] width 25 height 41
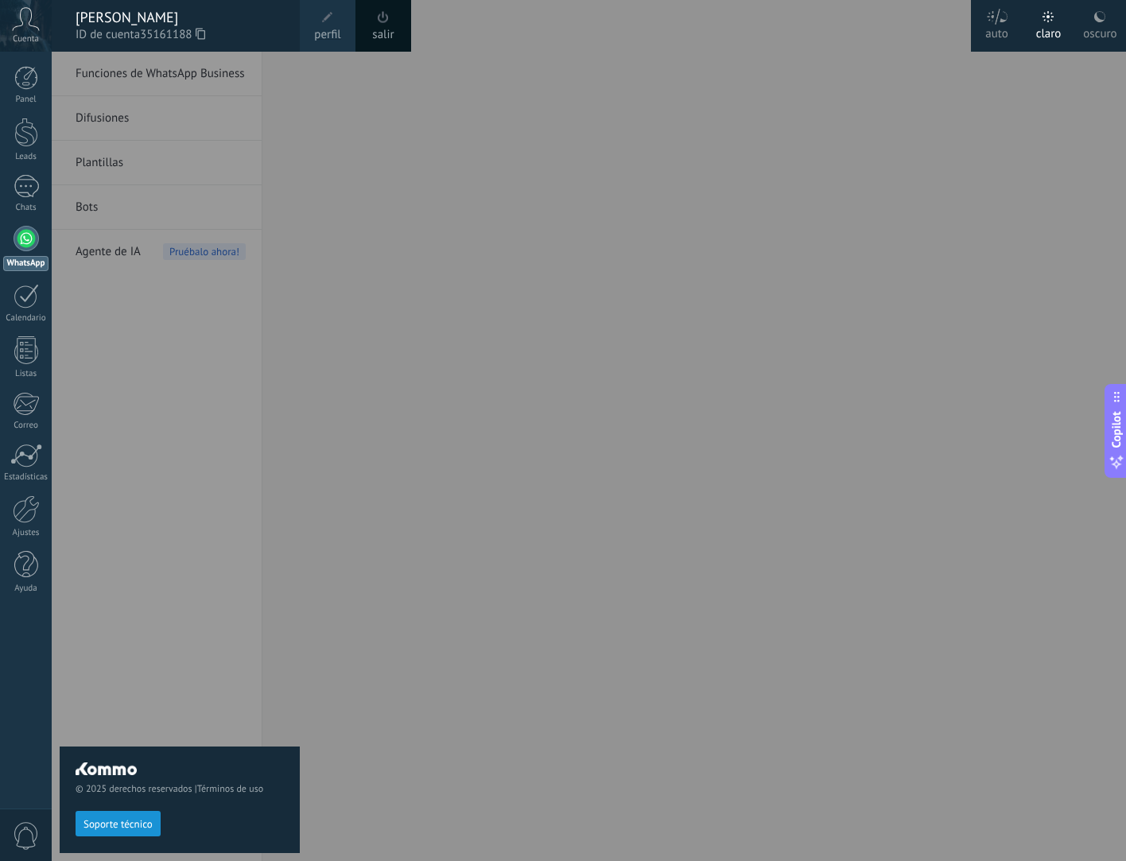
click at [896, 163] on div at bounding box center [615, 430] width 1126 height 861
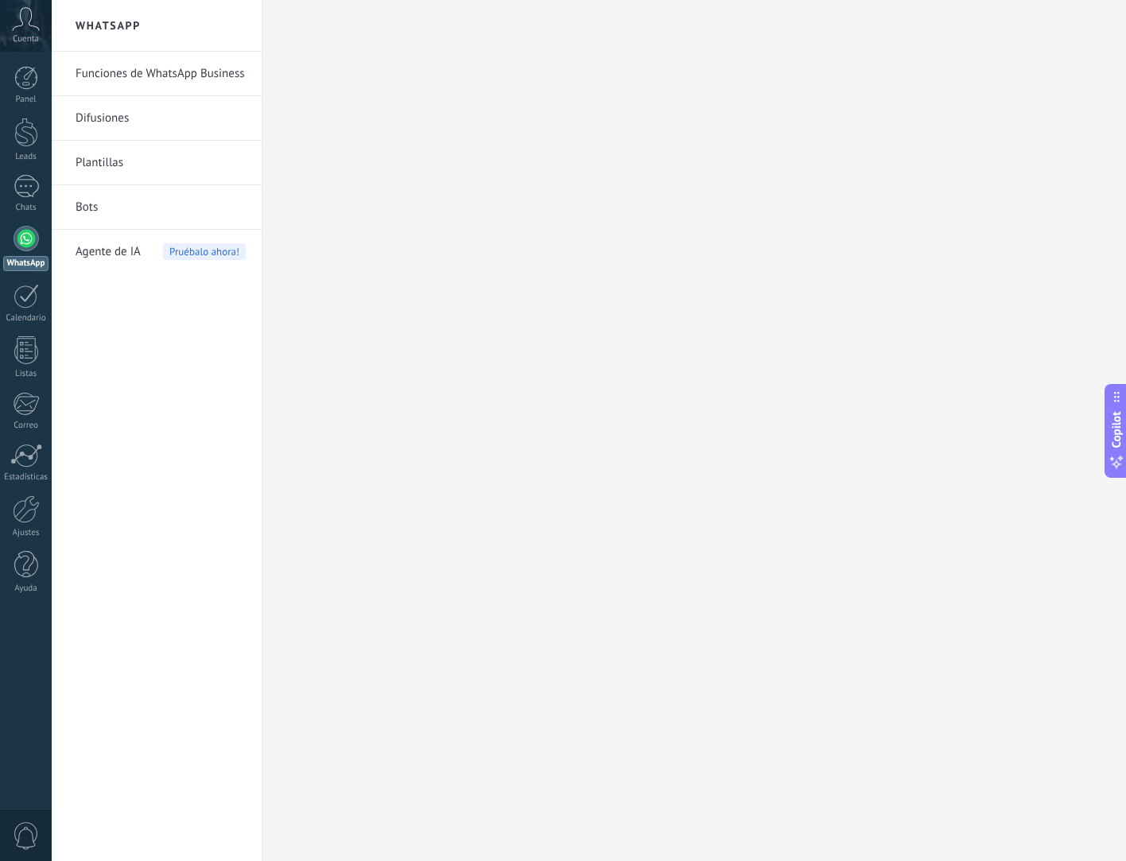
click at [90, 213] on link "Bots" at bounding box center [161, 207] width 170 height 45
click at [133, 250] on span "Agente de IA" at bounding box center [108, 252] width 65 height 45
click at [190, 258] on span "Pruébalo ahora!" at bounding box center [204, 251] width 83 height 17
click at [29, 87] on div at bounding box center [26, 78] width 24 height 24
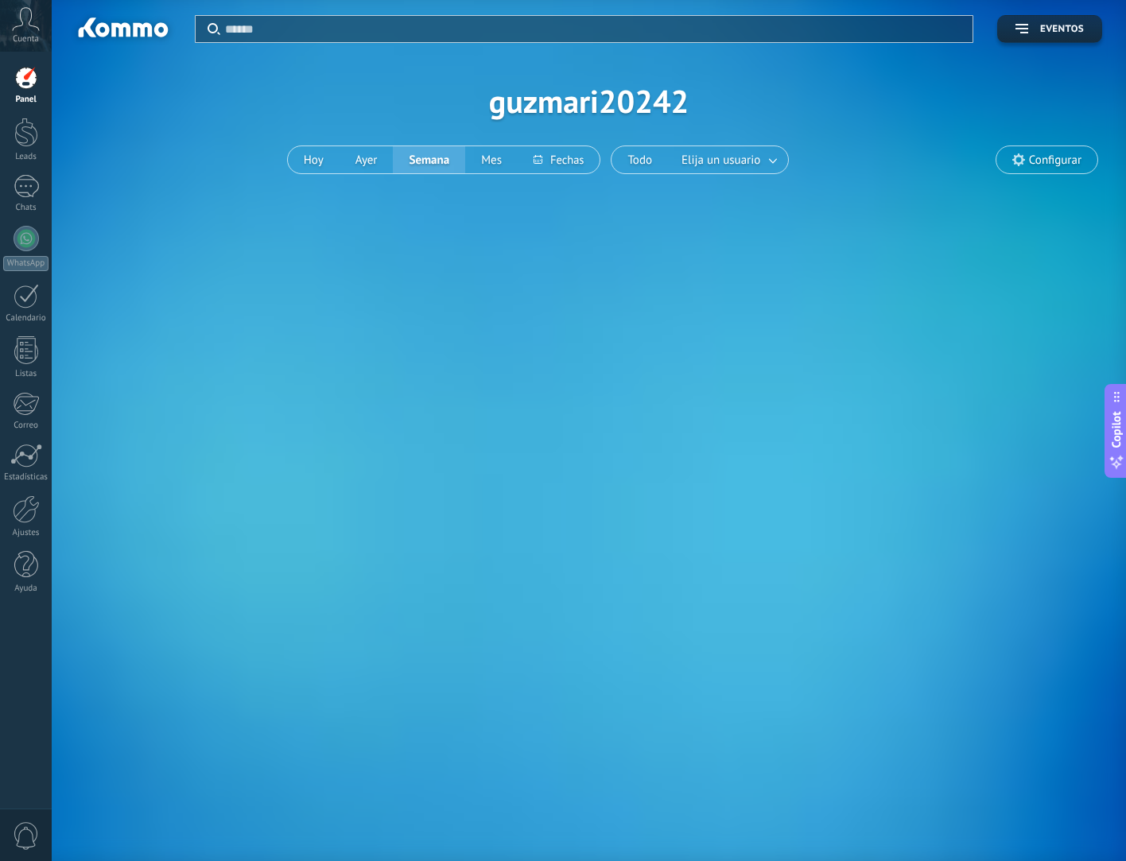
click at [1046, 161] on span "Configurar" at bounding box center [1055, 160] width 52 height 14
click at [1029, 157] on span "Configurar" at bounding box center [1055, 160] width 52 height 14
click at [1031, 162] on span "Configurar" at bounding box center [1055, 160] width 52 height 14
click at [1020, 165] on use at bounding box center [1018, 159] width 13 height 13
click at [40, 144] on link "Leads" at bounding box center [26, 140] width 52 height 45
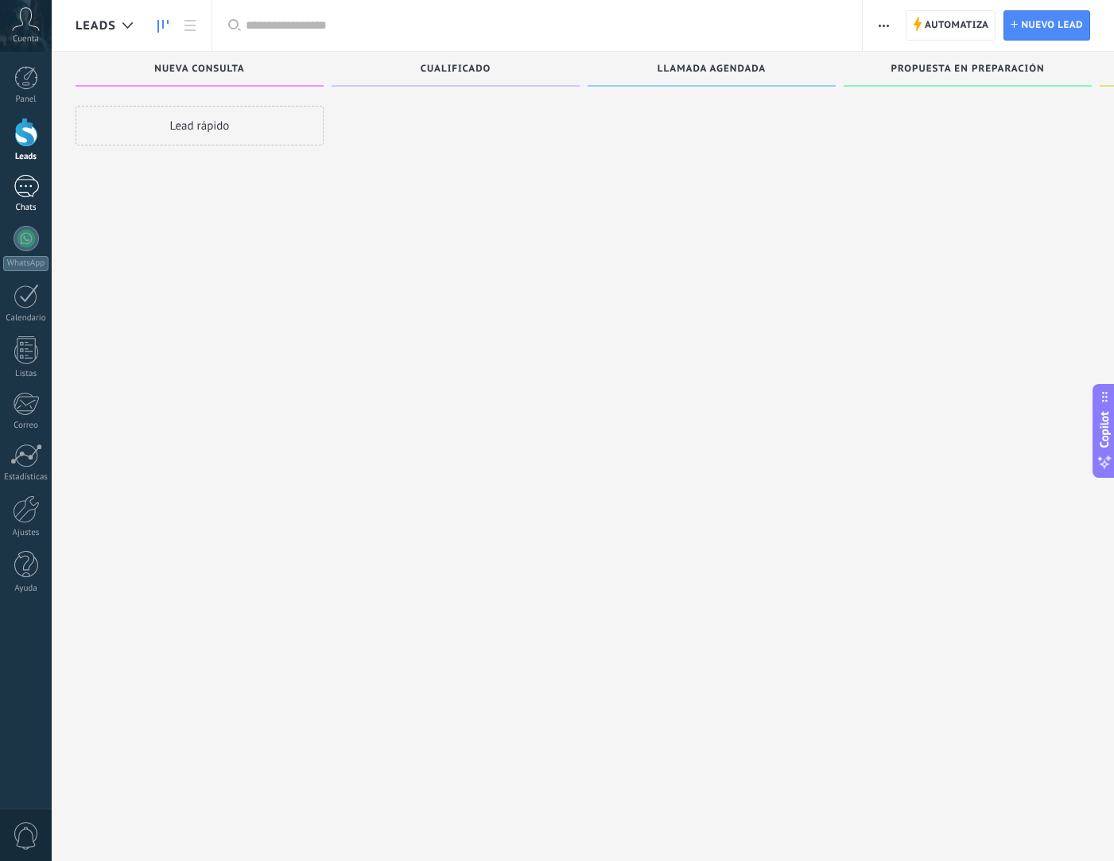
click at [33, 196] on div at bounding box center [26, 186] width 25 height 23
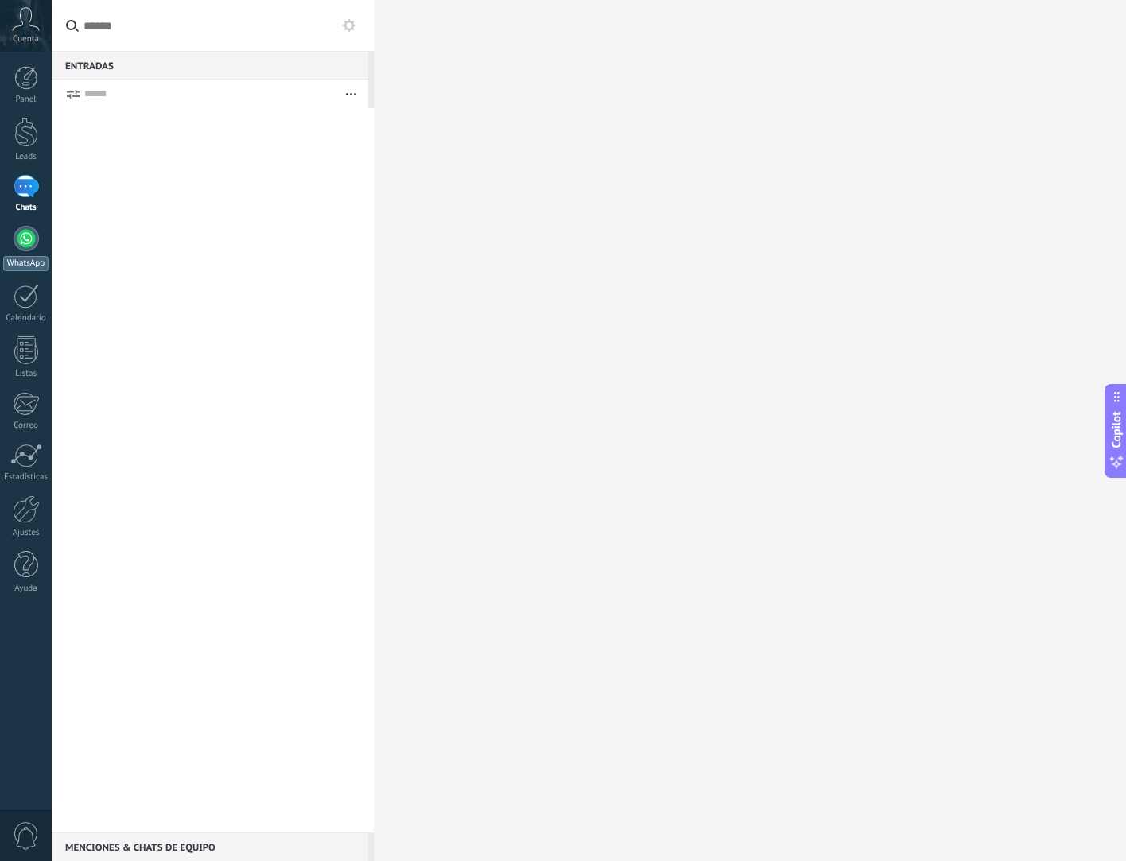
click at [25, 249] on div at bounding box center [26, 238] width 25 height 25
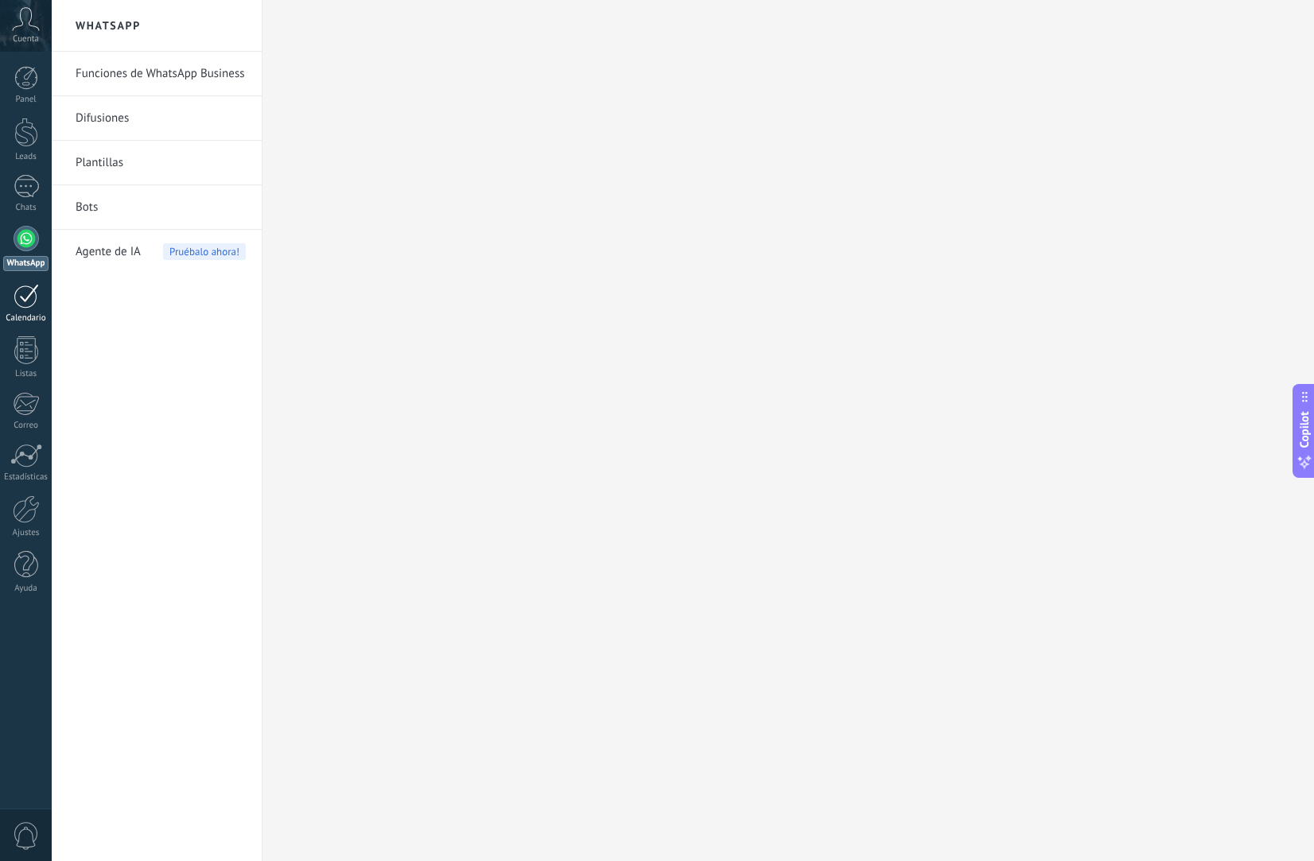
click at [33, 298] on div at bounding box center [26, 296] width 25 height 25
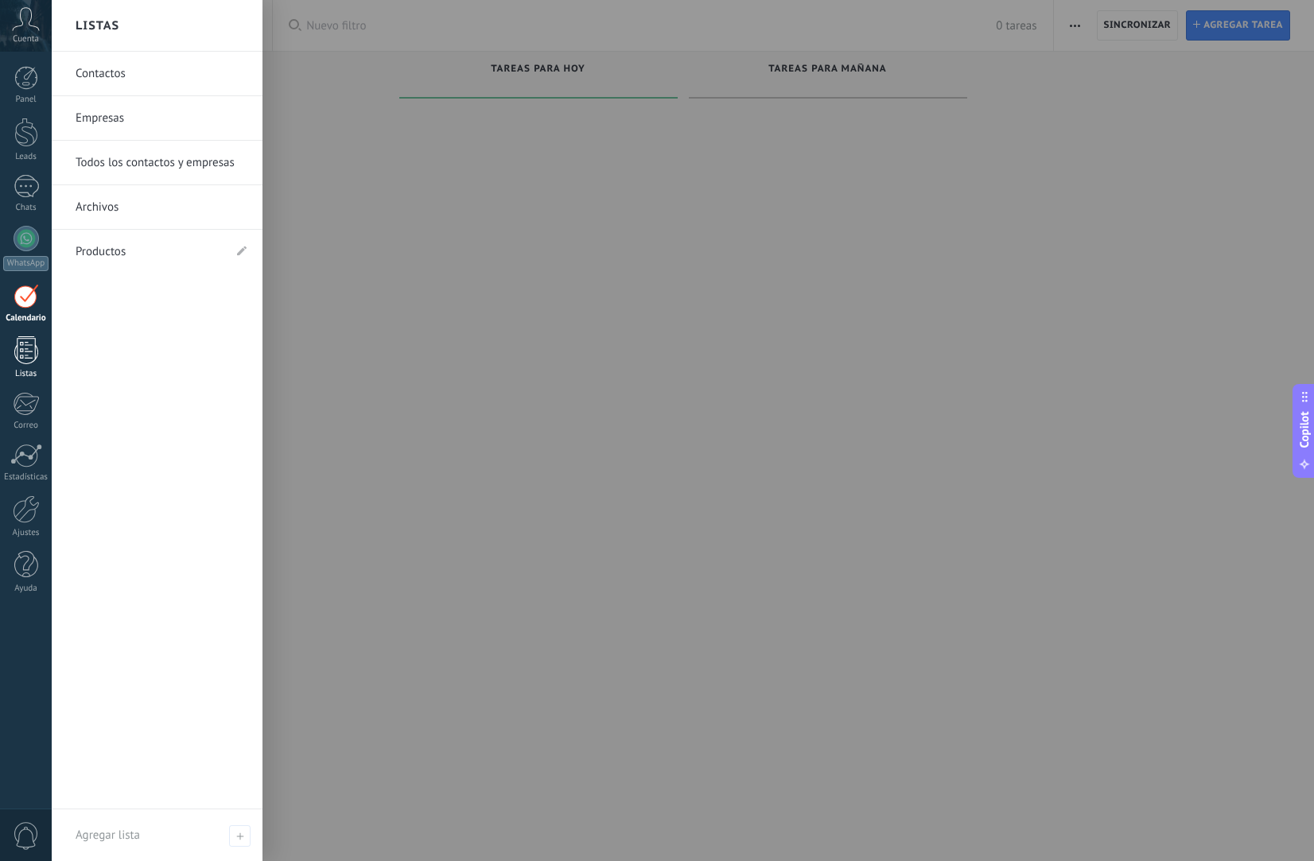
click at [21, 357] on div at bounding box center [26, 350] width 24 height 28
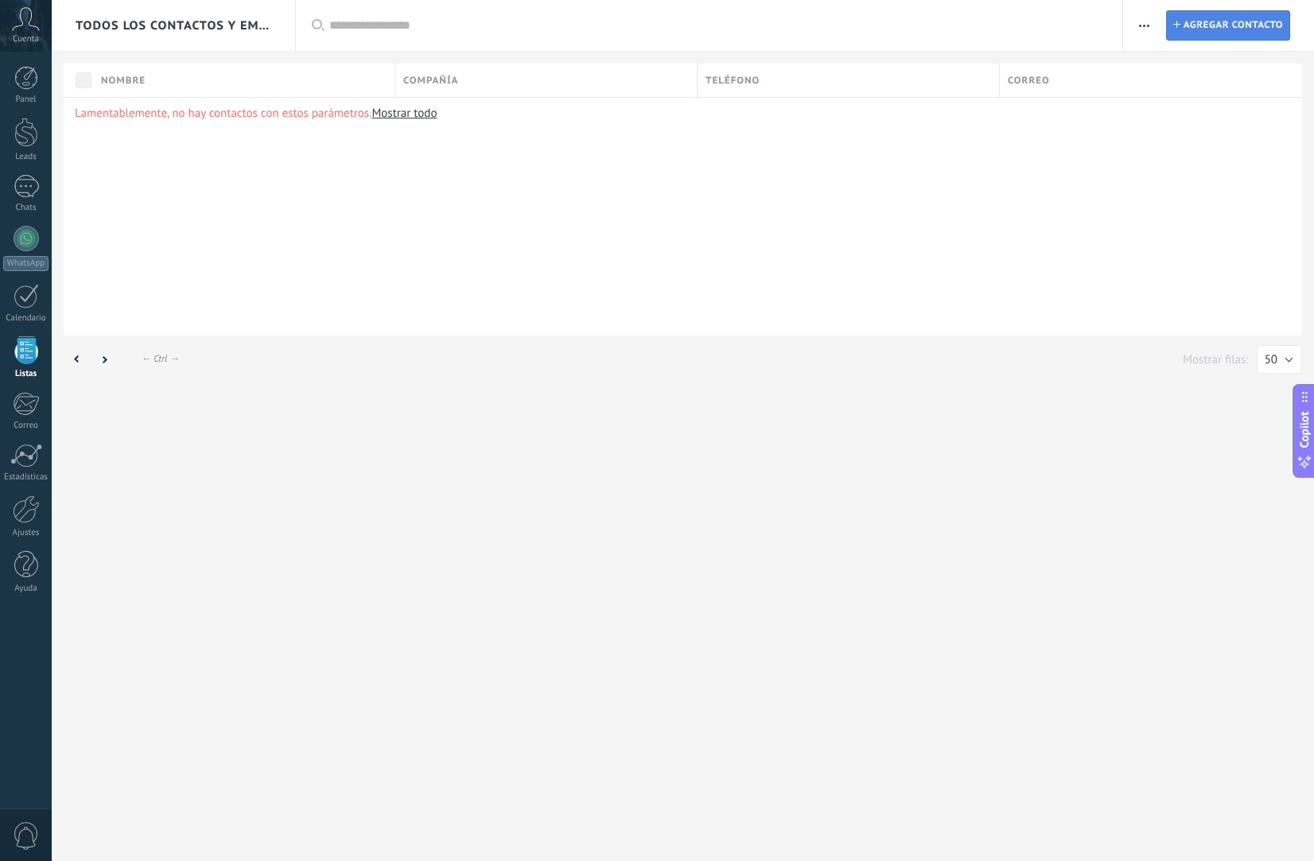
click at [1238, 20] on span "Agregar contacto" at bounding box center [1232, 25] width 99 height 29
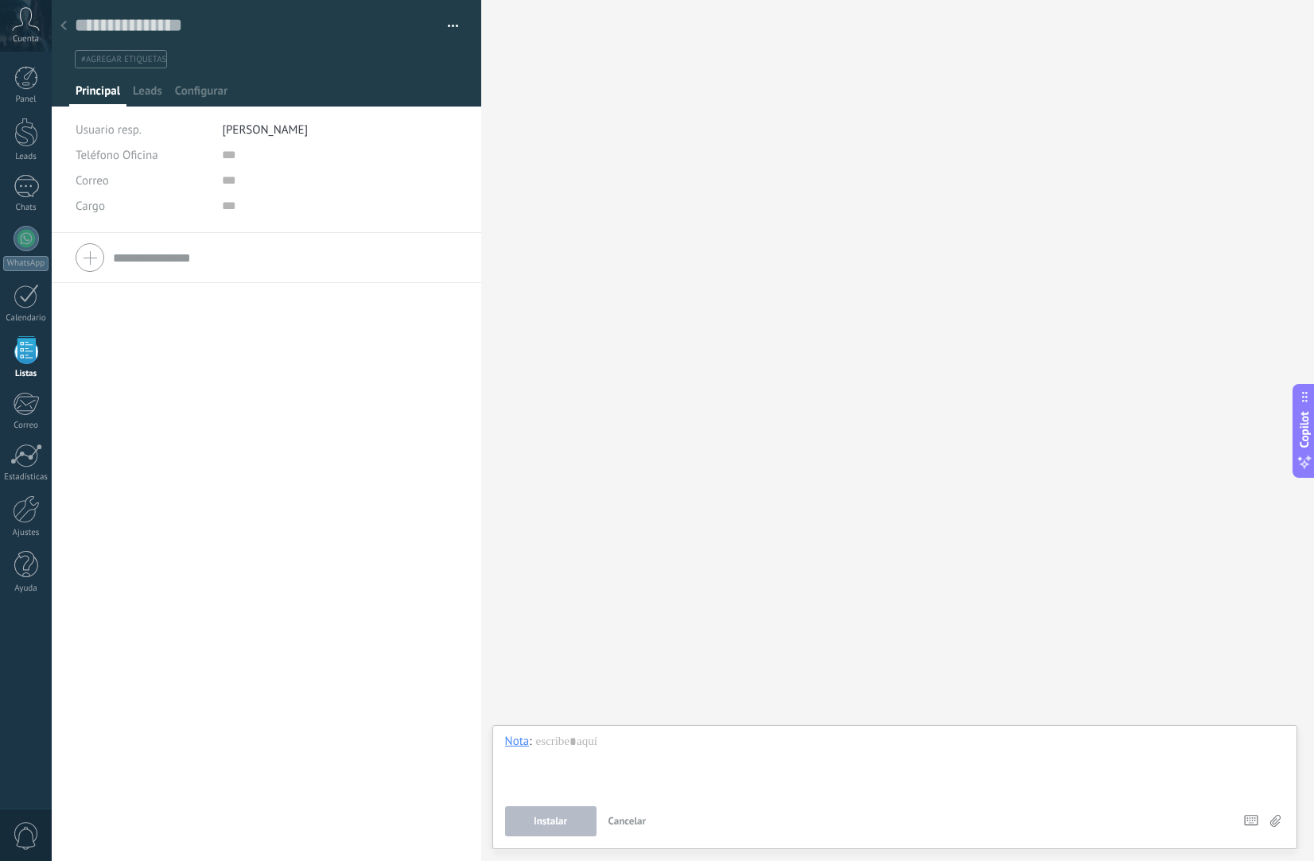
click at [453, 34] on div "Copie el nombre Guardar y crear Administrar etiquetas" at bounding box center [267, 34] width 430 height 68
click at [452, 24] on button "button" at bounding box center [447, 26] width 23 height 24
click at [251, 37] on input "text" at bounding box center [255, 26] width 361 height 24
click at [64, 28] on use at bounding box center [63, 26] width 6 height 10
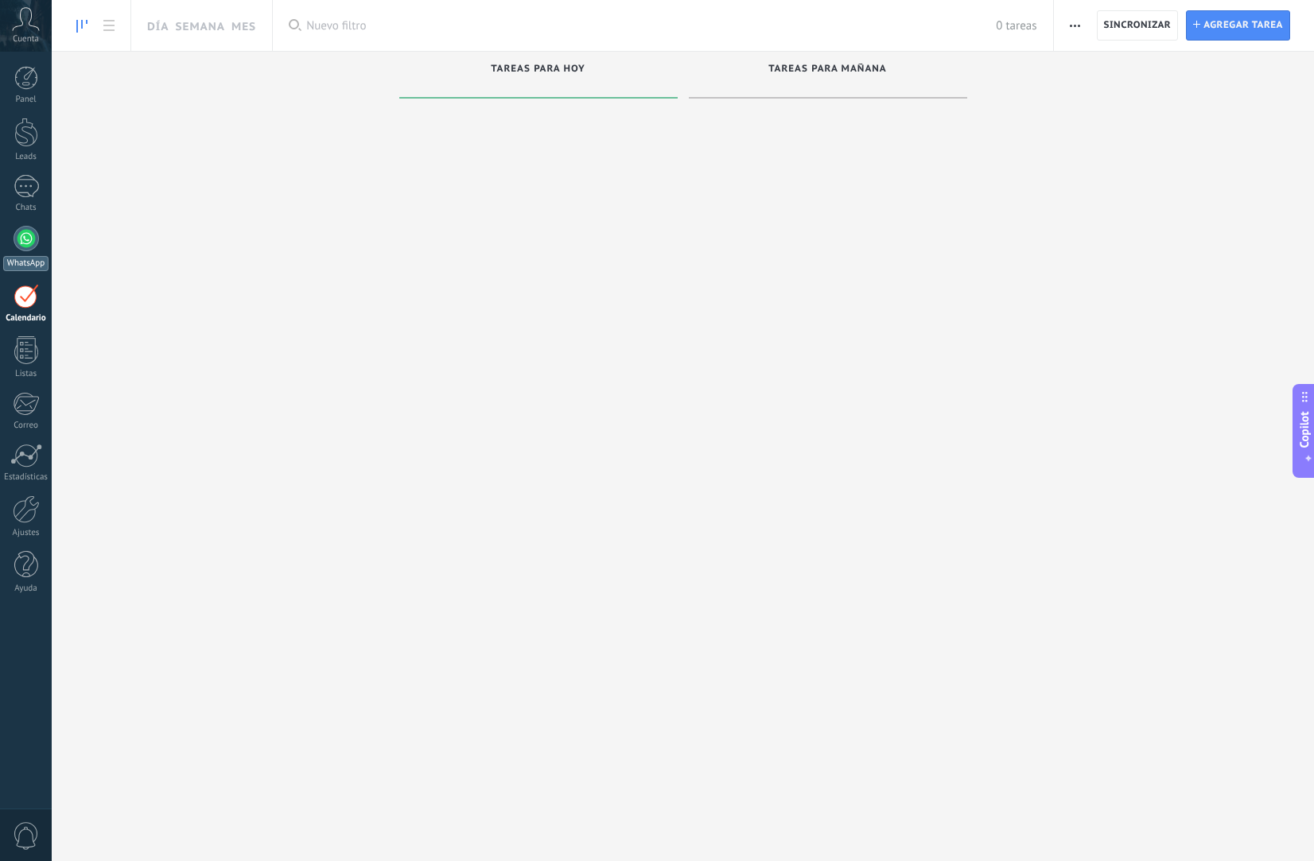
click at [22, 233] on div at bounding box center [26, 238] width 25 height 25
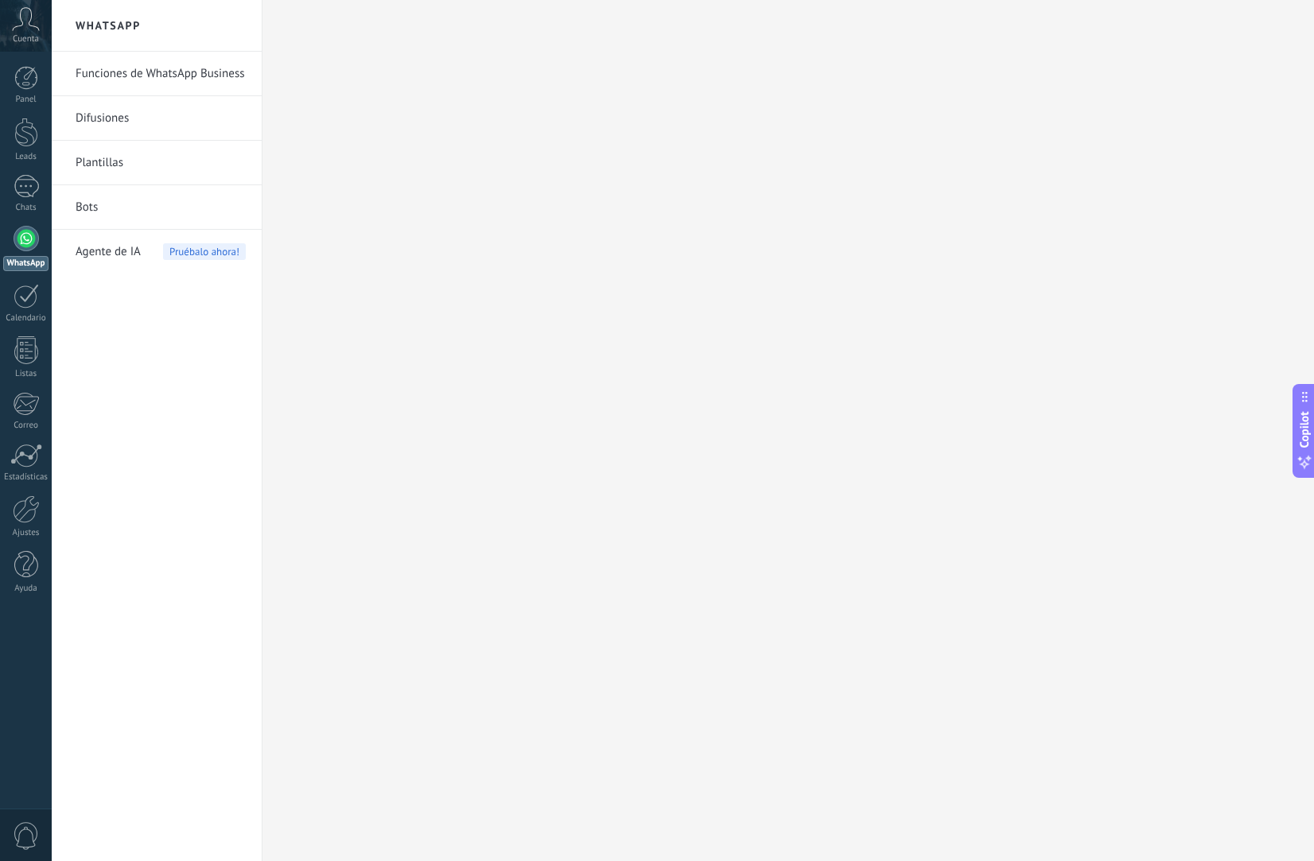
click at [169, 74] on link "Funciones de WhatsApp Business" at bounding box center [161, 74] width 170 height 45
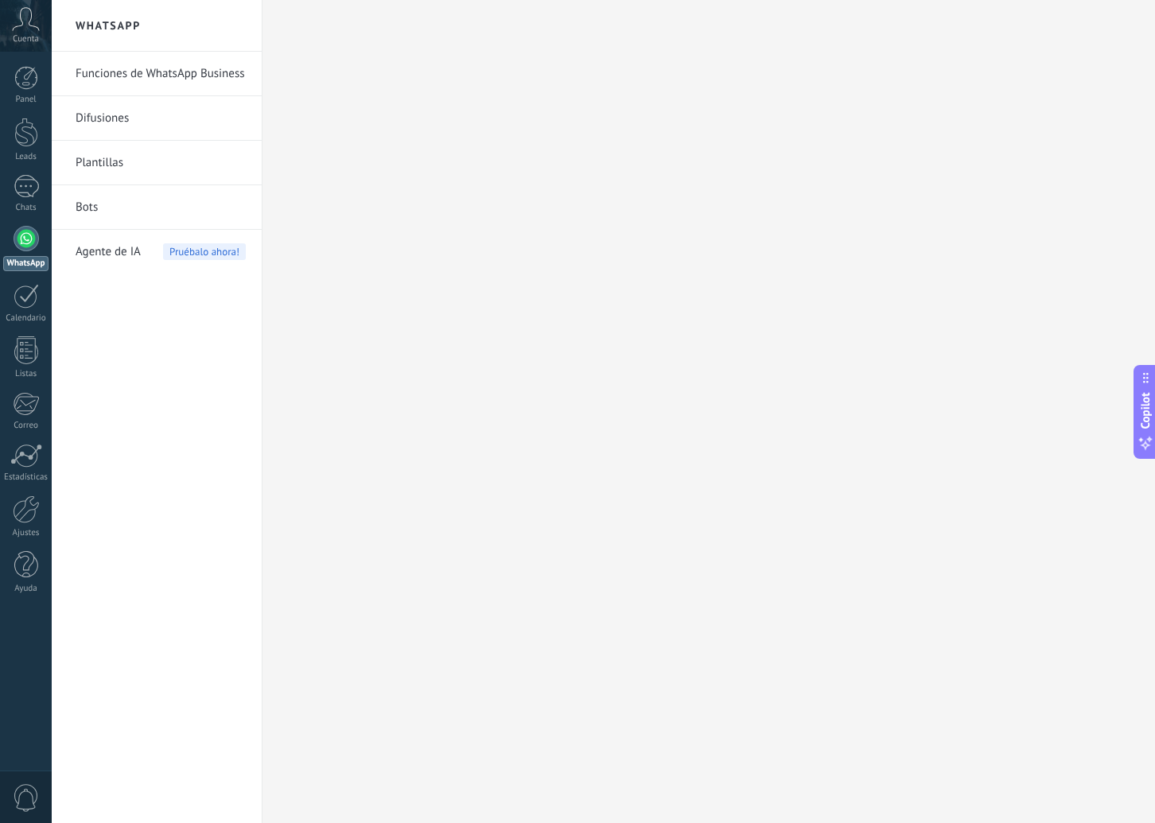
click at [196, 75] on link "Funciones de WhatsApp Business" at bounding box center [161, 74] width 170 height 45
click at [23, 84] on div at bounding box center [26, 78] width 24 height 24
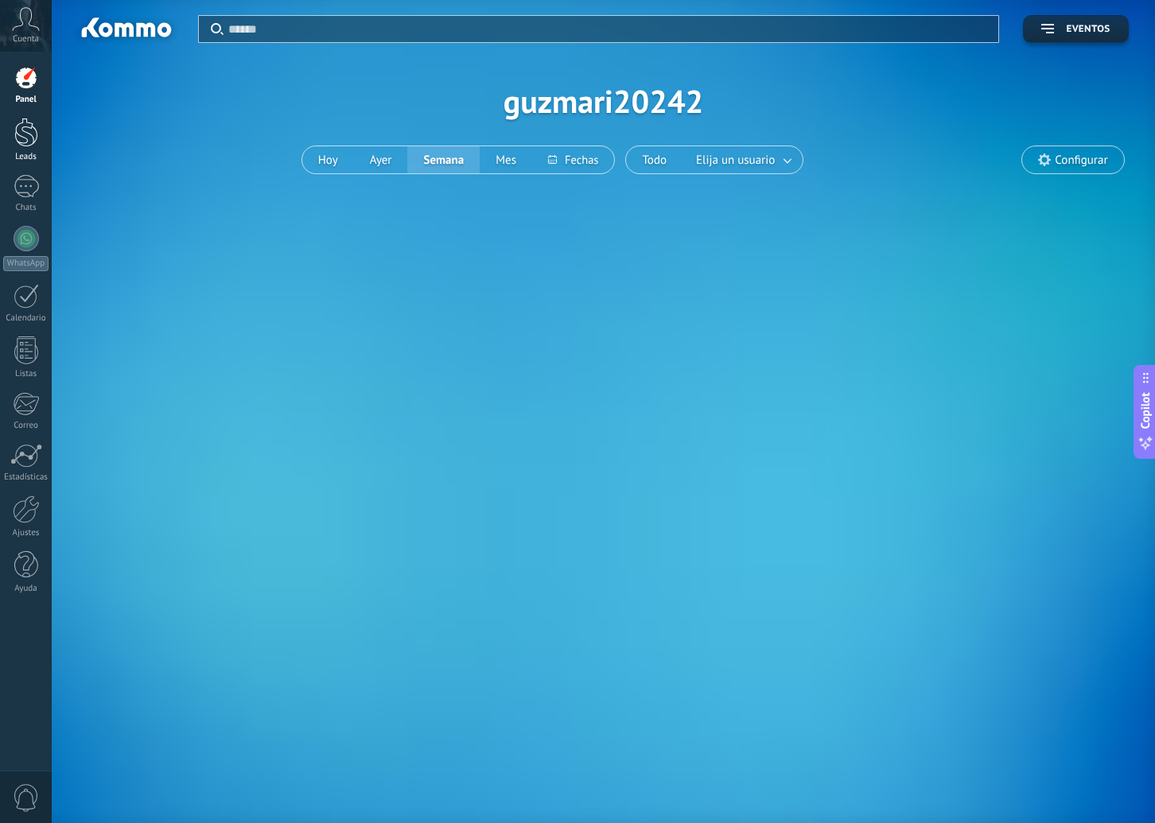
click at [20, 130] on div at bounding box center [26, 132] width 24 height 29
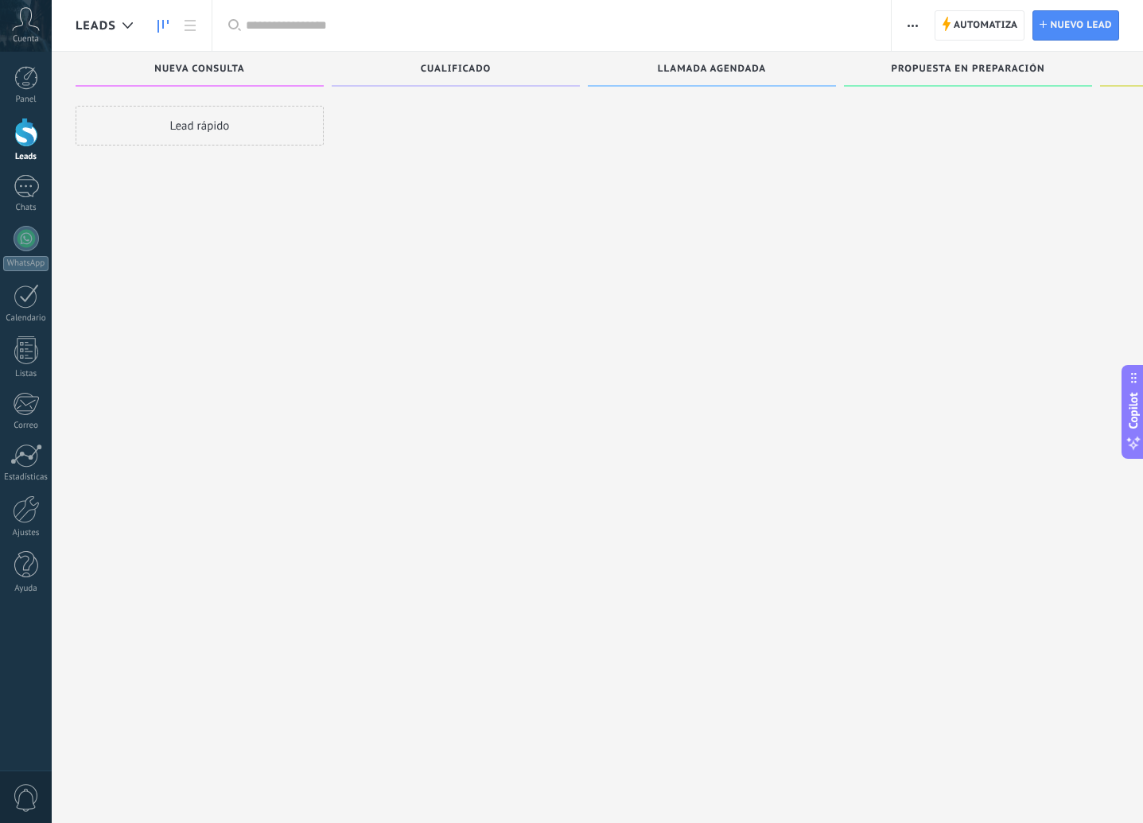
click at [35, 23] on icon at bounding box center [26, 19] width 28 height 24
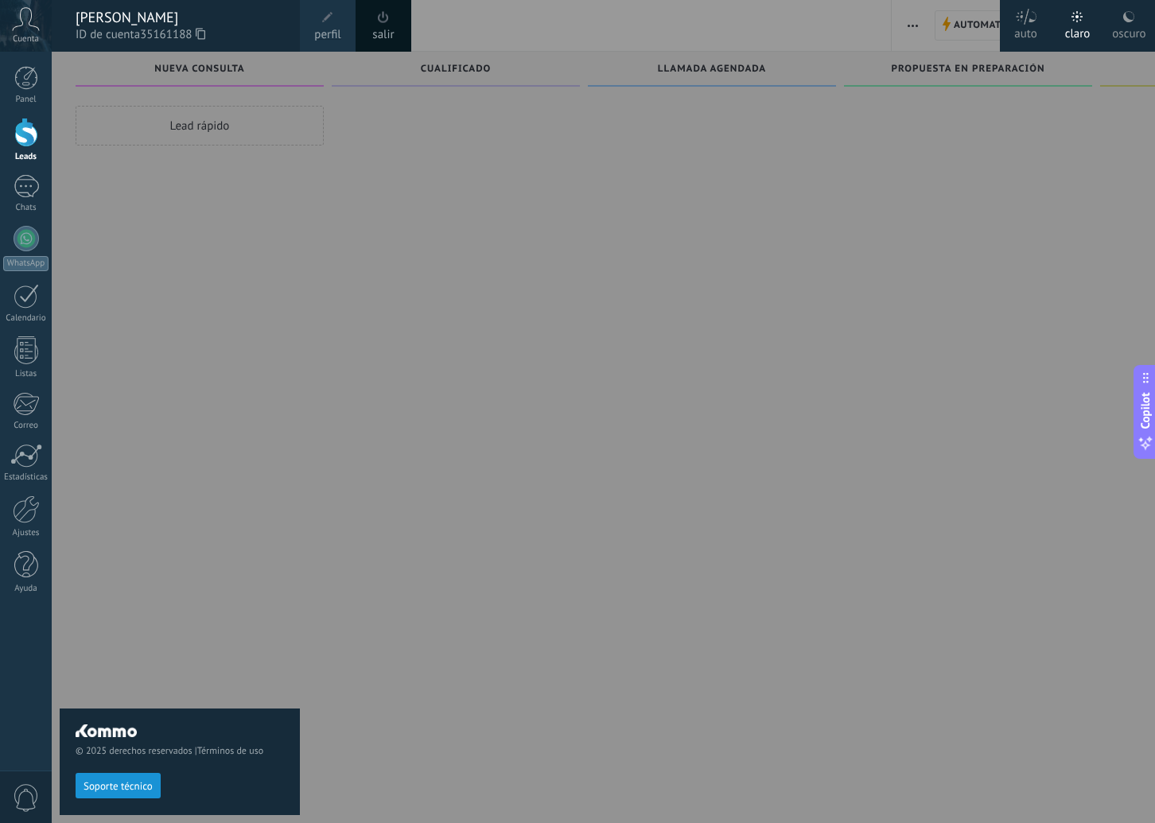
click at [470, 235] on div at bounding box center [629, 411] width 1155 height 823
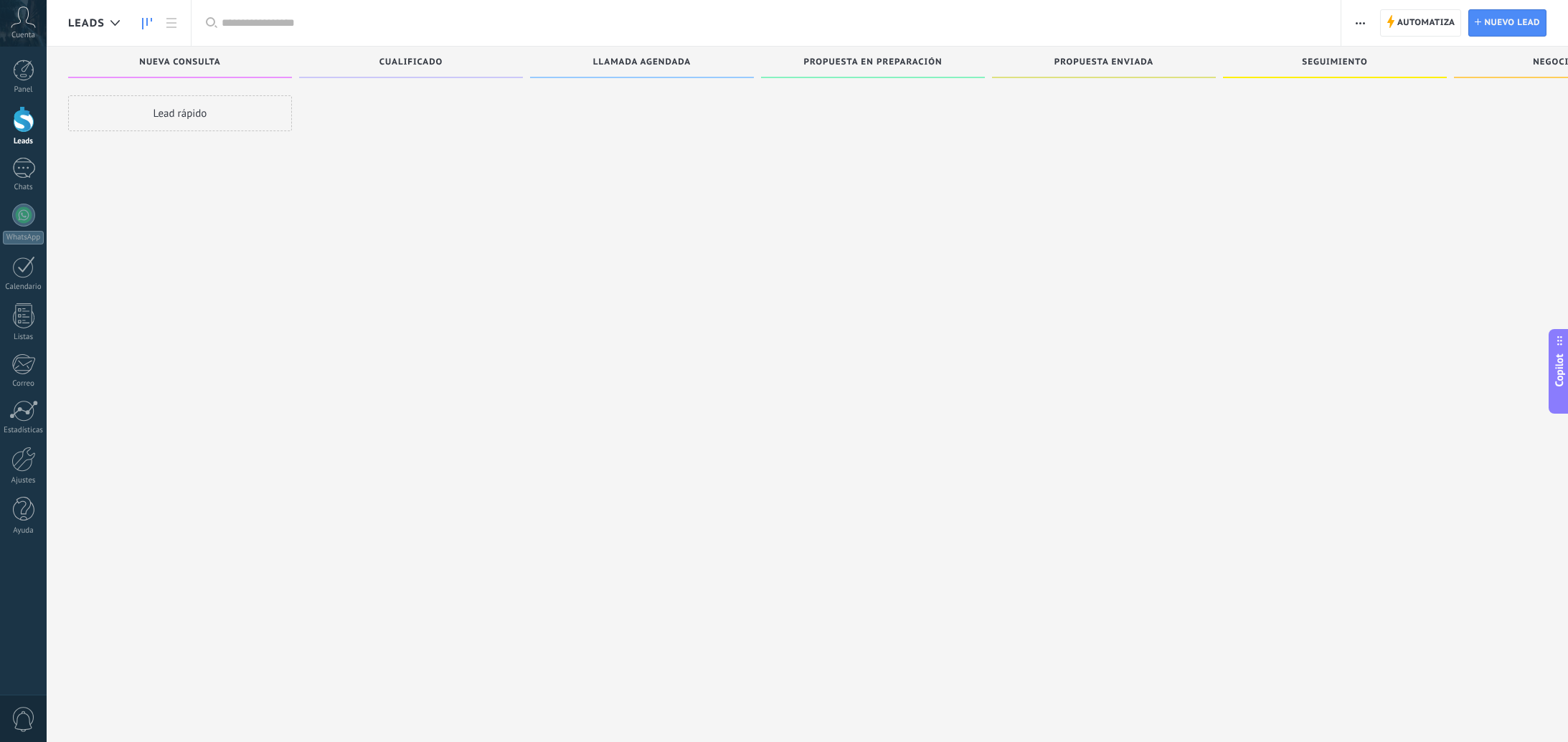
click at [1198, 355] on div at bounding box center [1334, 373] width 224 height 555
click at [1198, 442] on div at bounding box center [1334, 373] width 224 height 555
click at [123, 26] on div at bounding box center [115, 23] width 23 height 28
click at [107, 23] on div at bounding box center [115, 23] width 23 height 28
click at [112, 23] on use at bounding box center [115, 23] width 9 height 5
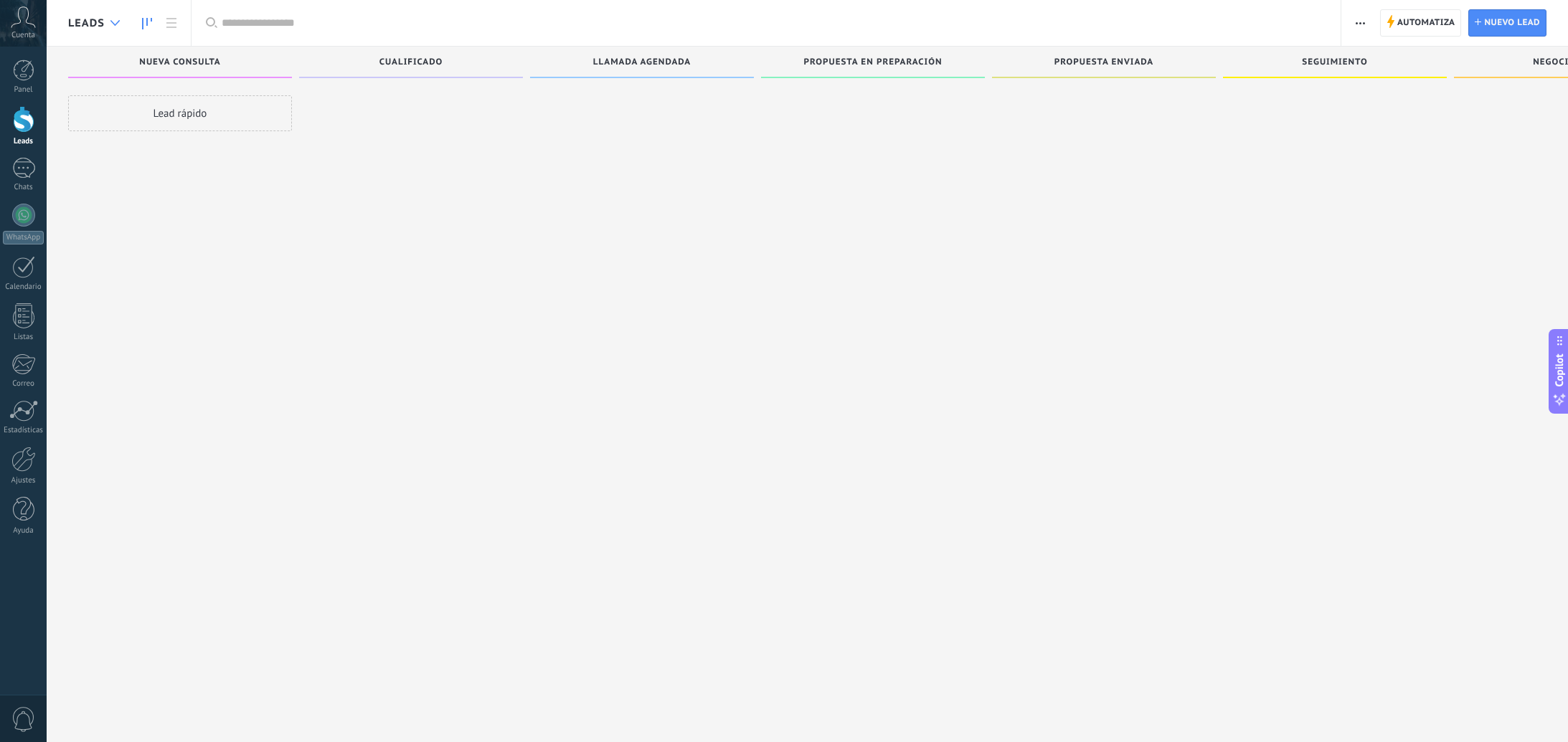
click at [115, 23] on icon at bounding box center [115, 23] width 9 height 5
